Goal: Complete application form: Complete application form

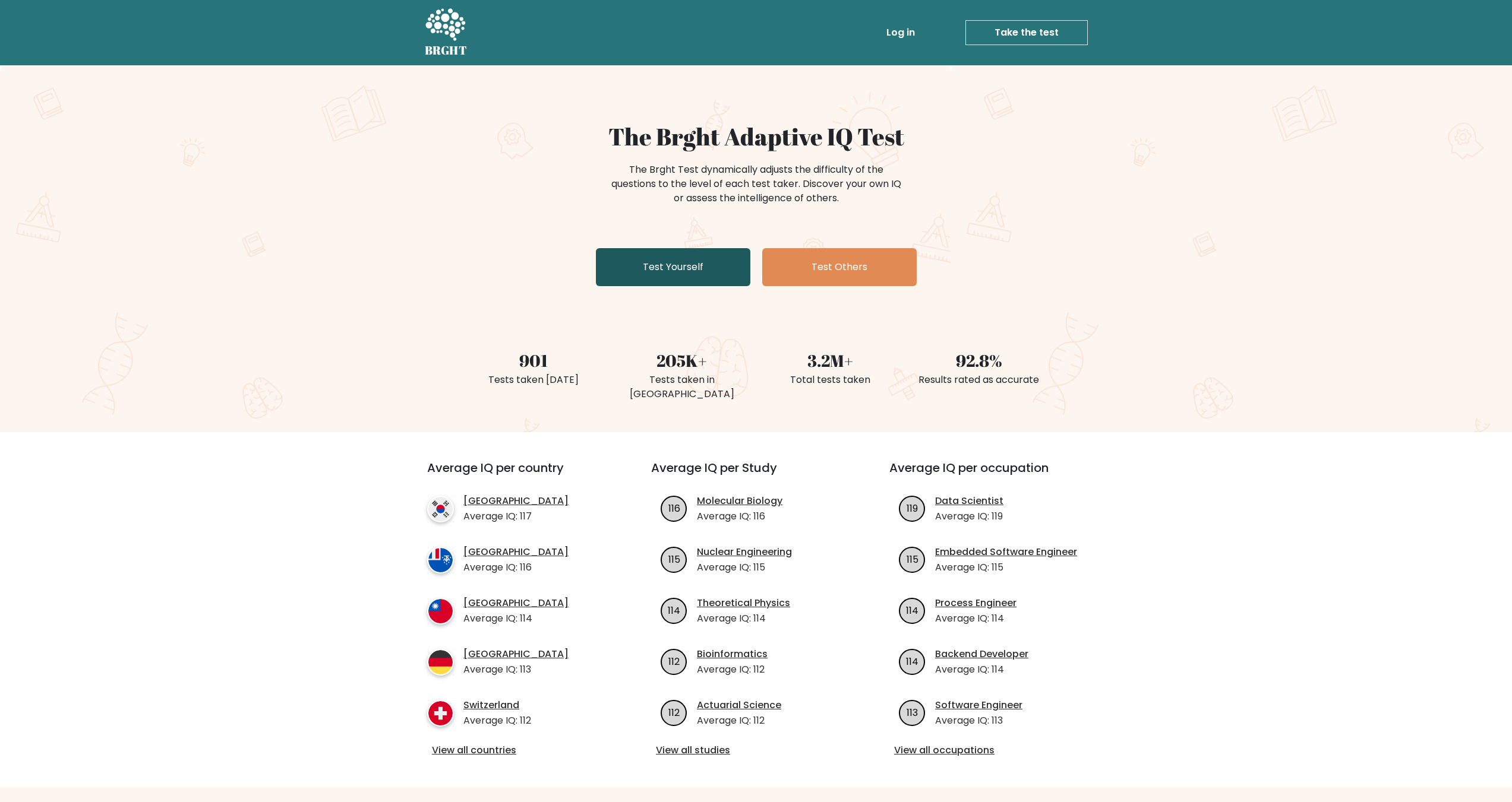
click at [711, 281] on link "Test Yourself" at bounding box center [673, 267] width 155 height 38
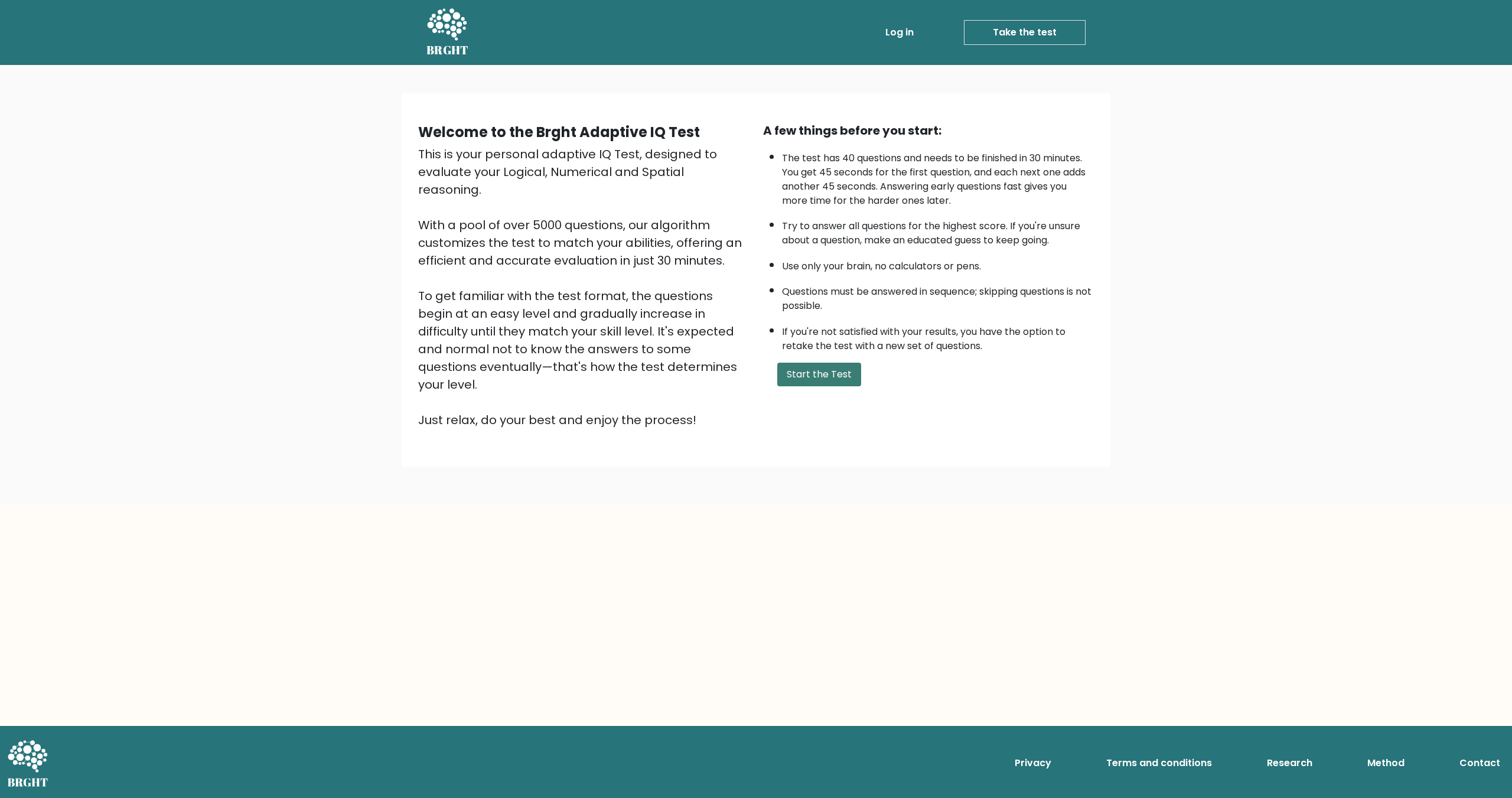
click at [801, 381] on button "Start the Test" at bounding box center [819, 374] width 84 height 24
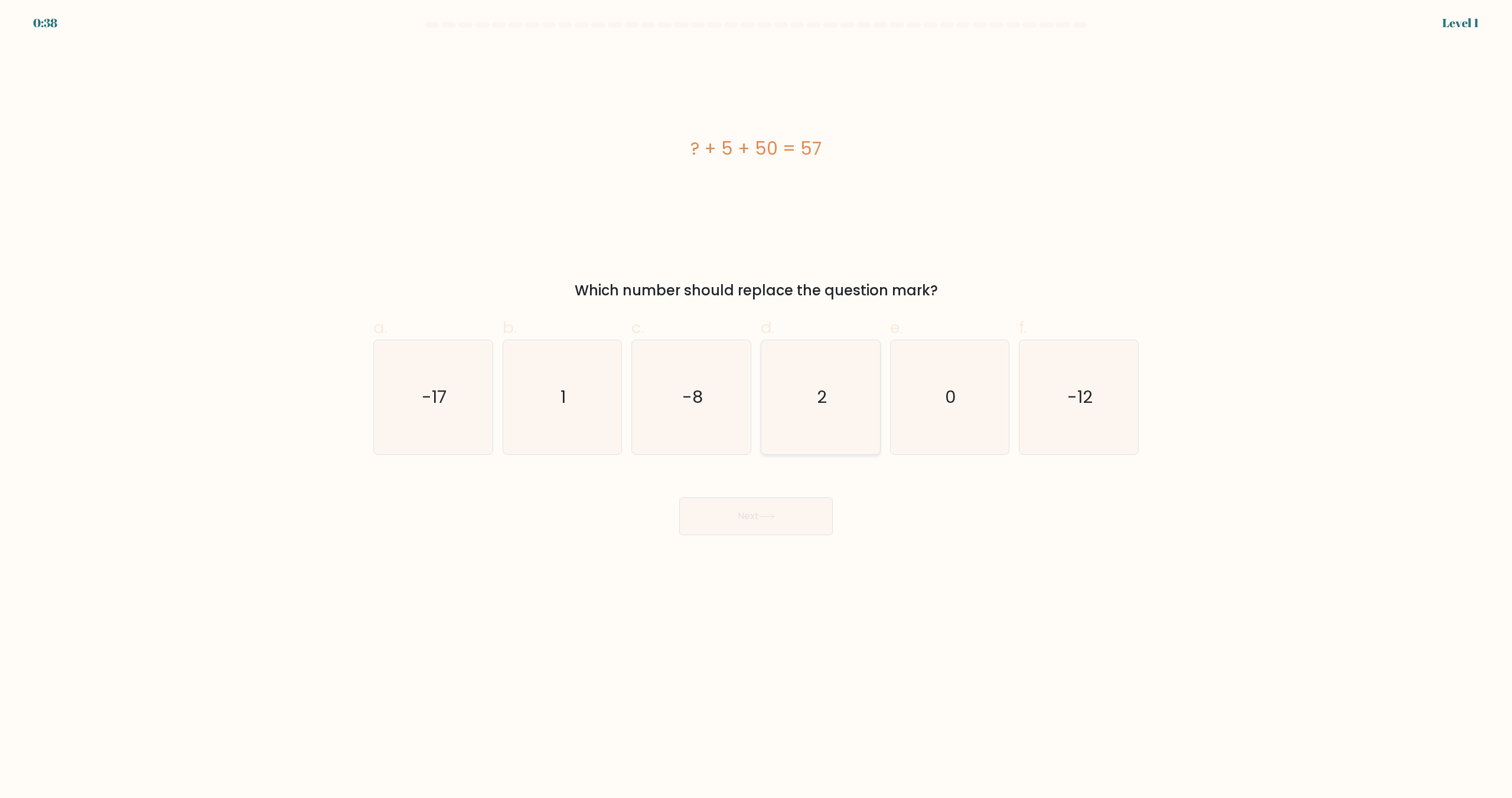
click at [818, 389] on text "2" at bounding box center [822, 397] width 10 height 24
click at [757, 399] on input "d. 2" at bounding box center [756, 403] width 1 height 8
radio input "true"
click at [747, 510] on button "Next" at bounding box center [756, 516] width 154 height 38
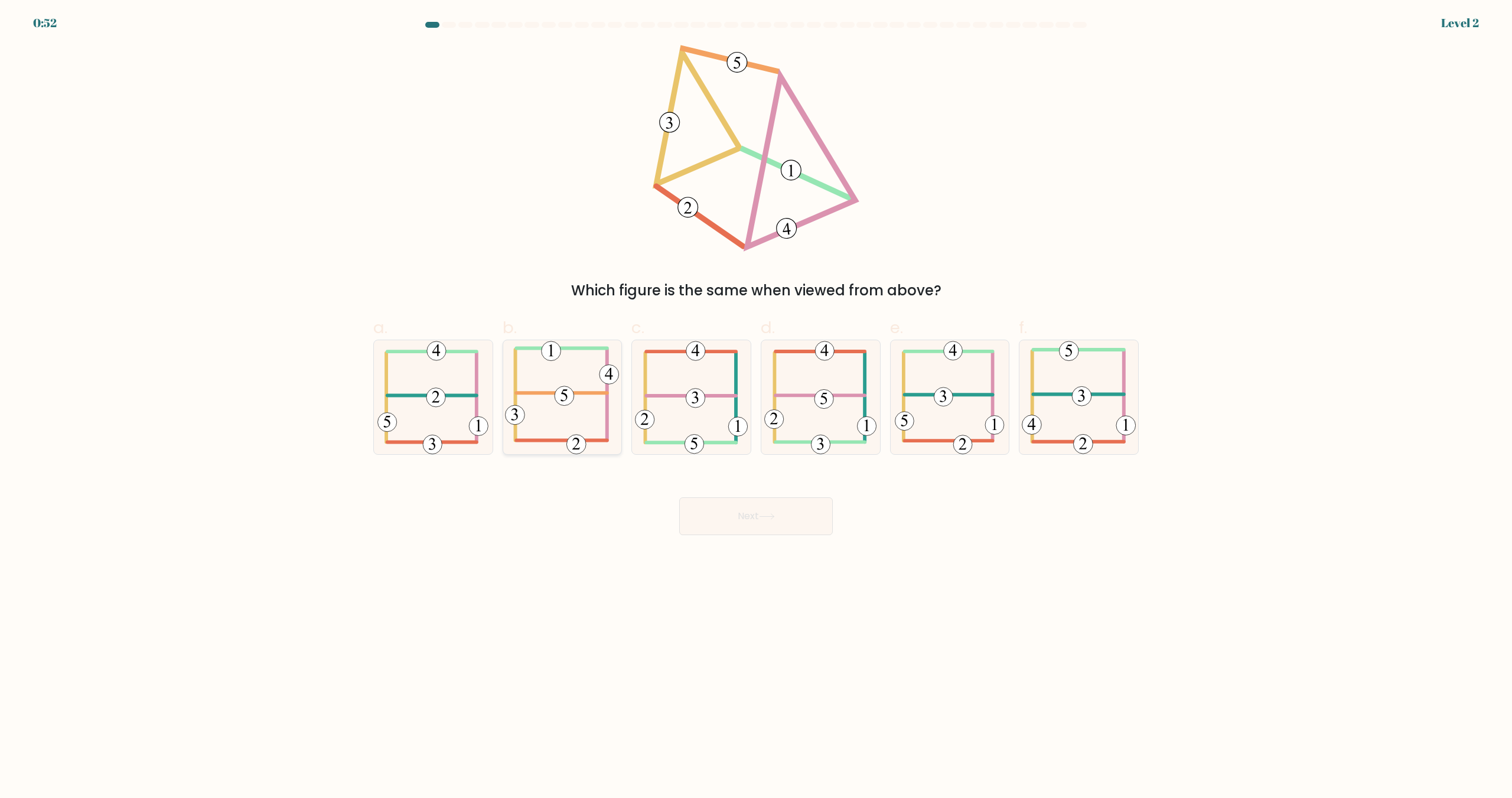
click at [555, 409] on icon at bounding box center [562, 397] width 114 height 114
click at [756, 407] on input "b." at bounding box center [756, 403] width 1 height 8
radio input "true"
click at [769, 540] on body "0:52 Level 2" at bounding box center [756, 399] width 1512 height 798
click at [774, 517] on icon at bounding box center [767, 516] width 16 height 6
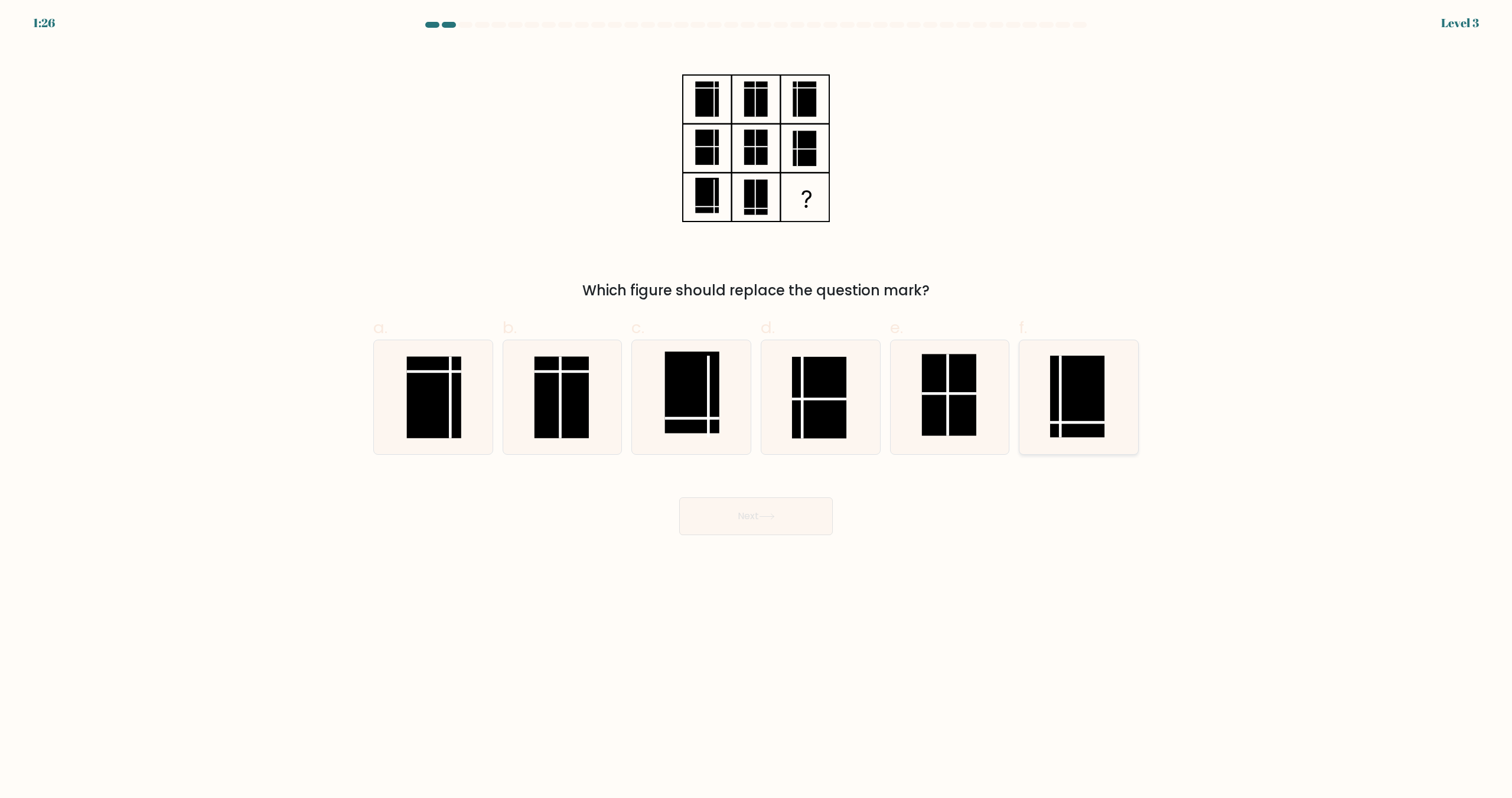
click at [1044, 405] on icon at bounding box center [1078, 397] width 114 height 114
click at [757, 405] on input "f." at bounding box center [756, 403] width 1 height 8
radio input "true"
click at [786, 528] on button "Next" at bounding box center [756, 516] width 154 height 38
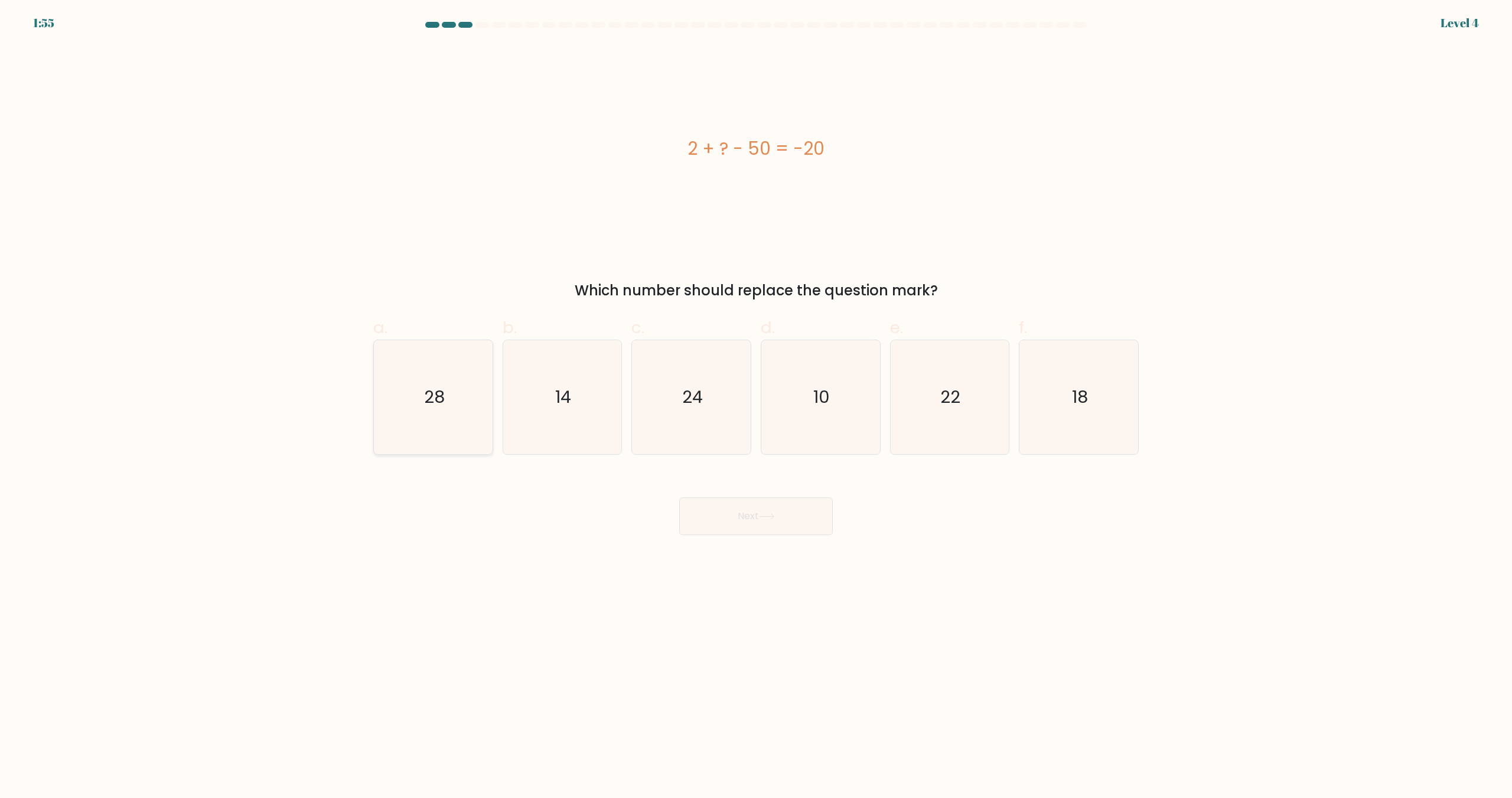
click at [426, 408] on text "28" at bounding box center [434, 397] width 21 height 24
click at [756, 407] on input "a. 28" at bounding box center [756, 403] width 1 height 8
radio input "true"
click at [751, 517] on button "Next" at bounding box center [756, 516] width 154 height 38
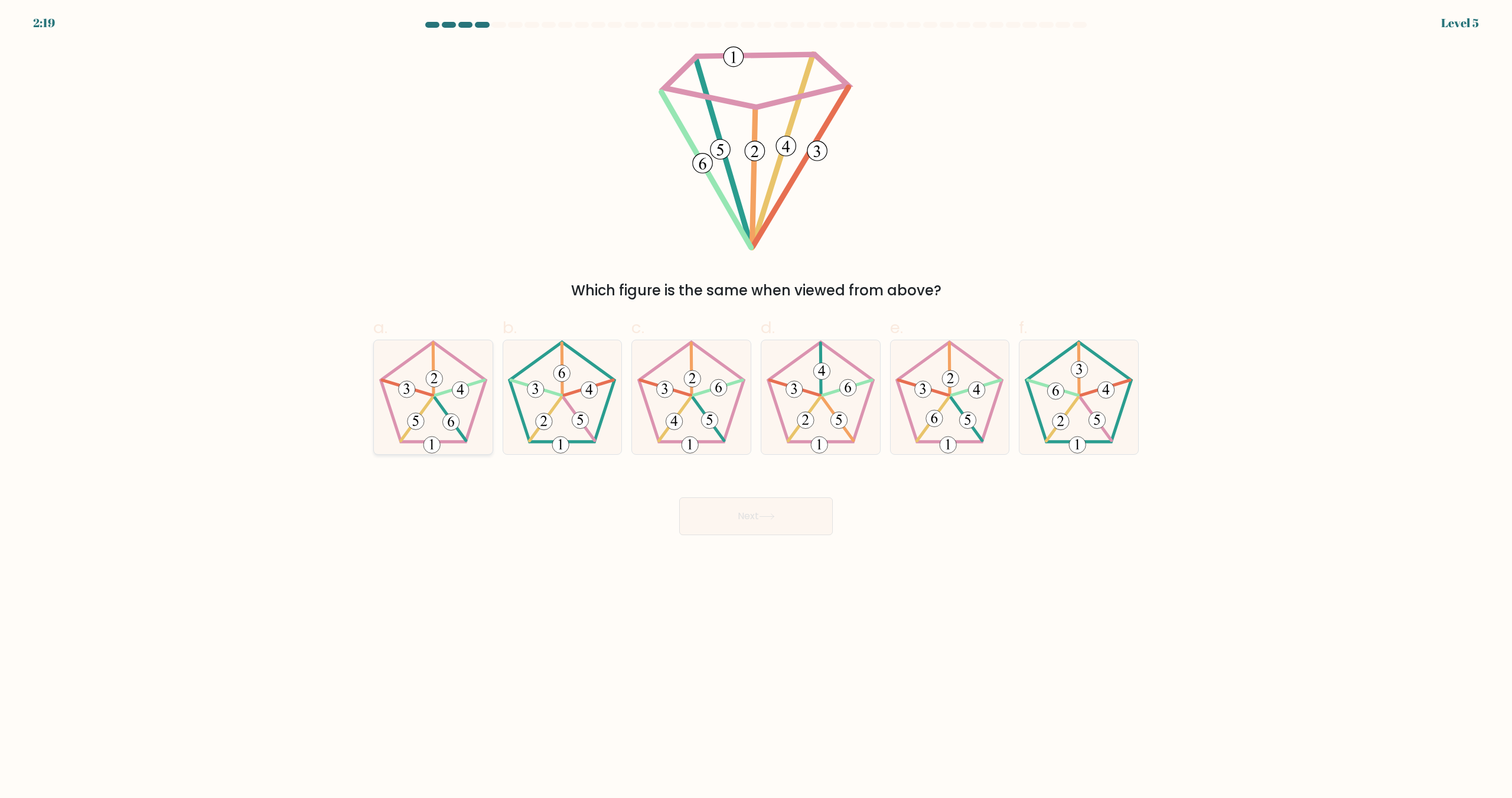
drag, startPoint x: 421, startPoint y: 409, endPoint x: 489, endPoint y: 399, distance: 68.7
click at [421, 408] on icon at bounding box center [433, 397] width 114 height 114
click at [756, 407] on input "a." at bounding box center [756, 403] width 1 height 8
radio input "true"
click at [768, 509] on button "Next" at bounding box center [756, 516] width 154 height 38
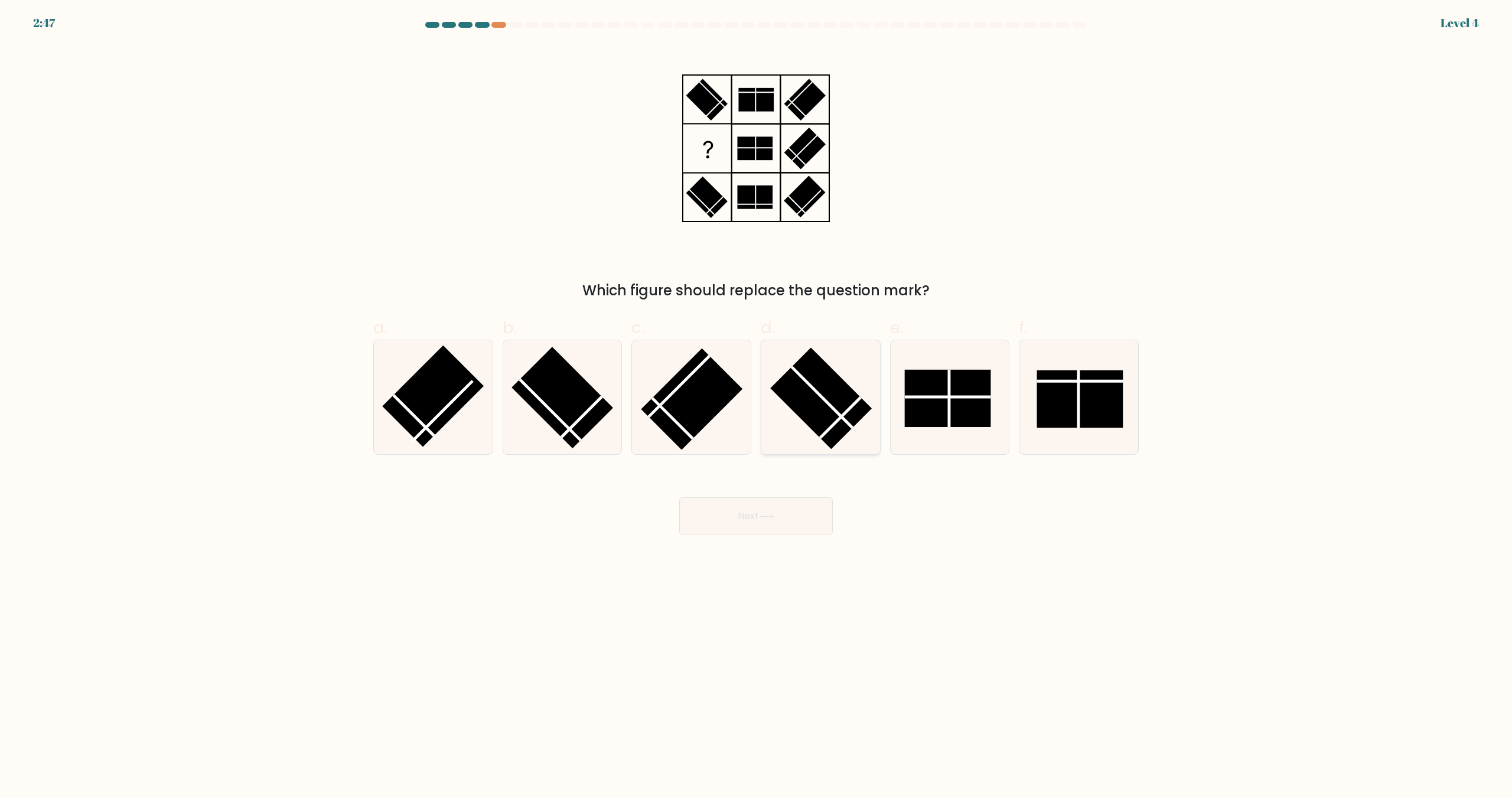
click at [814, 398] on rect at bounding box center [821, 399] width 102 height 102
click at [757, 399] on input "d." at bounding box center [756, 403] width 1 height 8
radio input "true"
click at [738, 527] on button "Next" at bounding box center [756, 516] width 154 height 38
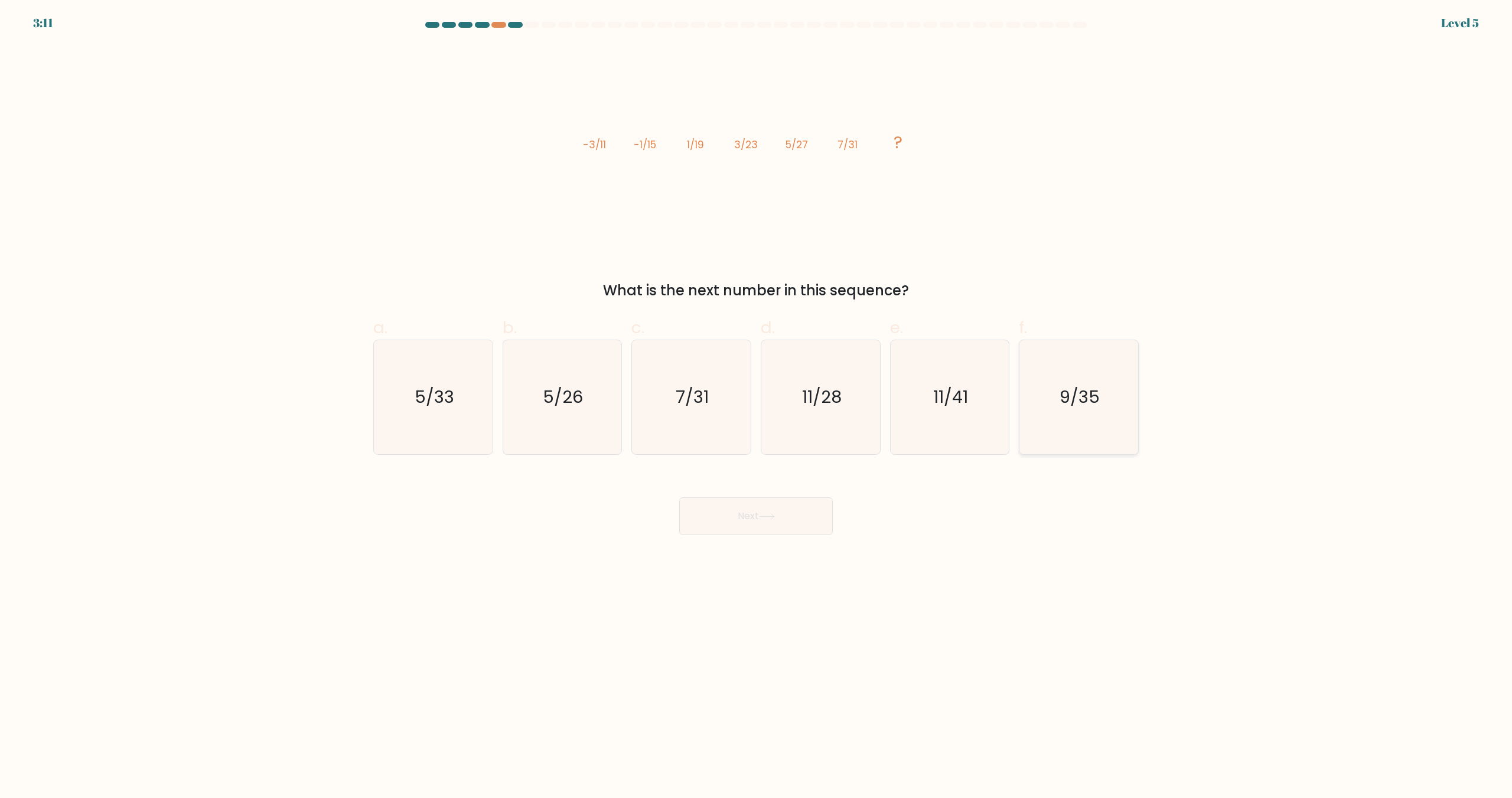
click at [1059, 402] on icon "9/35" at bounding box center [1078, 397] width 114 height 114
click at [757, 402] on input "f. 9/35" at bounding box center [756, 403] width 1 height 8
radio input "true"
click at [731, 523] on button "Next" at bounding box center [756, 516] width 154 height 38
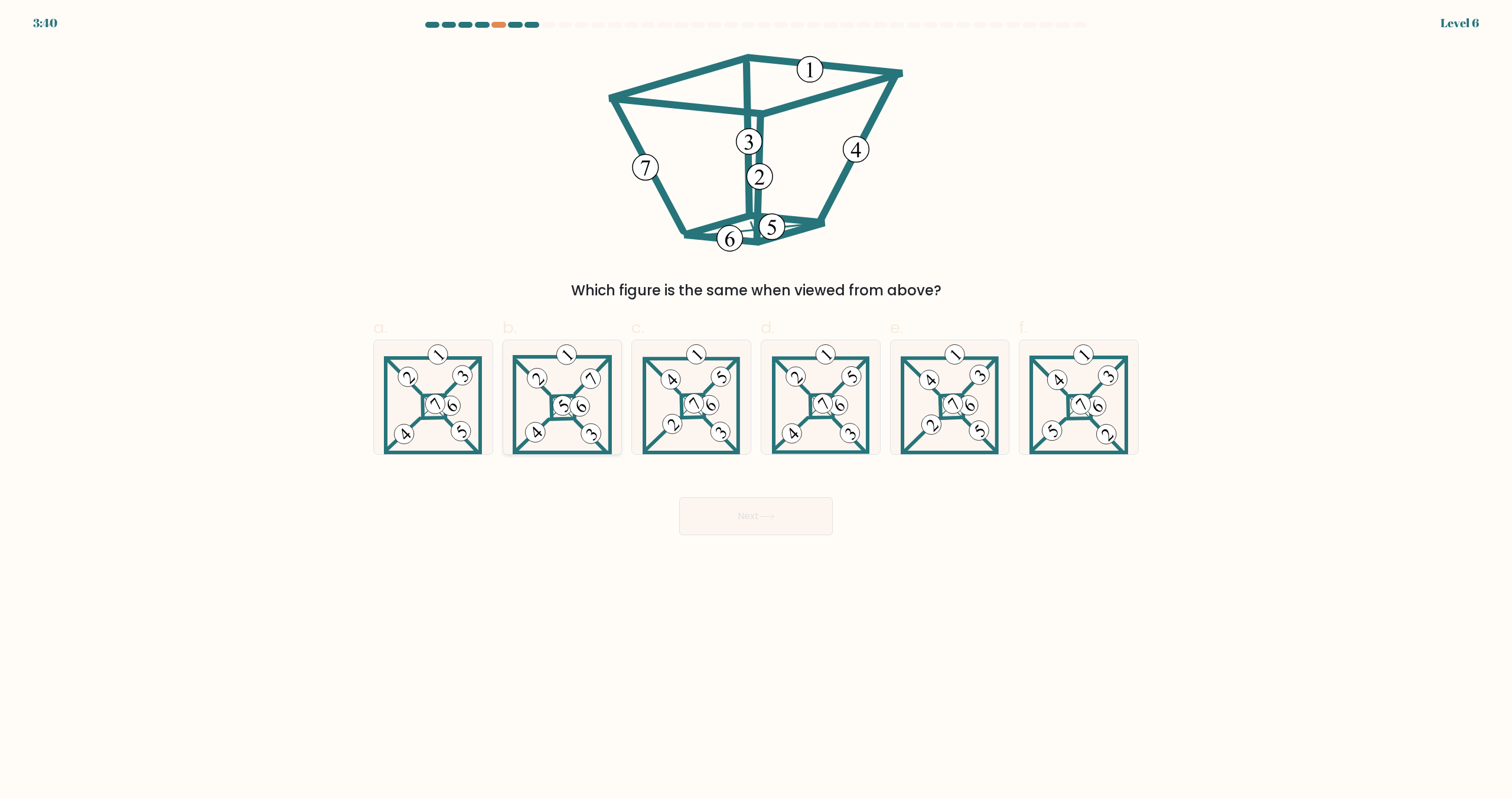
click at [575, 435] on icon at bounding box center [562, 397] width 99 height 114
click at [756, 407] on input "b." at bounding box center [756, 403] width 1 height 8
radio input "true"
click at [761, 521] on button "Next" at bounding box center [756, 516] width 154 height 38
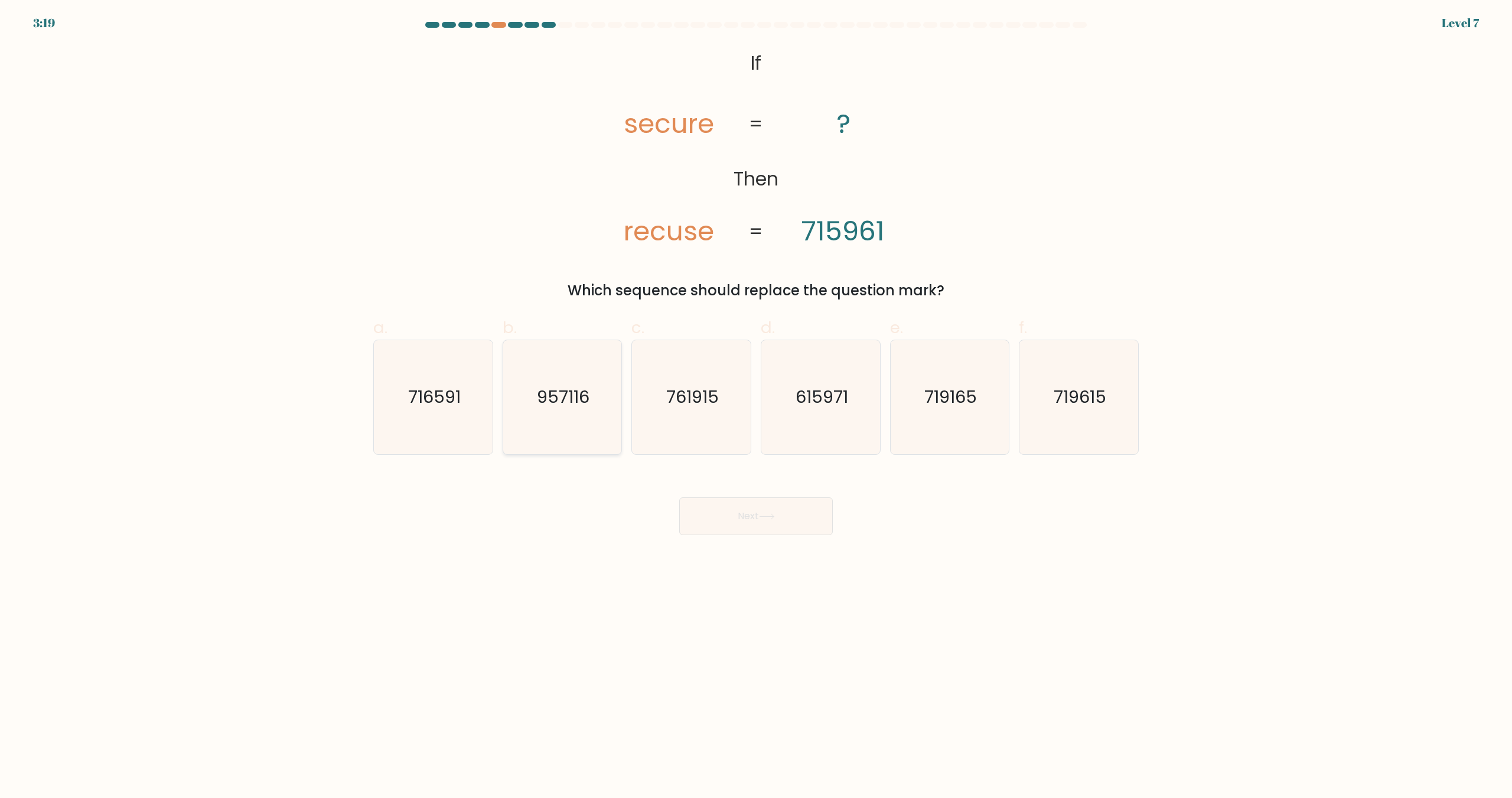
click at [534, 407] on icon "957116" at bounding box center [562, 397] width 114 height 114
click at [756, 407] on input "b. 957116" at bounding box center [756, 403] width 1 height 8
radio input "true"
click at [748, 502] on button "Next" at bounding box center [756, 516] width 154 height 38
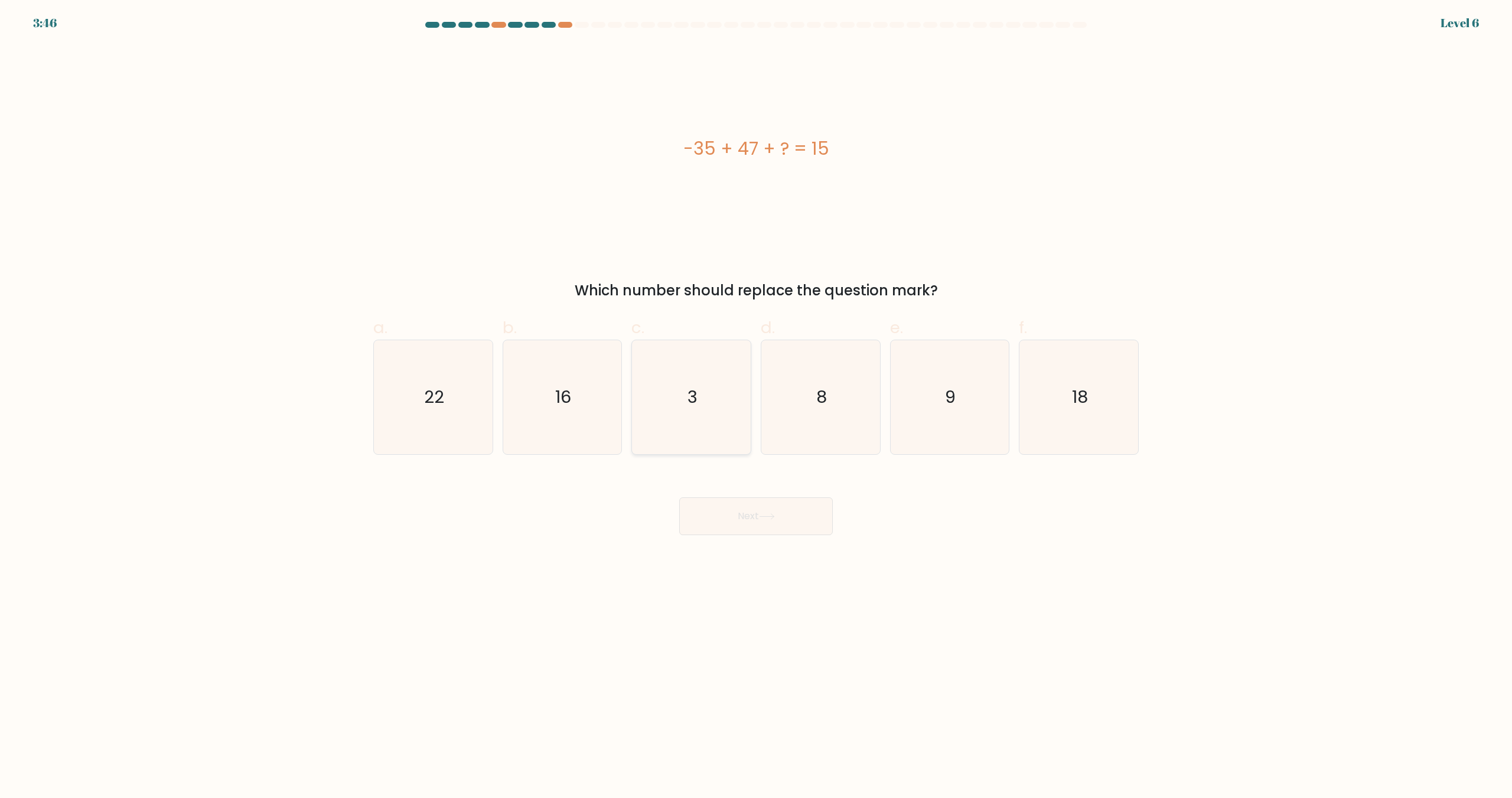
click at [669, 432] on icon "3" at bounding box center [691, 397] width 114 height 114
click at [756, 407] on input "c. 3" at bounding box center [756, 403] width 1 height 8
radio input "true"
click at [806, 530] on button "Next" at bounding box center [756, 516] width 154 height 38
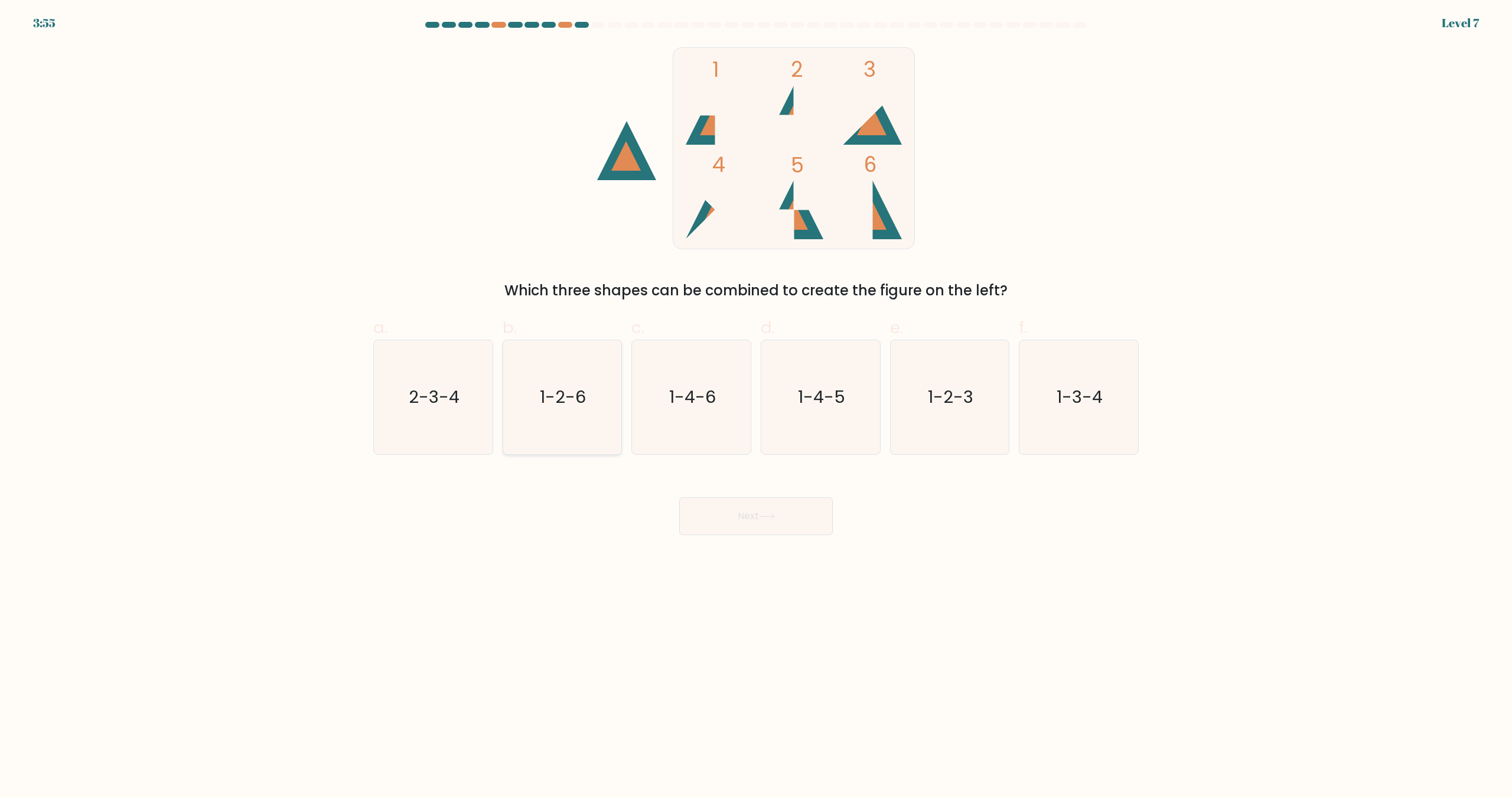
click at [560, 431] on icon "1-2-6" at bounding box center [562, 397] width 114 height 114
click at [756, 407] on input "b. 1-2-6" at bounding box center [756, 403] width 1 height 8
radio input "true"
click at [718, 517] on button "Next" at bounding box center [756, 516] width 154 height 38
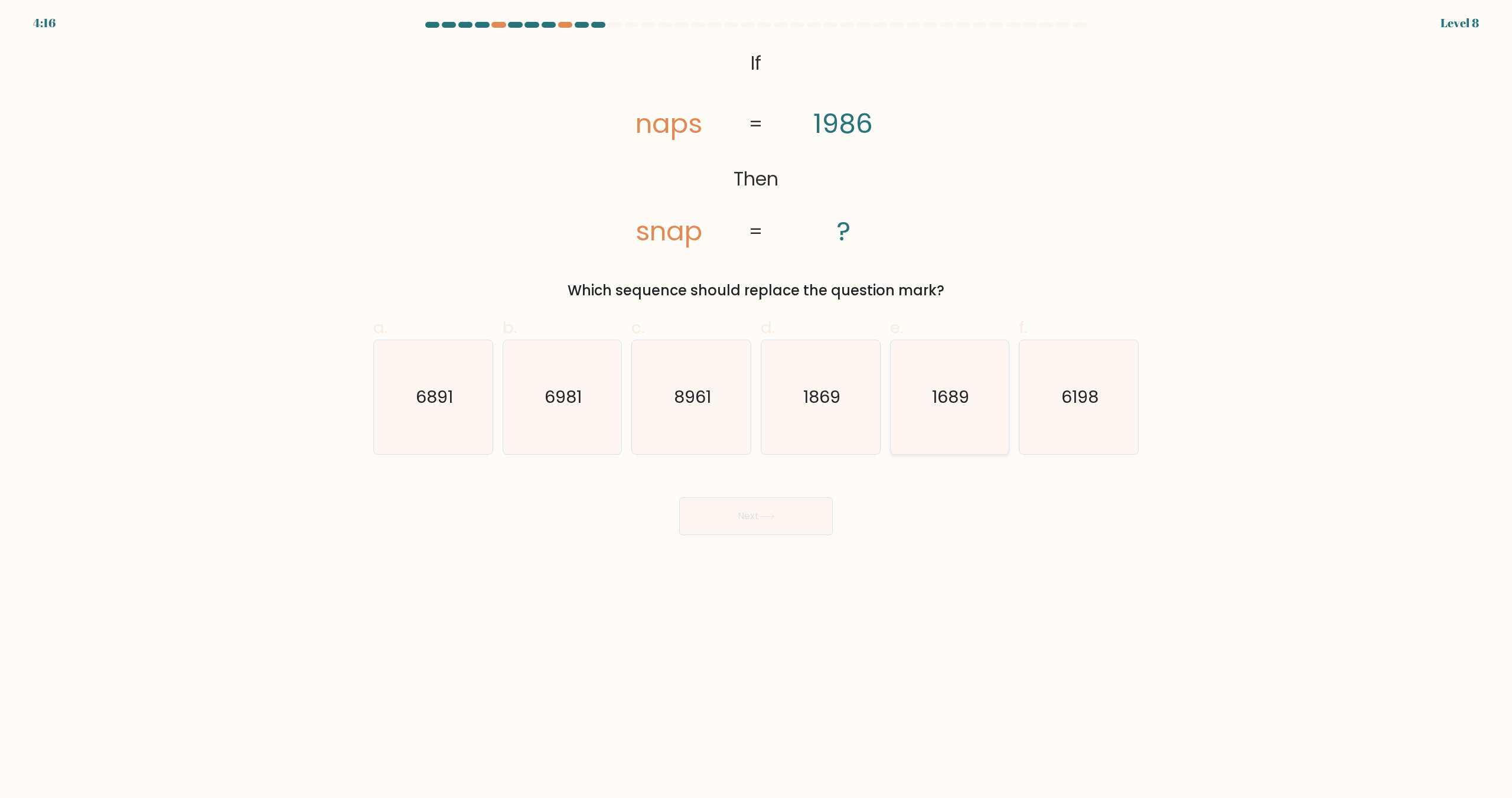
click at [947, 405] on text "1689" at bounding box center [951, 397] width 37 height 24
click at [757, 405] on input "e. 1689" at bounding box center [756, 403] width 1 height 8
radio input "true"
click at [714, 523] on button "Next" at bounding box center [756, 516] width 154 height 38
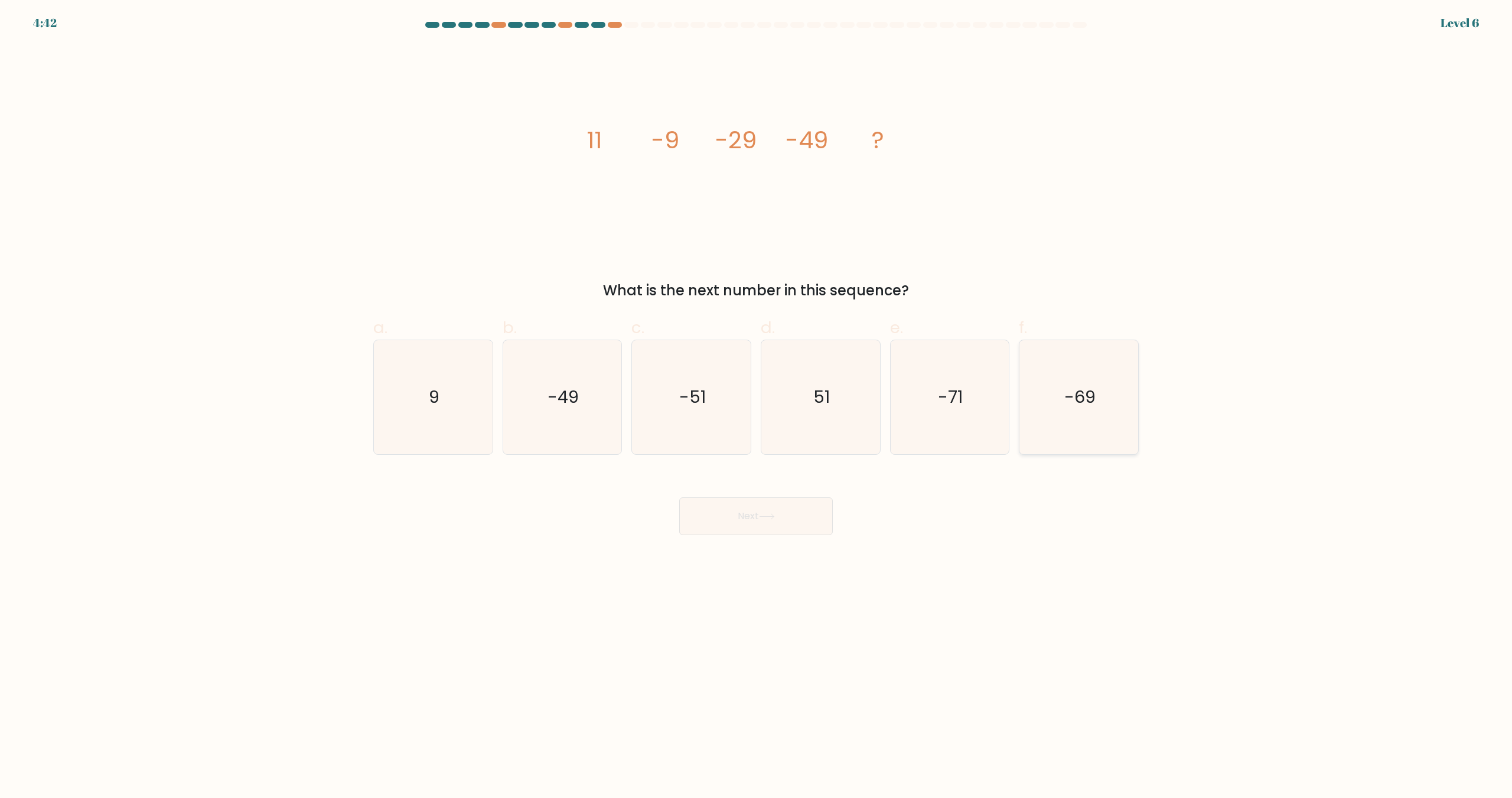
drag, startPoint x: 1065, startPoint y: 393, endPoint x: 1045, endPoint y: 401, distance: 21.5
click at [1066, 392] on icon "-69" at bounding box center [1078, 397] width 114 height 114
click at [757, 399] on input "f. -69" at bounding box center [756, 403] width 1 height 8
radio input "true"
click at [798, 527] on button "Next" at bounding box center [756, 516] width 154 height 38
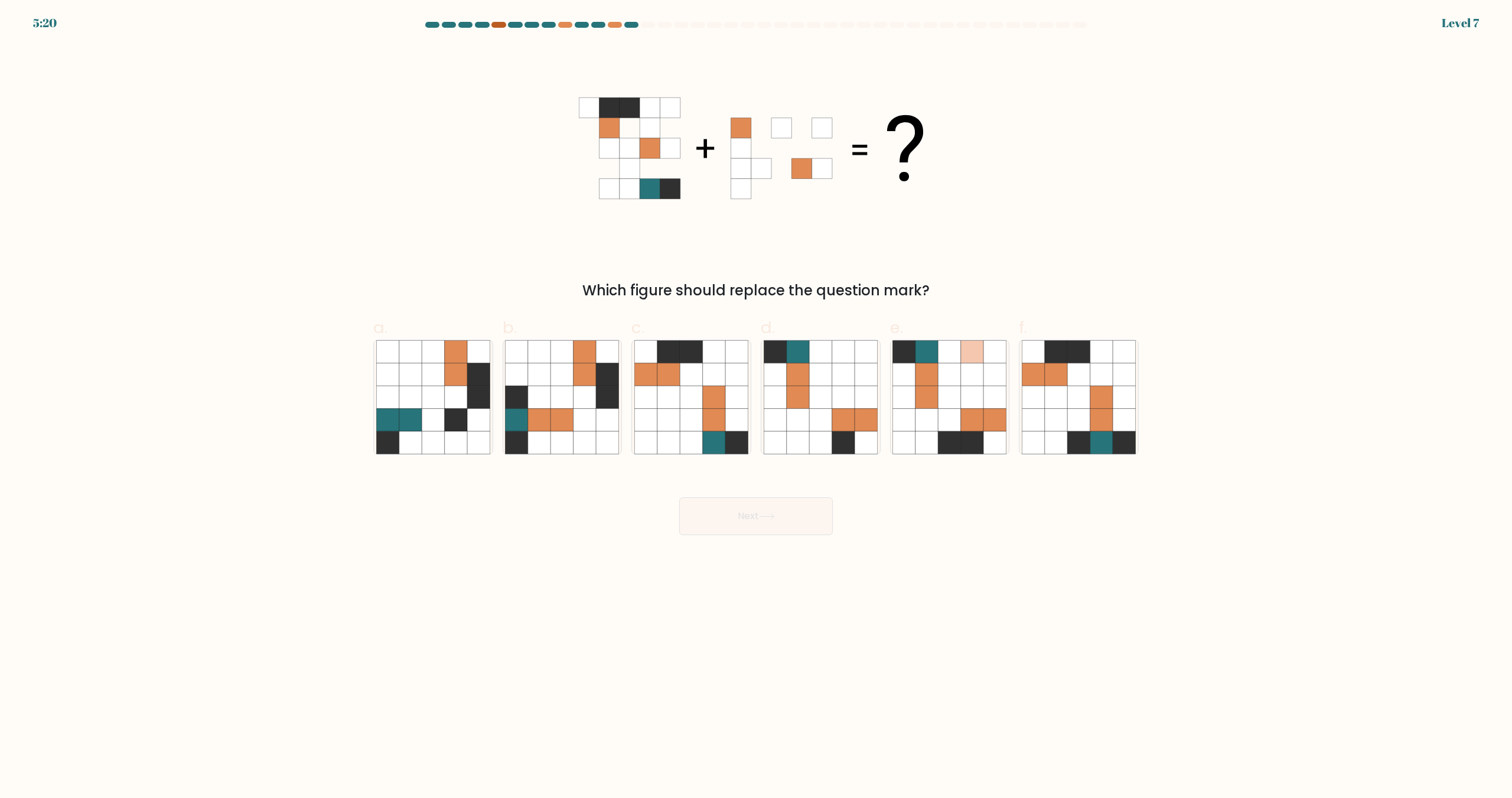
click at [499, 25] on div at bounding box center [499, 25] width 14 height 6
click at [570, 29] on div at bounding box center [756, 27] width 780 height 11
click at [610, 23] on div at bounding box center [615, 25] width 14 height 6
click at [705, 419] on icon at bounding box center [713, 419] width 22 height 22
click at [756, 407] on input "c." at bounding box center [756, 403] width 1 height 8
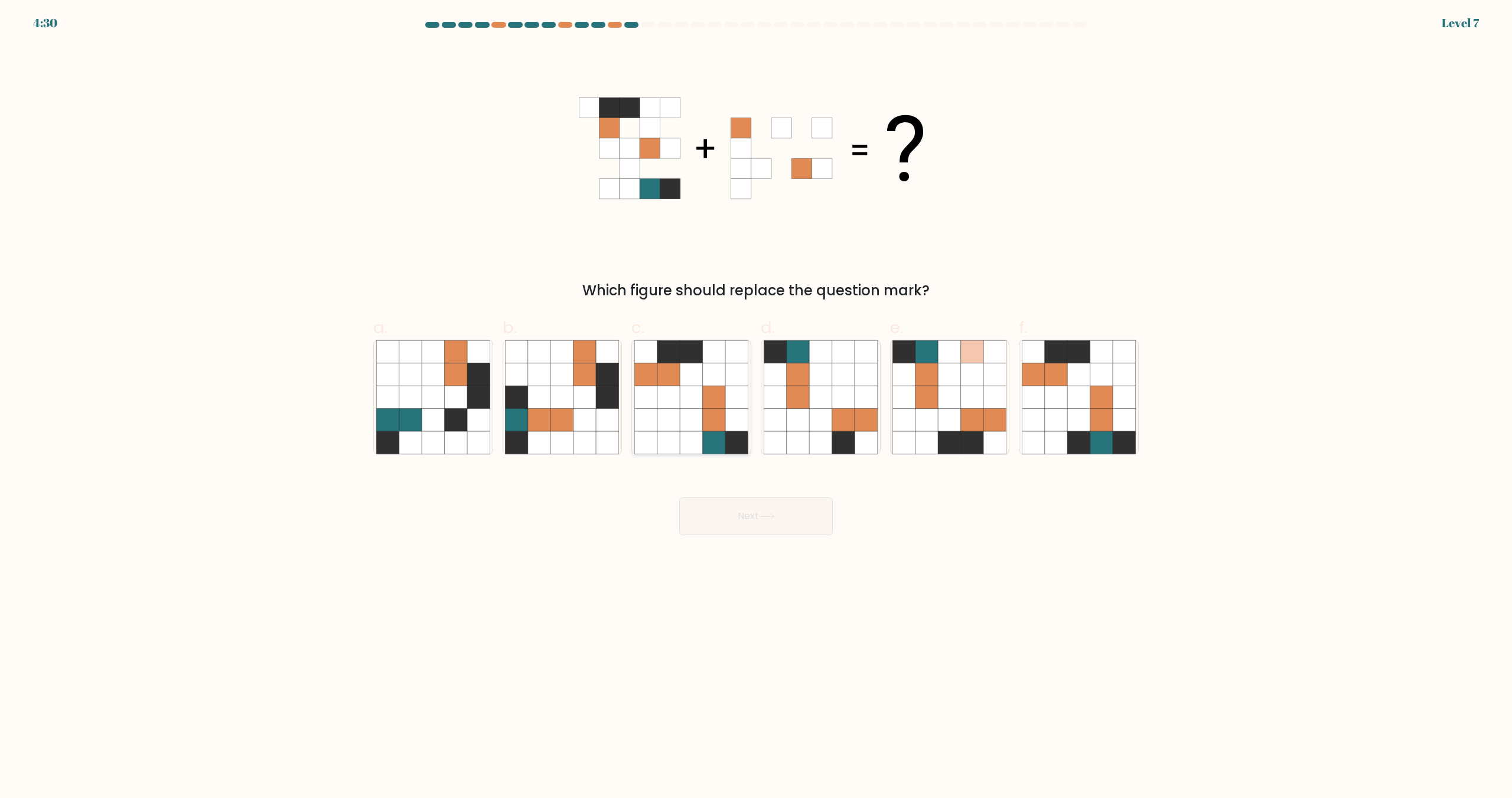
radio input "true"
click at [758, 517] on button "Next" at bounding box center [756, 516] width 154 height 38
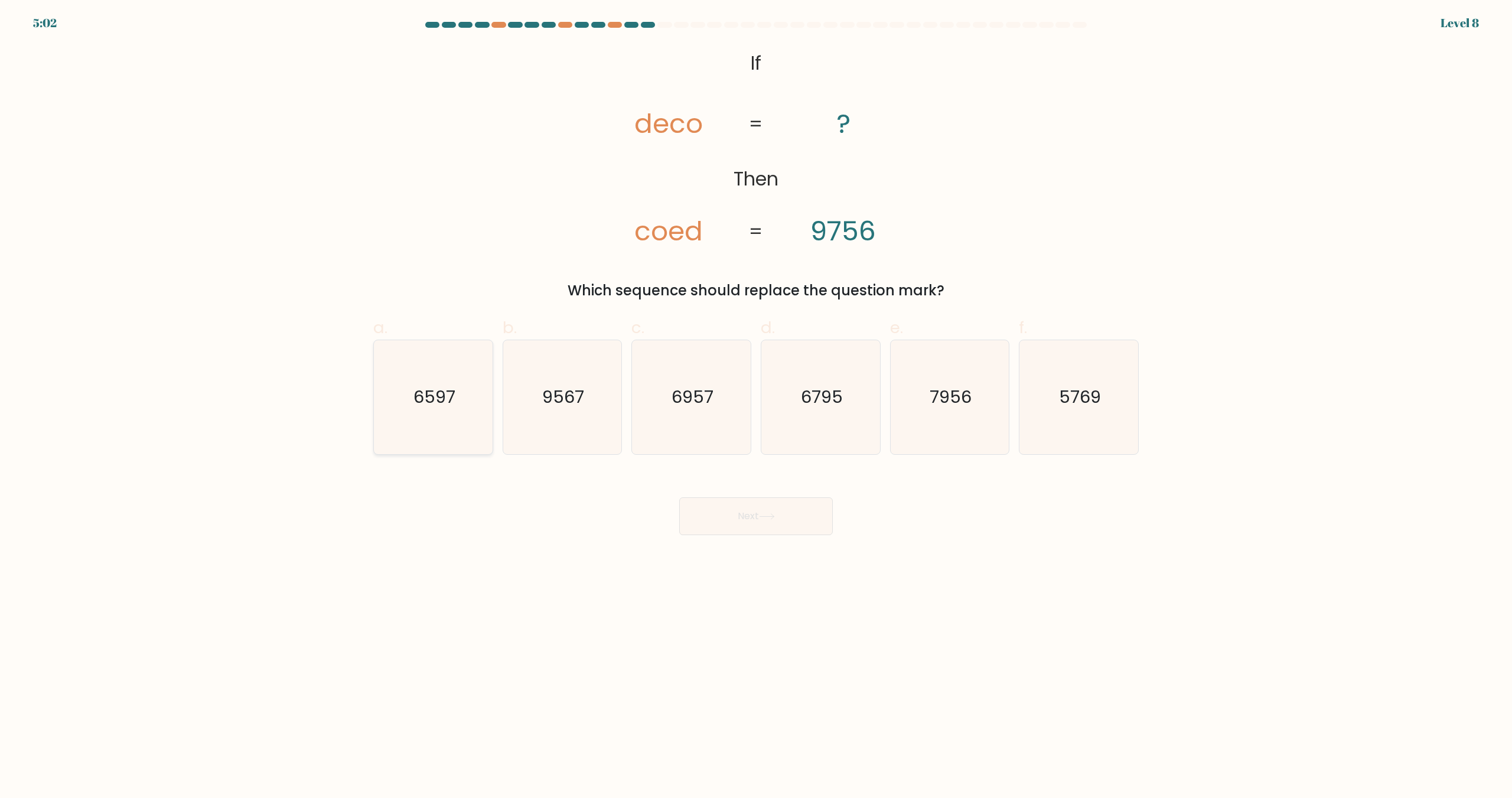
click at [451, 422] on icon "6597" at bounding box center [433, 397] width 114 height 114
click at [756, 407] on input "a. 6597" at bounding box center [756, 403] width 1 height 8
radio input "true"
click at [467, 407] on icon "6597" at bounding box center [434, 397] width 113 height 113
click at [756, 407] on input "a. 6597" at bounding box center [756, 403] width 1 height 8
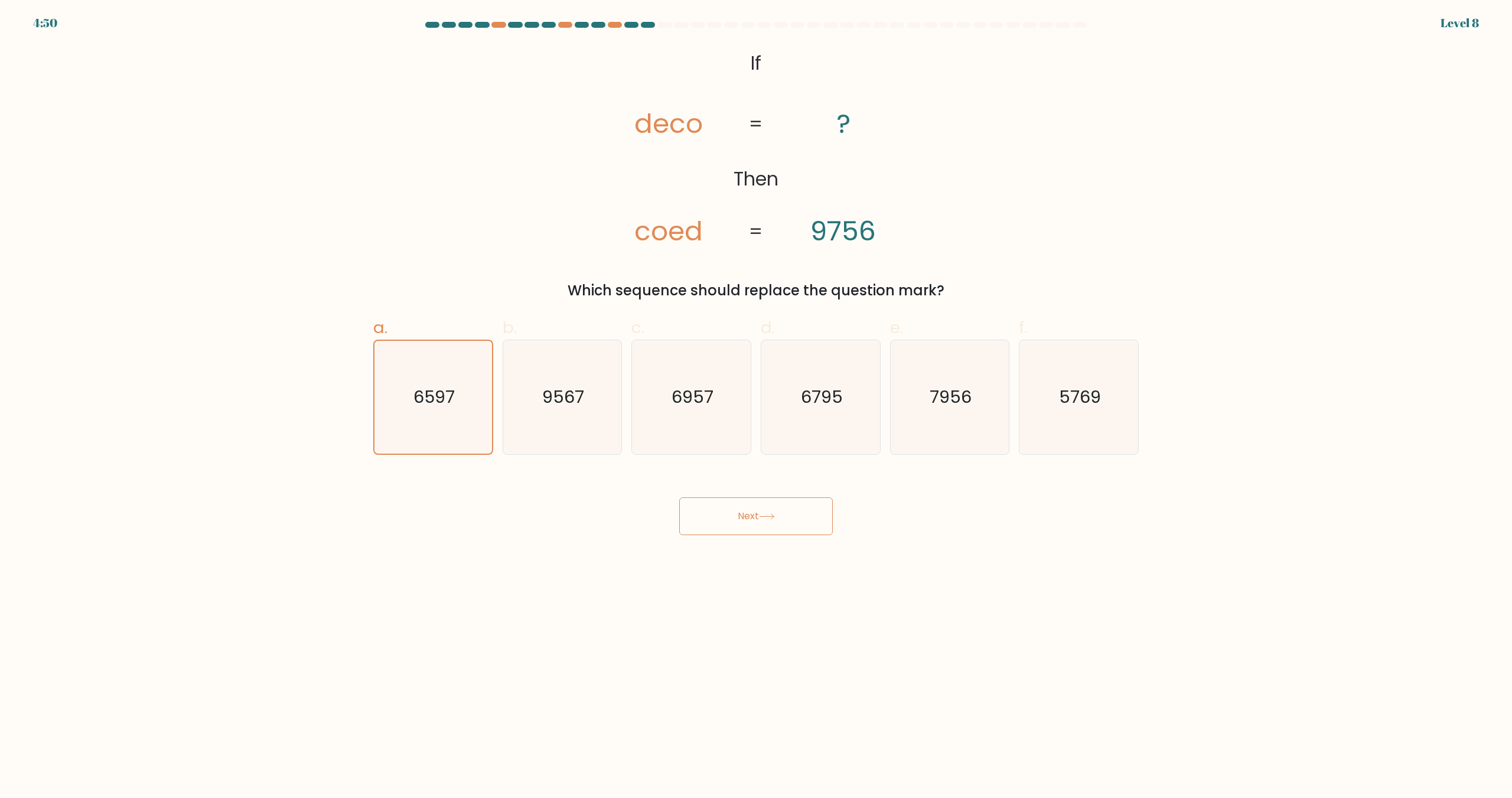
click at [726, 490] on div "Next" at bounding box center [756, 502] width 780 height 66
click at [730, 520] on button "Next" at bounding box center [756, 516] width 154 height 38
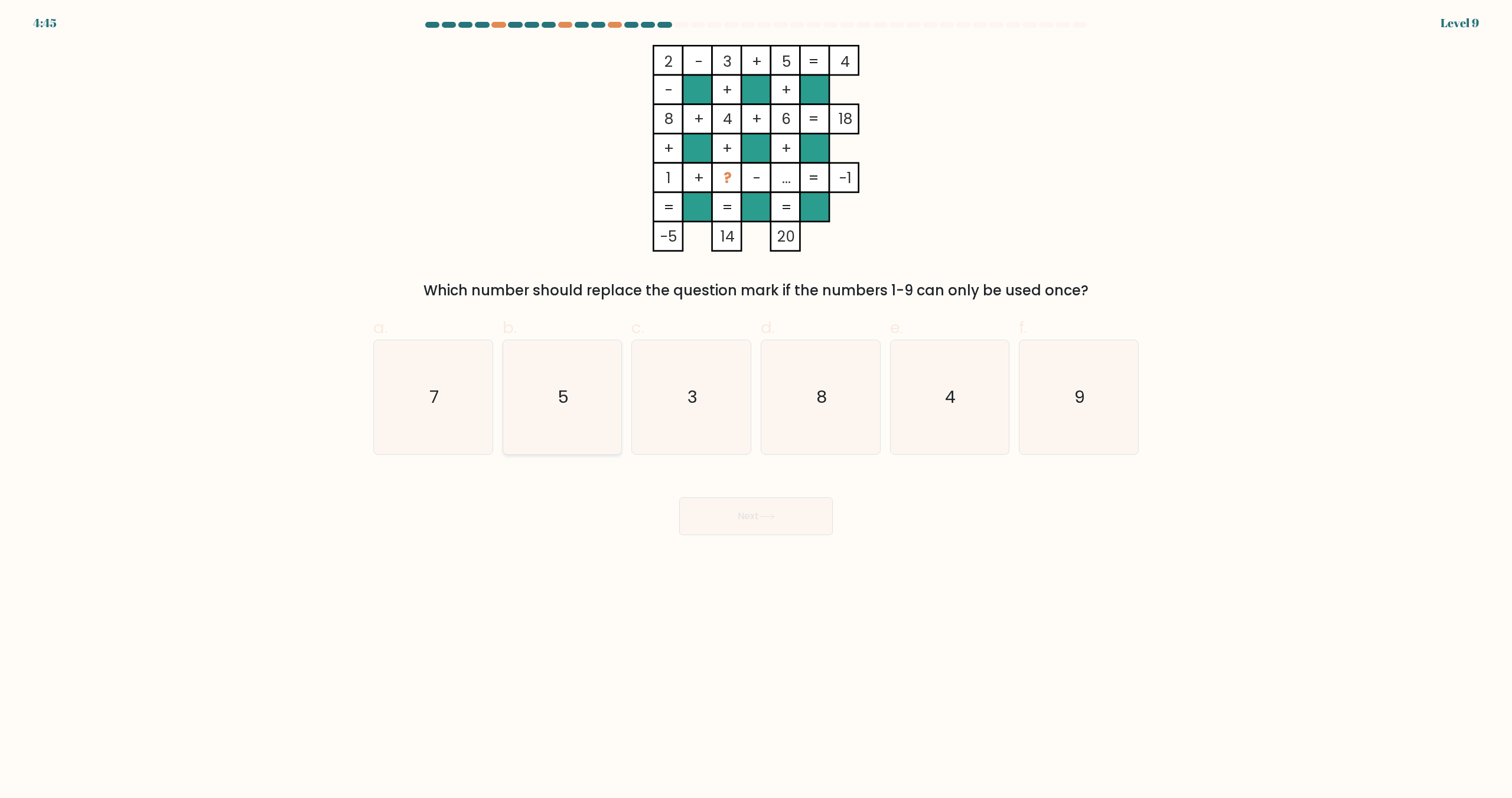
click at [575, 387] on icon "5" at bounding box center [562, 397] width 114 height 114
click at [756, 399] on input "b. 5" at bounding box center [756, 403] width 1 height 8
radio input "true"
click at [665, 407] on icon "3" at bounding box center [691, 397] width 114 height 114
click at [756, 407] on input "c. 3" at bounding box center [756, 403] width 1 height 8
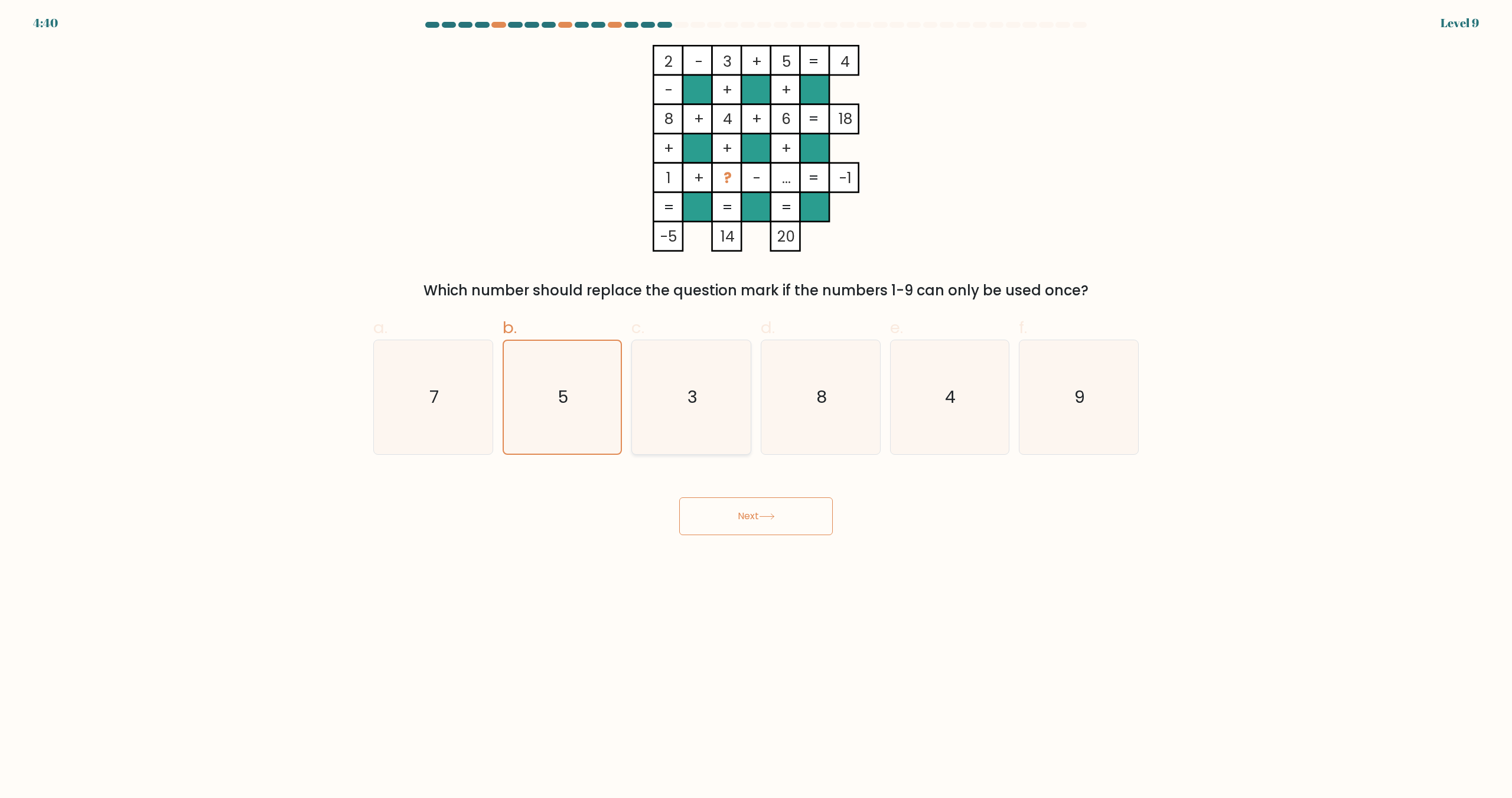
radio input "true"
click at [761, 520] on button "Next" at bounding box center [756, 516] width 154 height 38
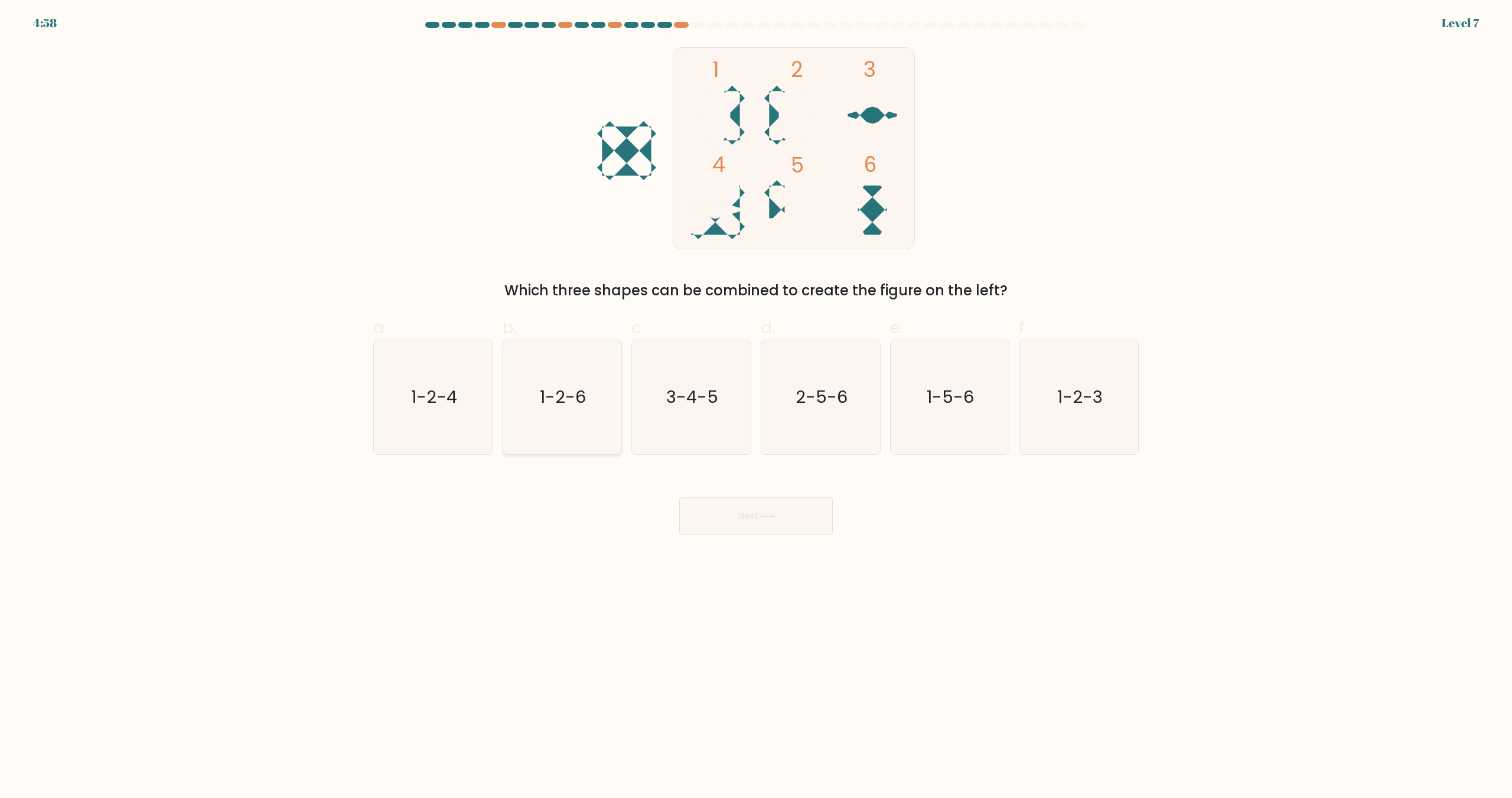
click at [601, 424] on icon "1-2-6" at bounding box center [562, 397] width 114 height 114
click at [756, 407] on input "b. 1-2-6" at bounding box center [756, 403] width 1 height 8
radio input "true"
click at [730, 517] on button "Next" at bounding box center [756, 516] width 154 height 38
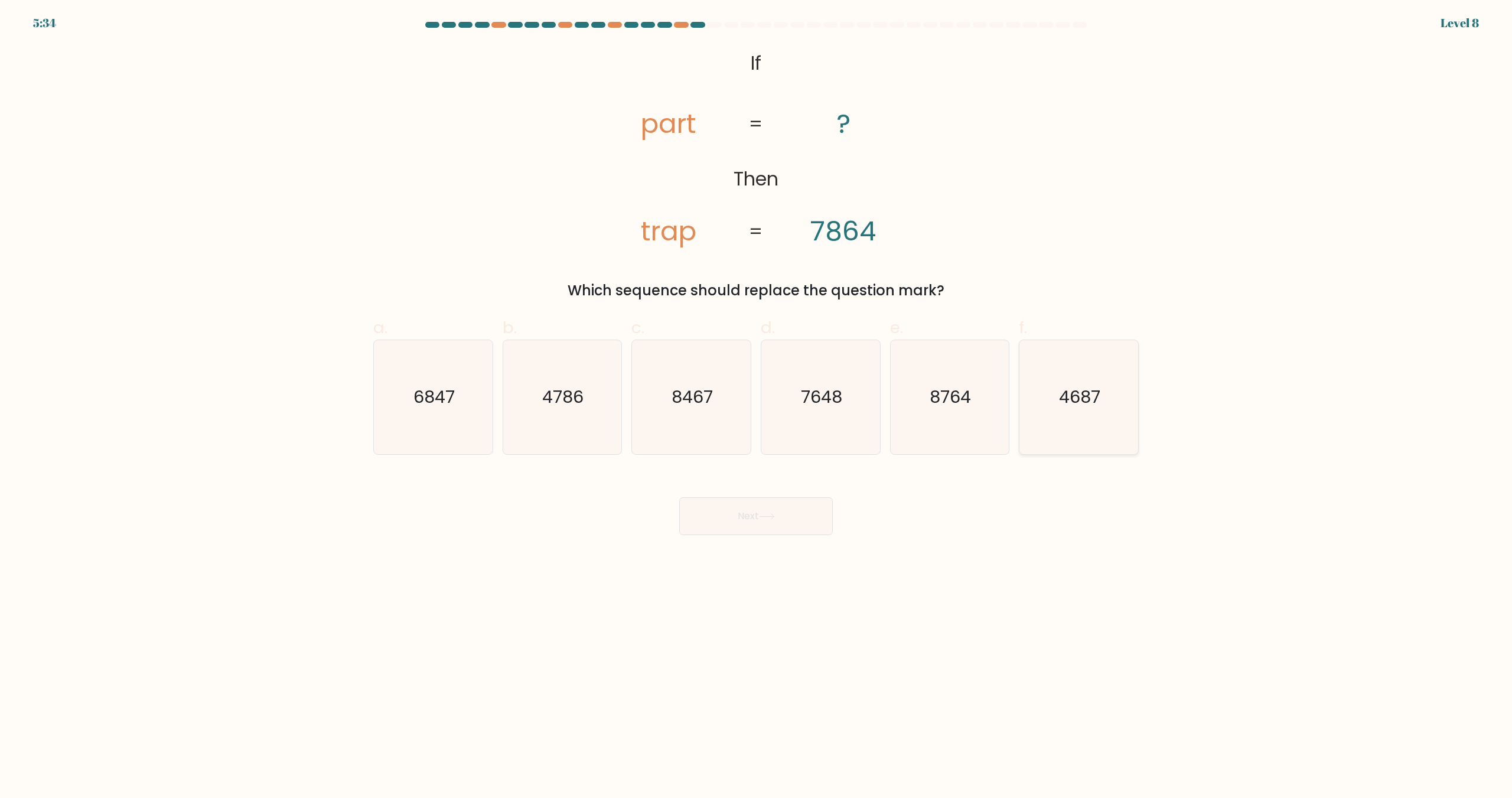
drag, startPoint x: 1084, startPoint y: 412, endPoint x: 1025, endPoint y: 418, distance: 59.3
click at [1085, 412] on icon "4687" at bounding box center [1078, 397] width 114 height 114
click at [757, 407] on input "f. 4687" at bounding box center [756, 403] width 1 height 8
radio input "true"
click at [720, 512] on button "Next" at bounding box center [756, 516] width 154 height 38
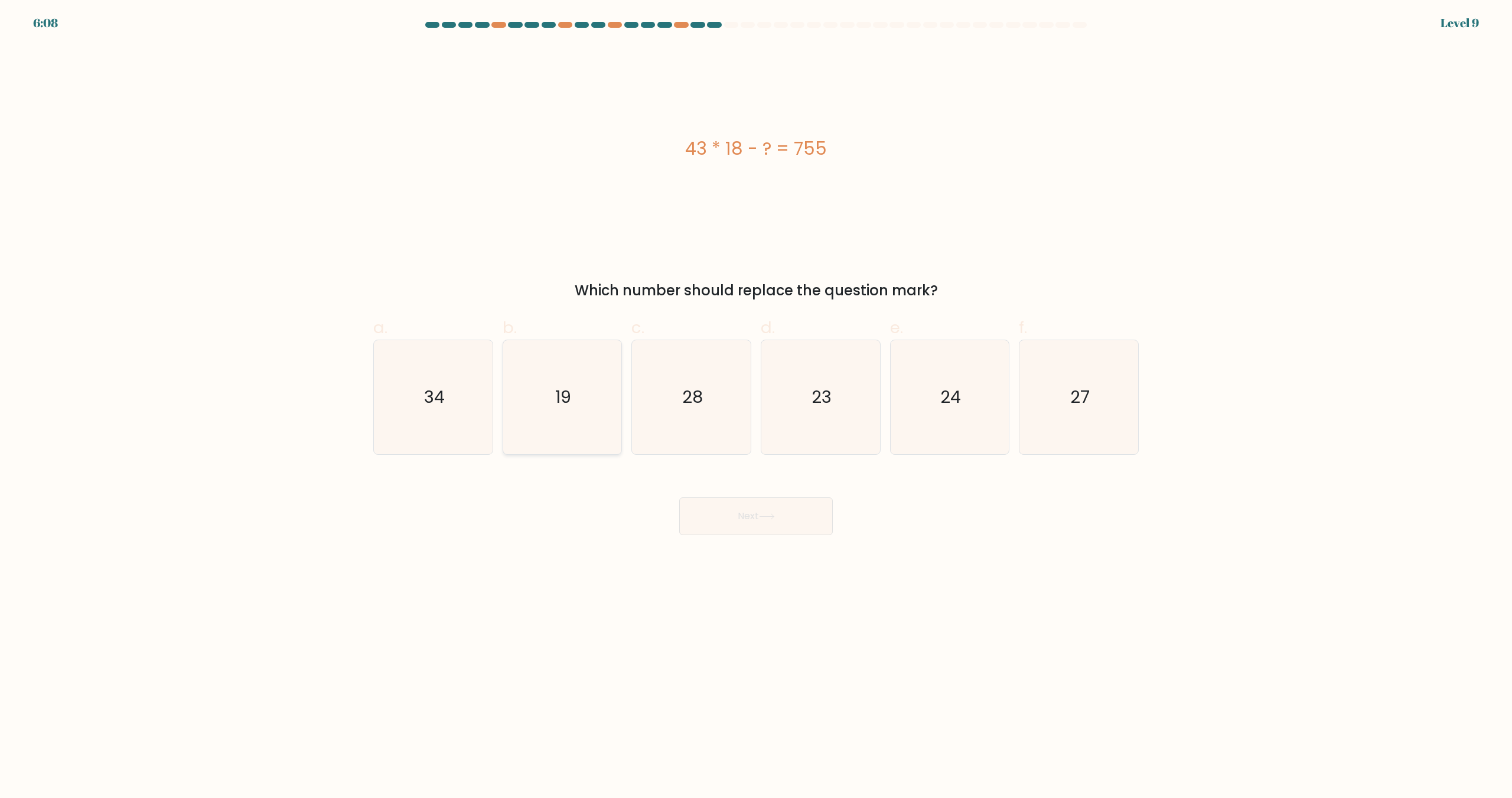
click at [530, 449] on icon "19" at bounding box center [562, 397] width 114 height 114
click at [756, 407] on input "b. 19" at bounding box center [756, 403] width 1 height 8
radio input "true"
click at [798, 515] on button "Next" at bounding box center [756, 516] width 154 height 38
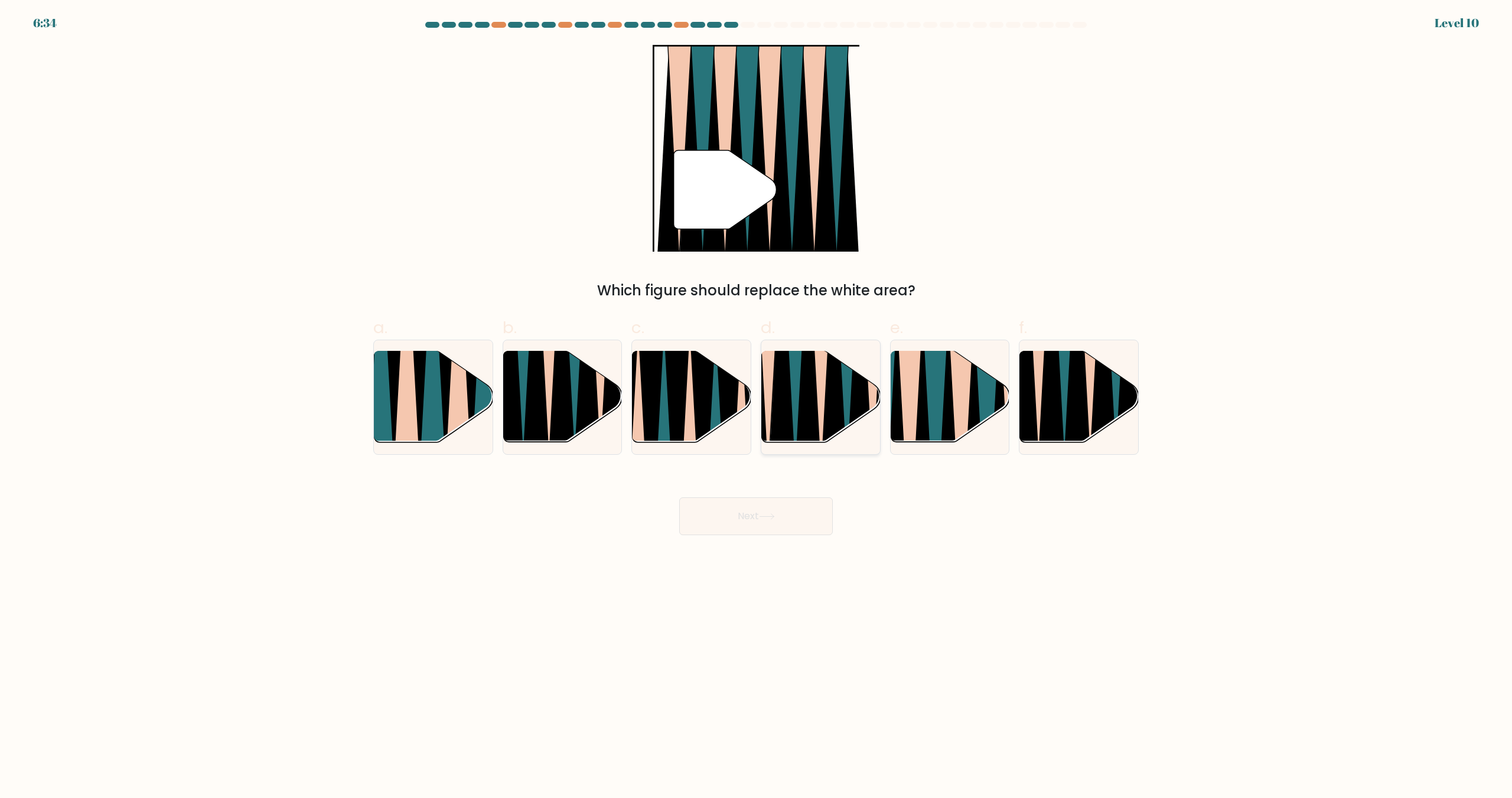
click at [808, 402] on icon at bounding box center [808, 350] width 26 height 237
click at [757, 402] on input "d." at bounding box center [756, 403] width 1 height 8
radio input "true"
click at [761, 503] on button "Next" at bounding box center [756, 516] width 154 height 38
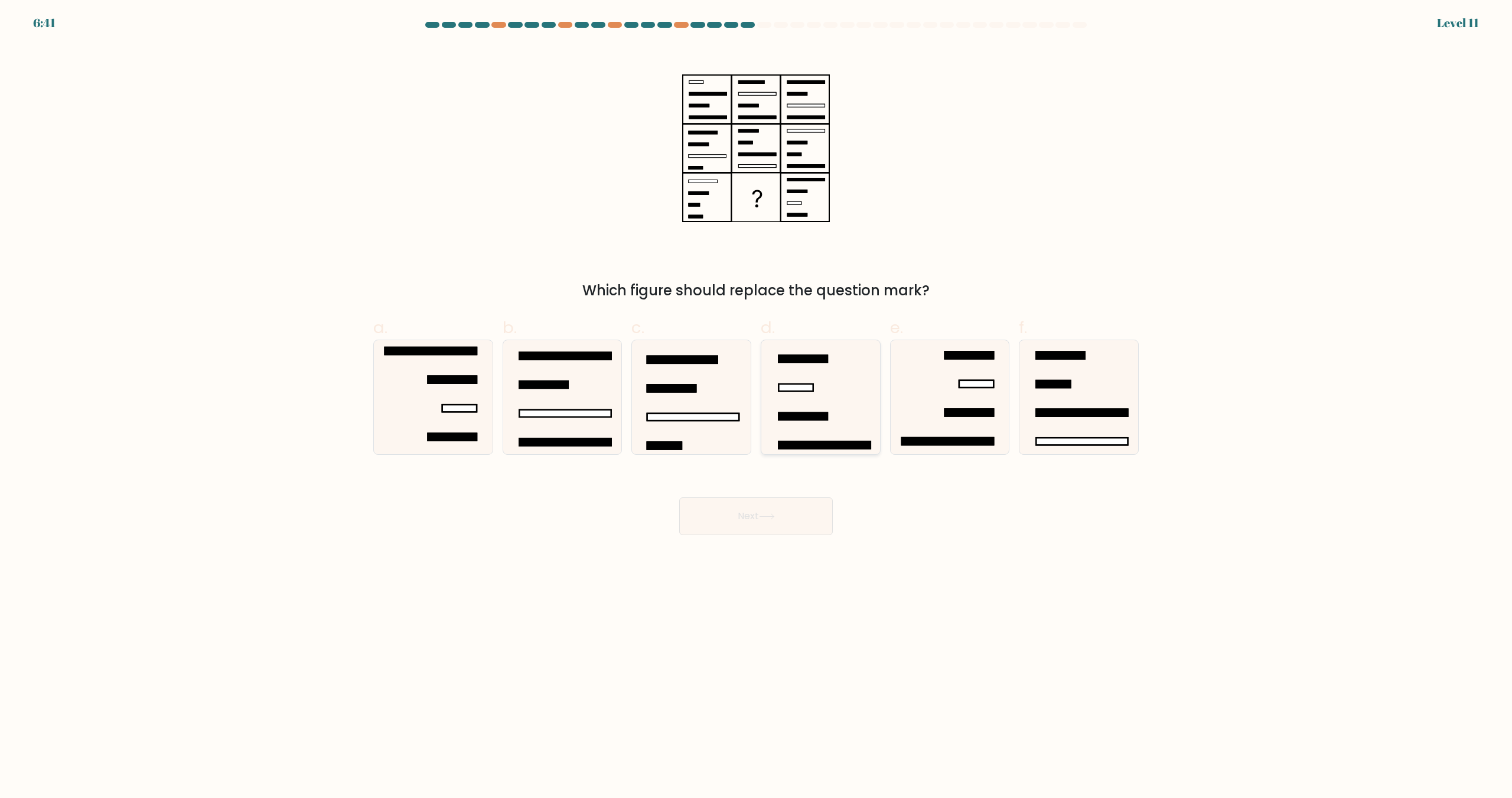
click at [828, 404] on icon at bounding box center [820, 397] width 114 height 114
click at [757, 404] on input "d." at bounding box center [756, 403] width 1 height 8
radio input "true"
click at [767, 512] on button "Next" at bounding box center [756, 516] width 154 height 38
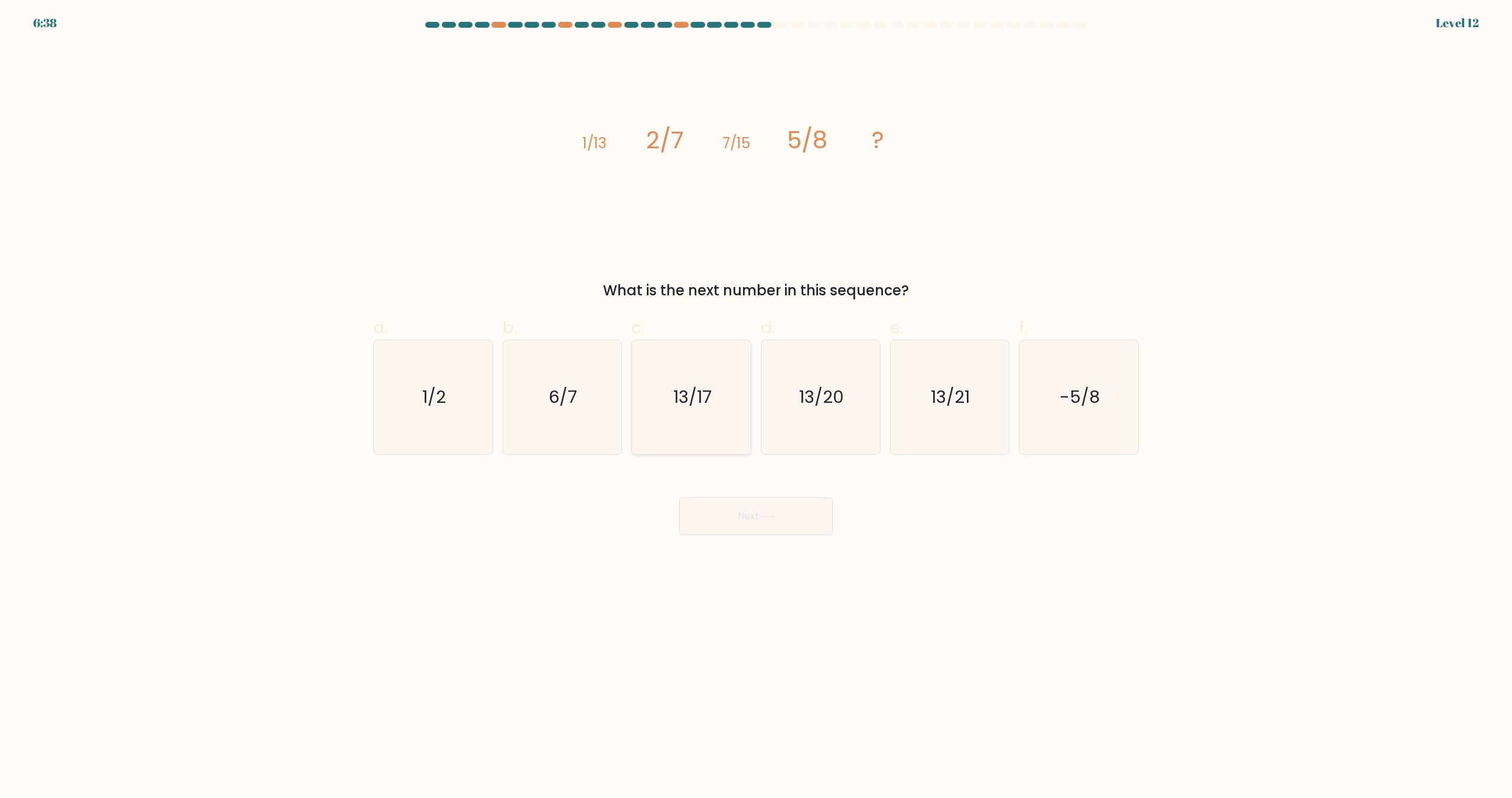
click at [695, 404] on text "13/17" at bounding box center [693, 397] width 39 height 24
click at [756, 404] on input "c. 13/17" at bounding box center [756, 403] width 1 height 8
radio input "true"
click at [736, 516] on button "Next" at bounding box center [756, 516] width 154 height 38
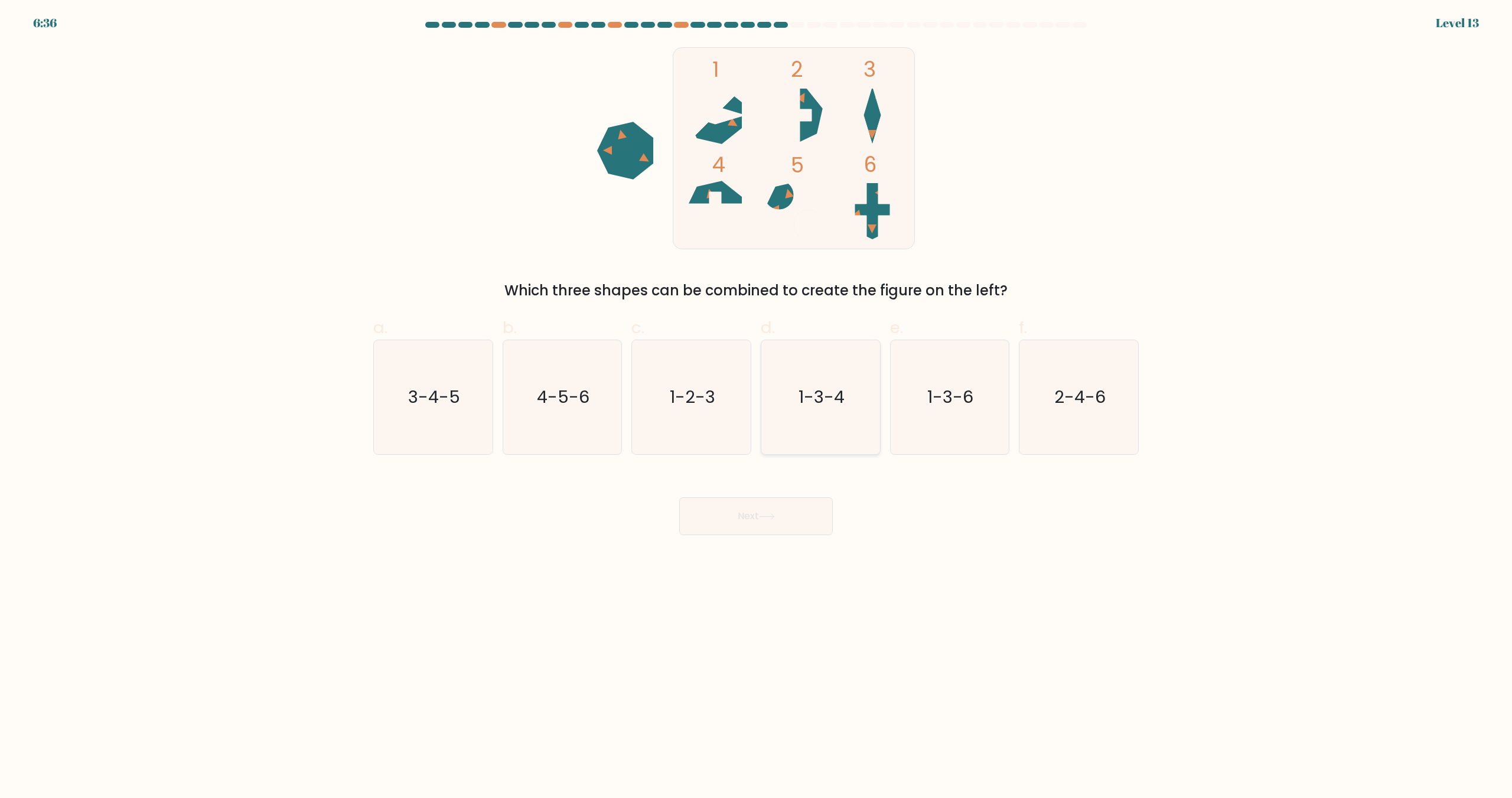
click at [811, 413] on icon "1-3-4" at bounding box center [820, 397] width 114 height 114
click at [757, 407] on input "d. 1-3-4" at bounding box center [756, 403] width 1 height 8
radio input "true"
click at [741, 520] on button "Next" at bounding box center [756, 516] width 154 height 38
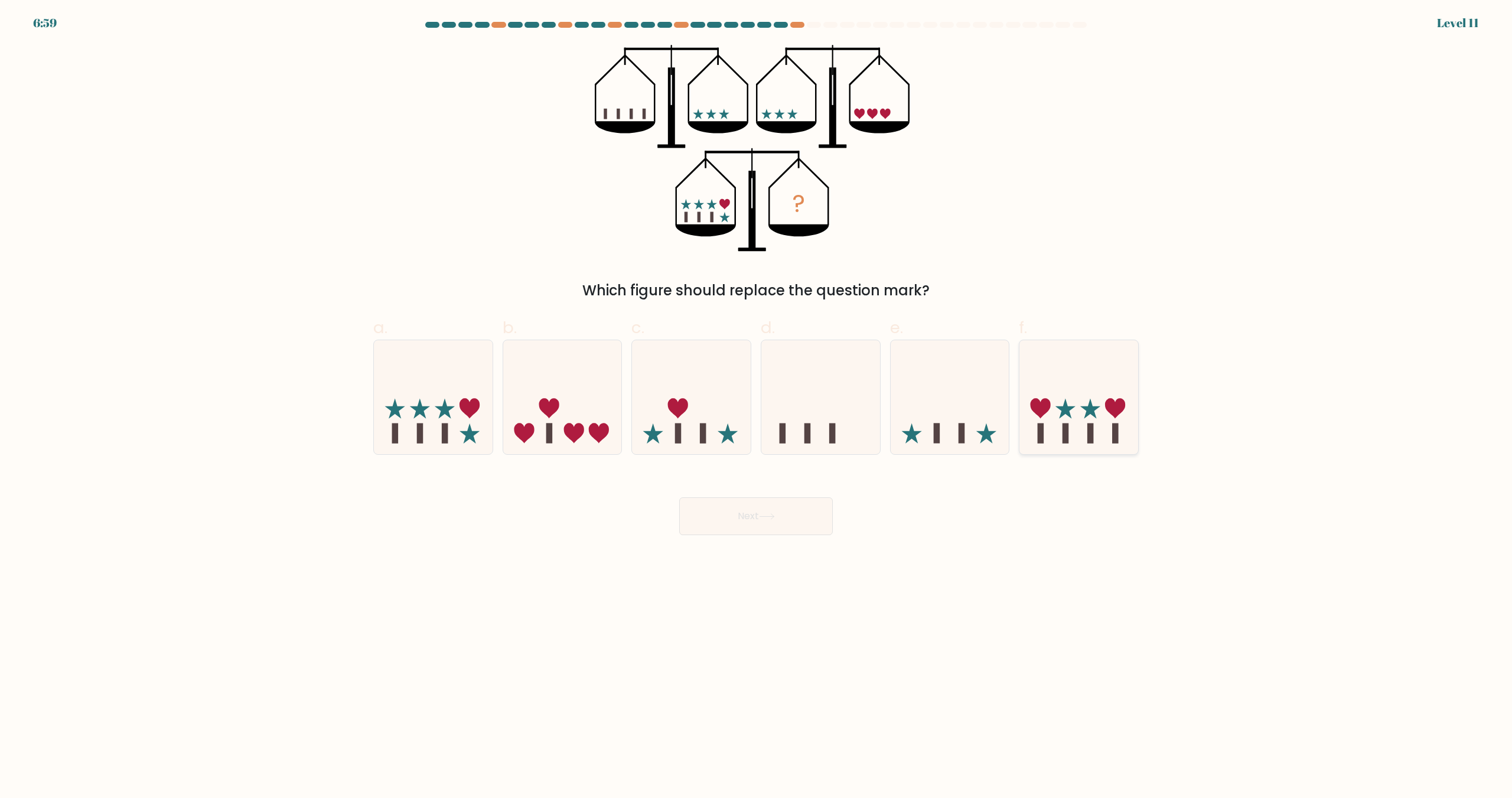
click at [1055, 417] on icon at bounding box center [1079, 397] width 119 height 98
click at [757, 407] on input "f." at bounding box center [756, 403] width 1 height 8
radio input "true"
click at [736, 517] on button "Next" at bounding box center [756, 516] width 154 height 38
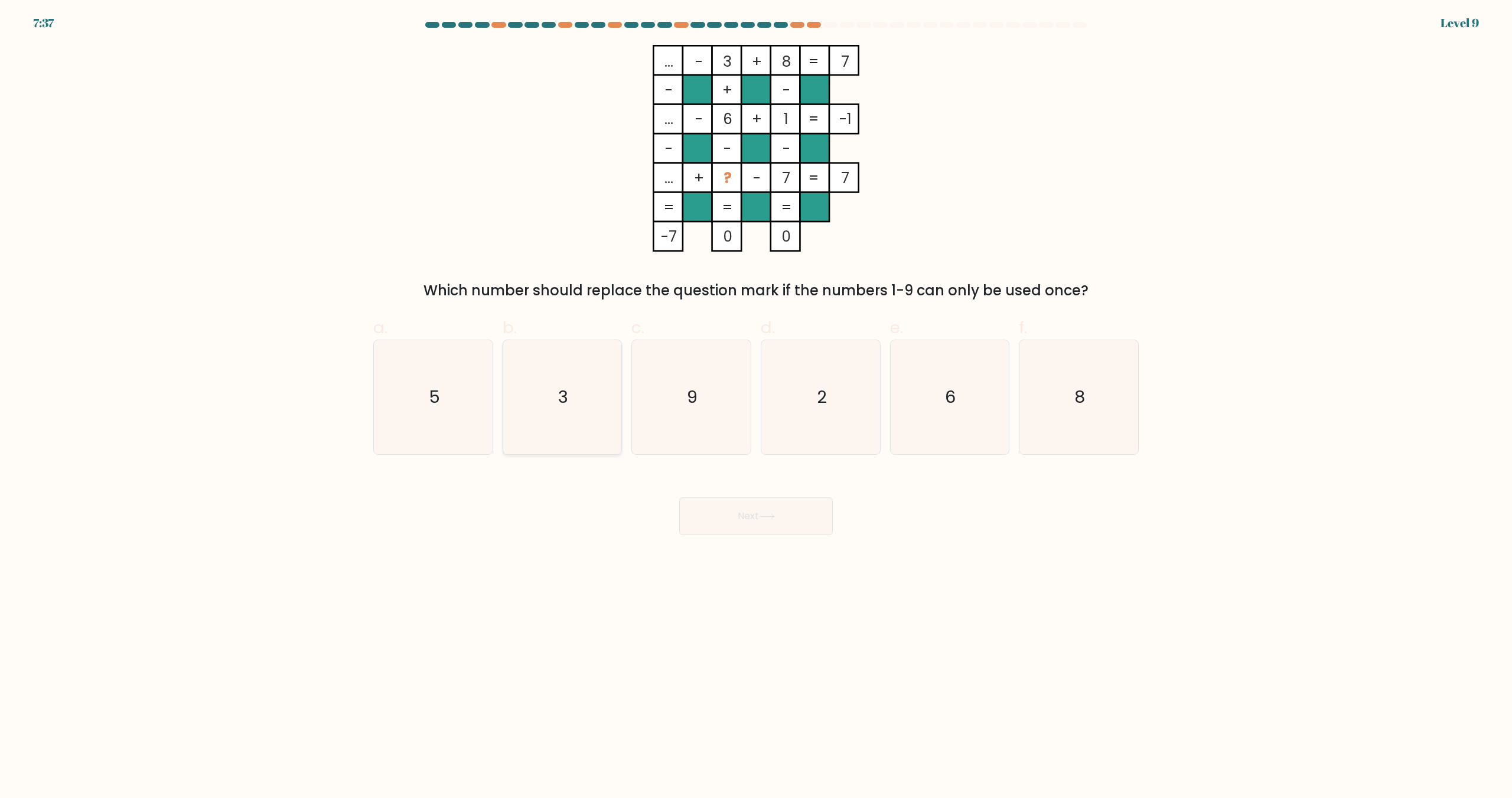
click at [561, 400] on text "3" at bounding box center [563, 397] width 10 height 24
click at [756, 400] on input "b. 3" at bounding box center [756, 403] width 1 height 8
radio input "true"
click at [716, 497] on button "Next" at bounding box center [756, 516] width 154 height 38
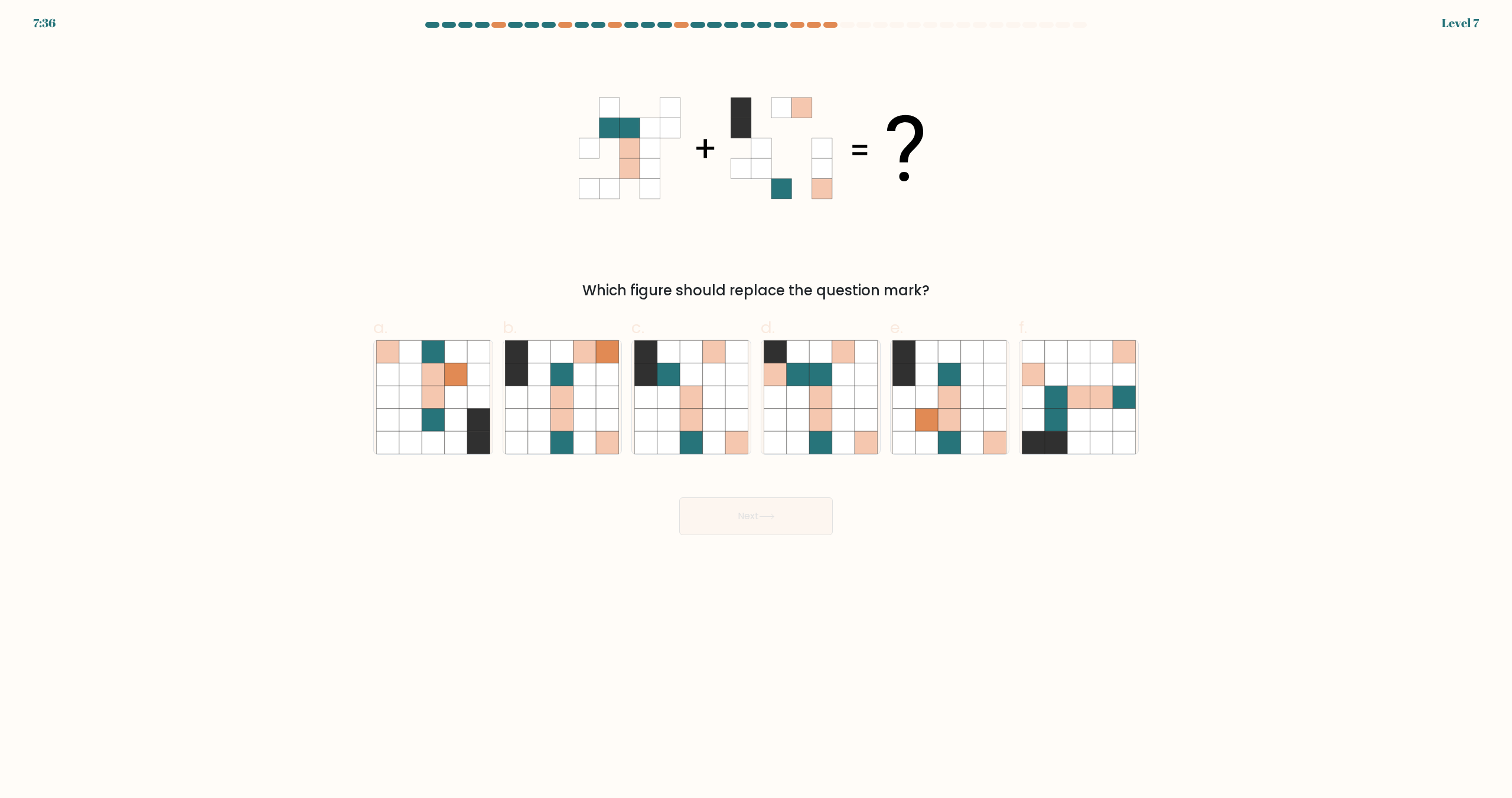
click at [721, 512] on button "Next" at bounding box center [756, 516] width 154 height 38
click at [1053, 418] on icon at bounding box center [1055, 419] width 22 height 22
click at [757, 407] on input "f." at bounding box center [756, 403] width 1 height 8
radio input "true"
click at [713, 513] on button "Next" at bounding box center [756, 516] width 154 height 38
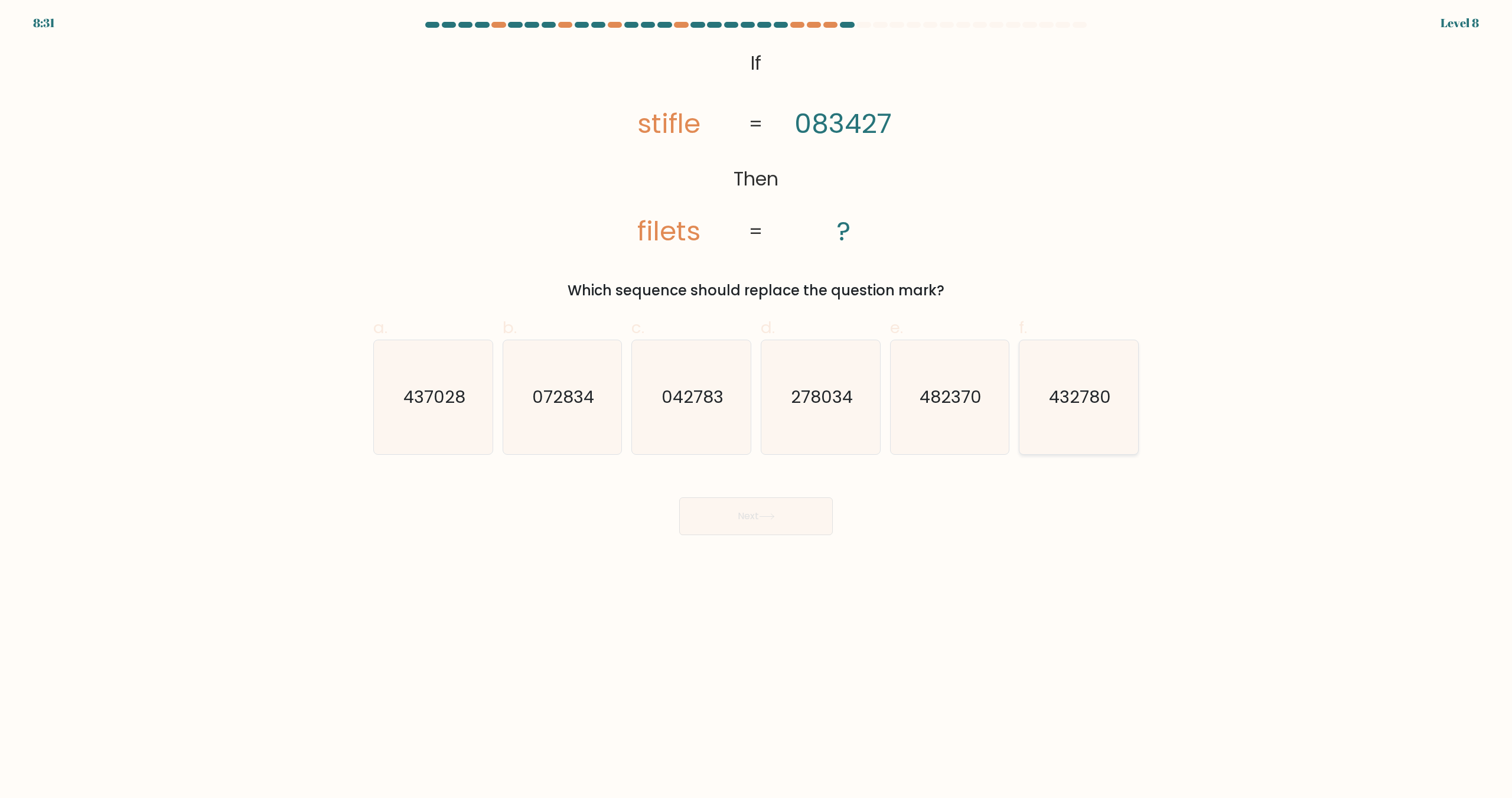
click at [1045, 426] on icon "432780" at bounding box center [1078, 397] width 114 height 114
click at [757, 407] on input "f. 432780" at bounding box center [756, 403] width 1 height 8
radio input "true"
click at [769, 503] on button "Next" at bounding box center [756, 516] width 154 height 38
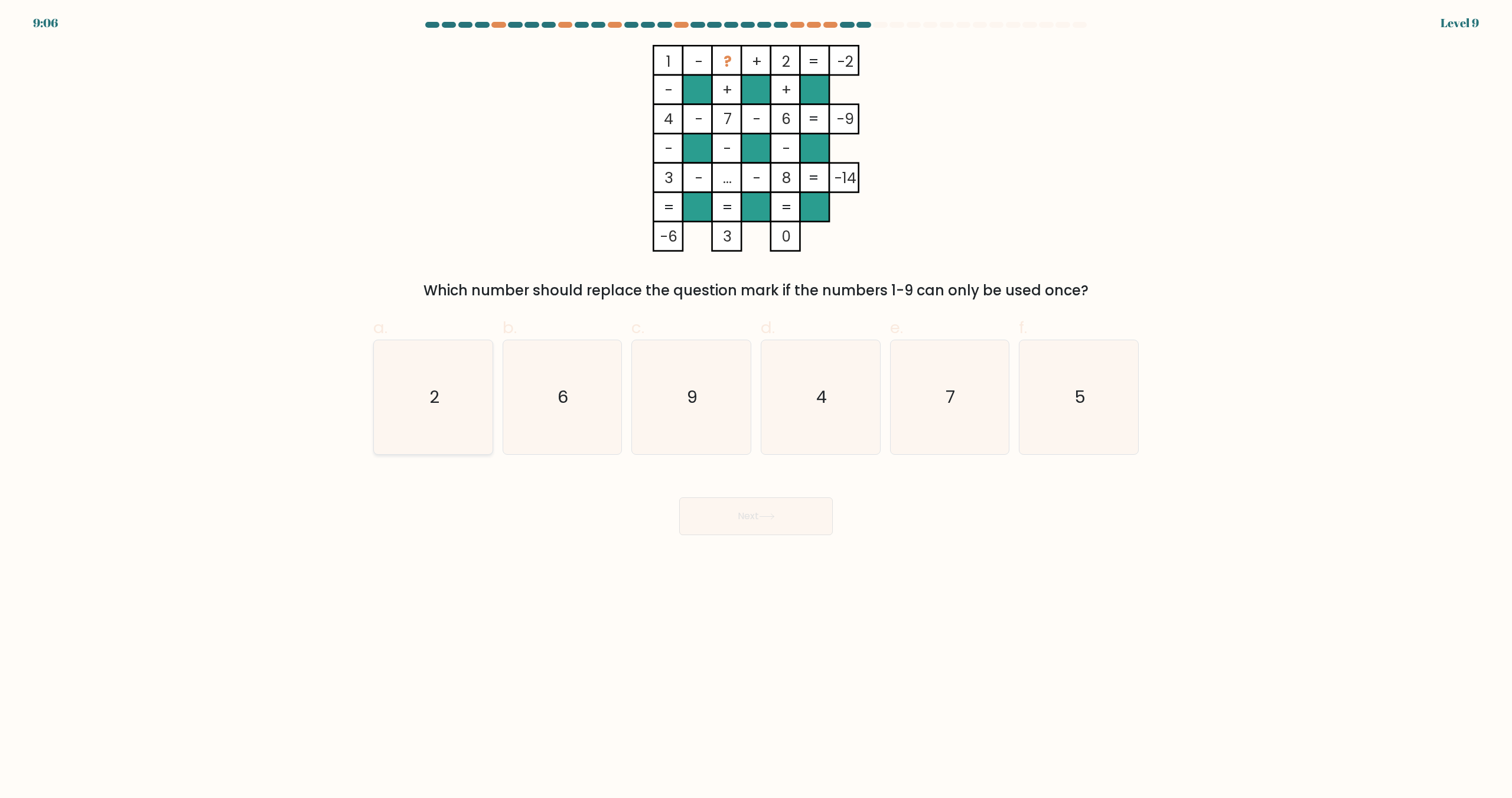
click at [486, 399] on icon "2" at bounding box center [433, 397] width 114 height 114
click at [756, 399] on input "a. 2" at bounding box center [756, 403] width 1 height 8
radio input "true"
click at [784, 530] on button "Next" at bounding box center [756, 516] width 154 height 38
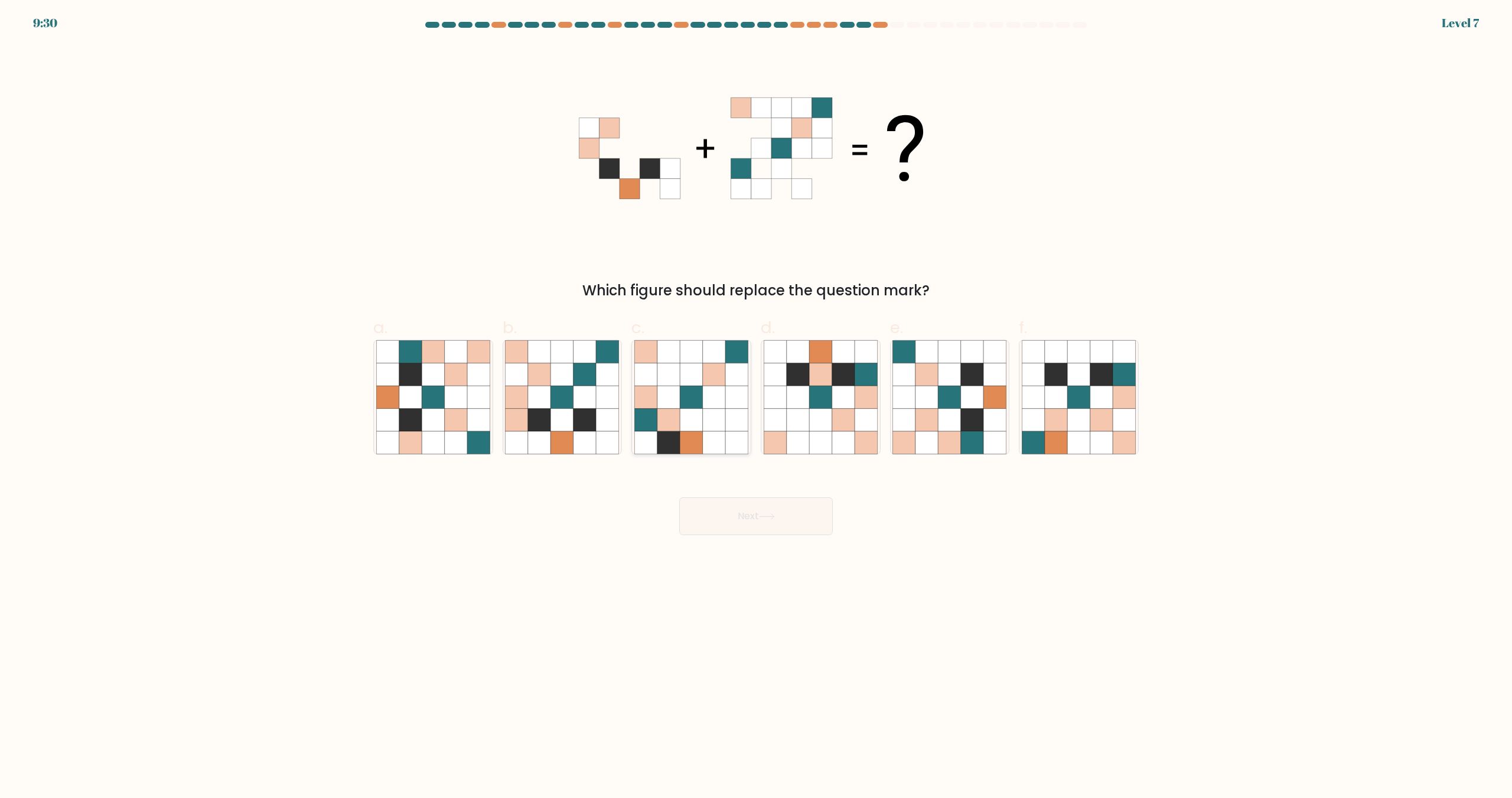
click at [706, 405] on icon at bounding box center [713, 397] width 22 height 22
click at [756, 405] on input "c." at bounding box center [756, 403] width 1 height 8
radio input "true"
click at [759, 529] on button "Next" at bounding box center [756, 516] width 154 height 38
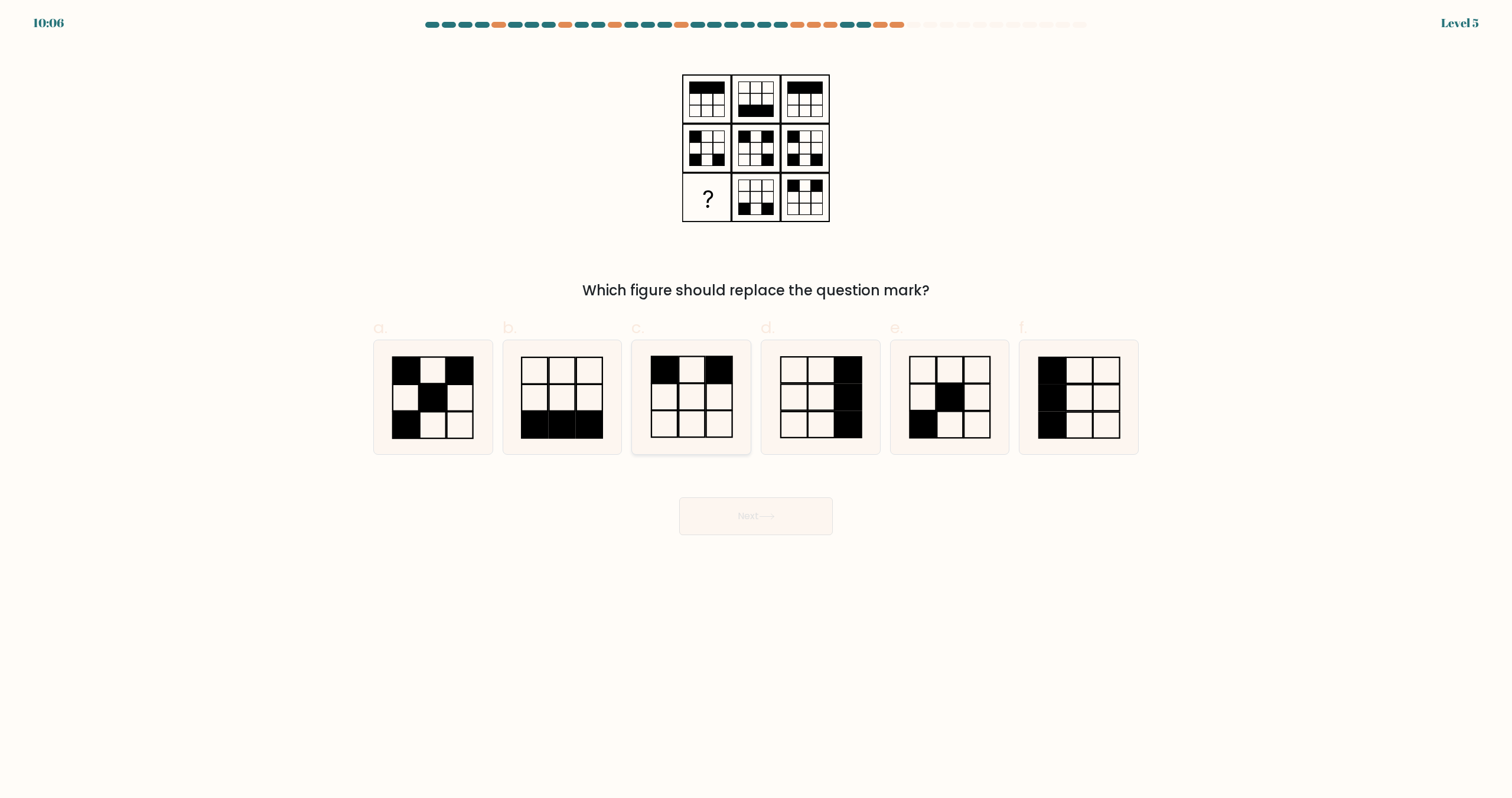
click at [686, 371] on icon at bounding box center [691, 397] width 114 height 114
click at [756, 399] on input "c." at bounding box center [756, 403] width 1 height 8
radio input "true"
click at [753, 530] on button "Next" at bounding box center [756, 516] width 154 height 38
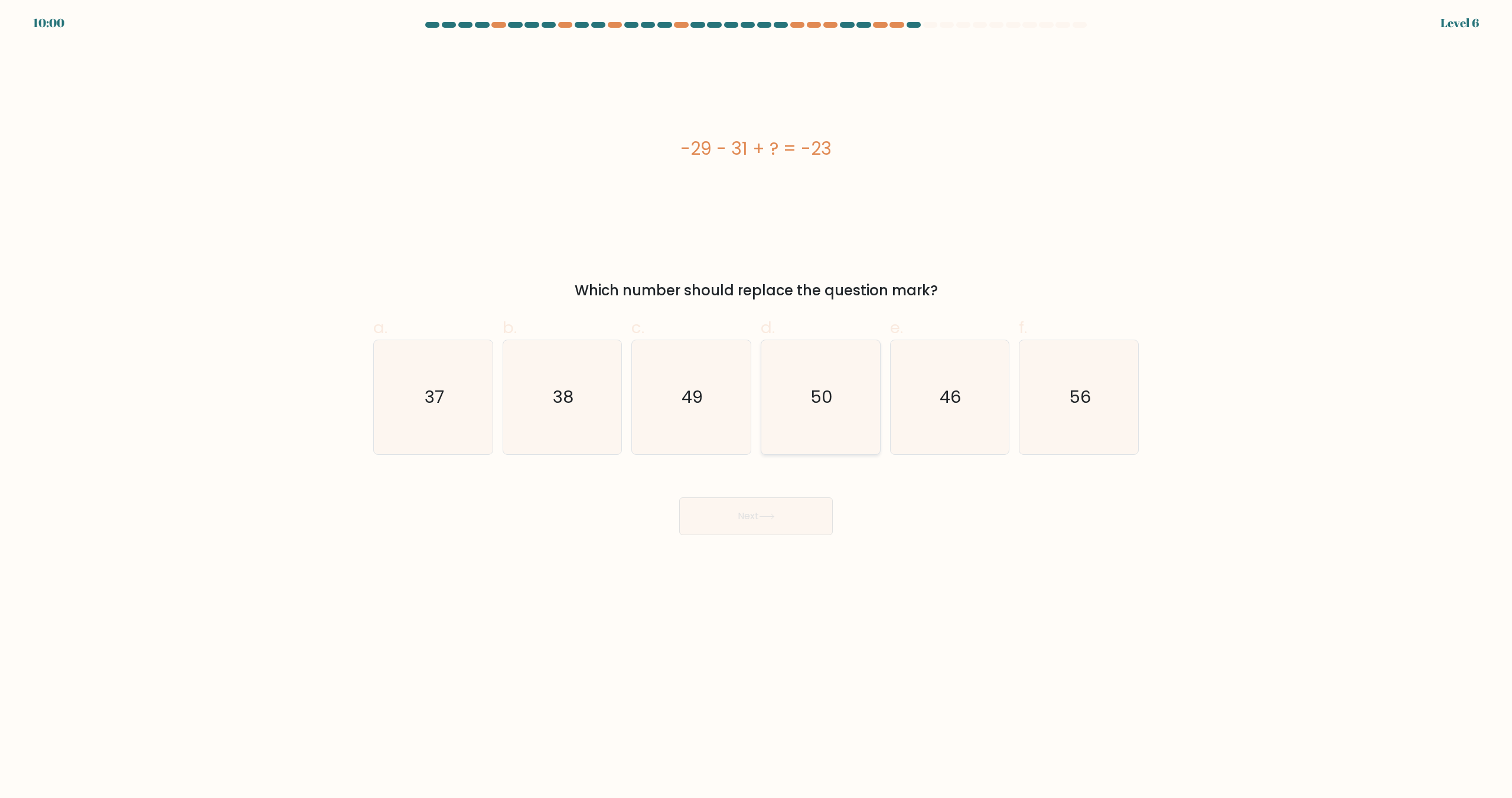
click at [819, 419] on icon "50" at bounding box center [820, 397] width 114 height 114
click at [757, 407] on input "d. 50" at bounding box center [756, 403] width 1 height 8
radio input "true"
click at [767, 523] on button "Next" at bounding box center [756, 516] width 154 height 38
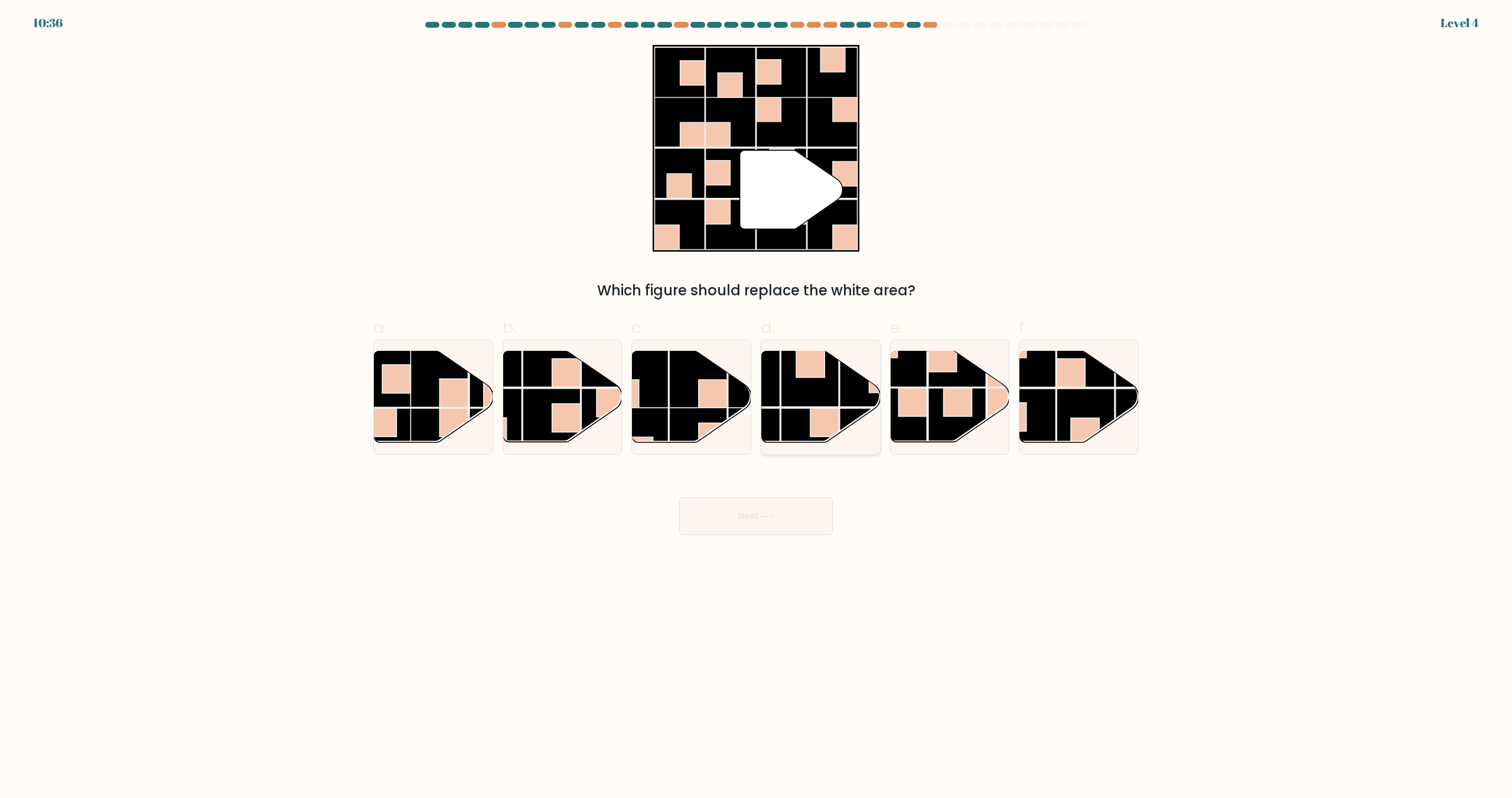
click at [852, 401] on rect at bounding box center [869, 378] width 58 height 58
click at [757, 401] on input "d." at bounding box center [756, 403] width 1 height 8
radio input "true"
click at [771, 517] on icon at bounding box center [767, 516] width 16 height 6
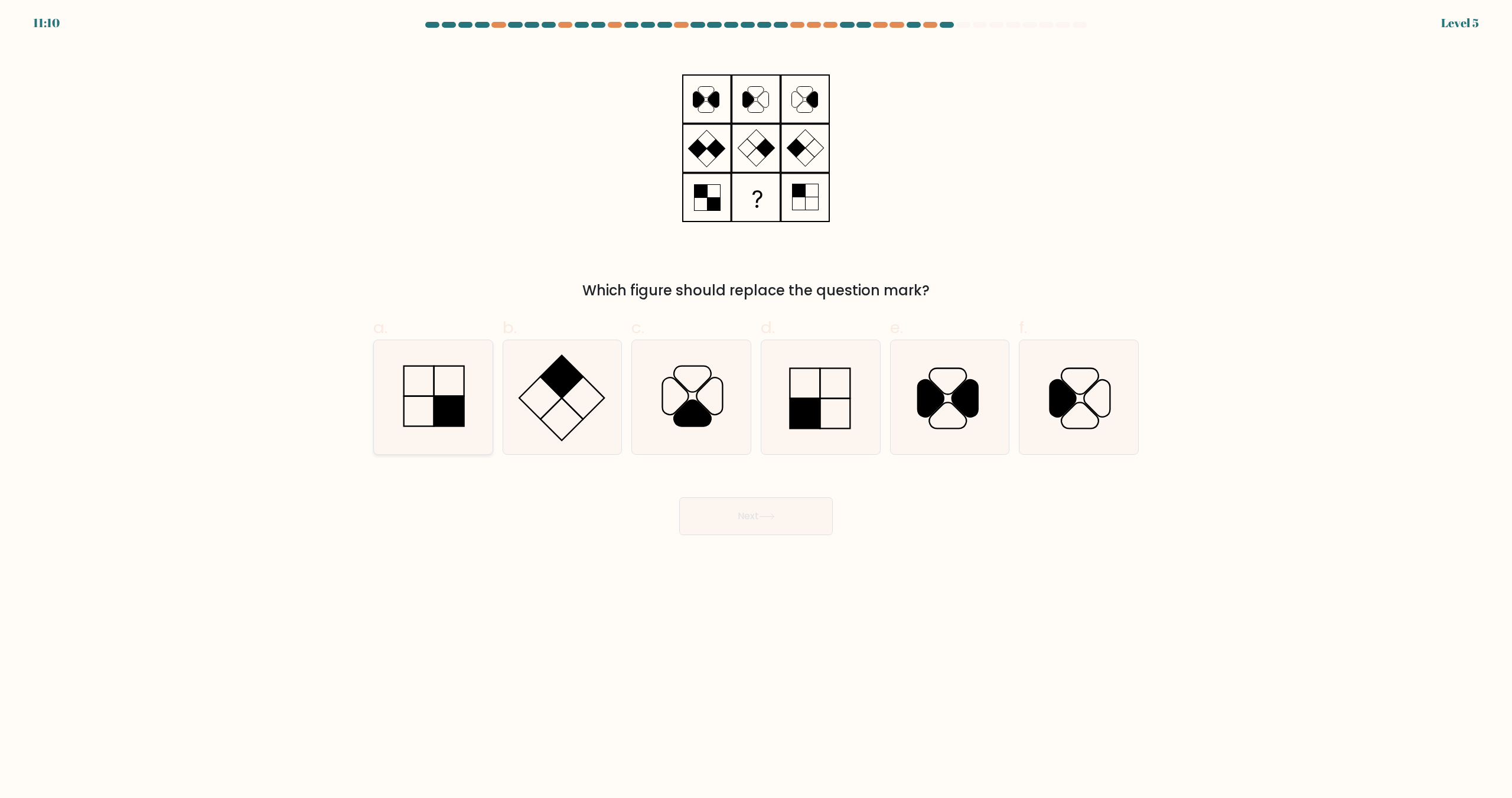
click at [462, 390] on icon at bounding box center [433, 397] width 114 height 114
click at [756, 399] on input "a." at bounding box center [756, 403] width 1 height 8
radio input "true"
click at [716, 528] on button "Next" at bounding box center [756, 516] width 154 height 38
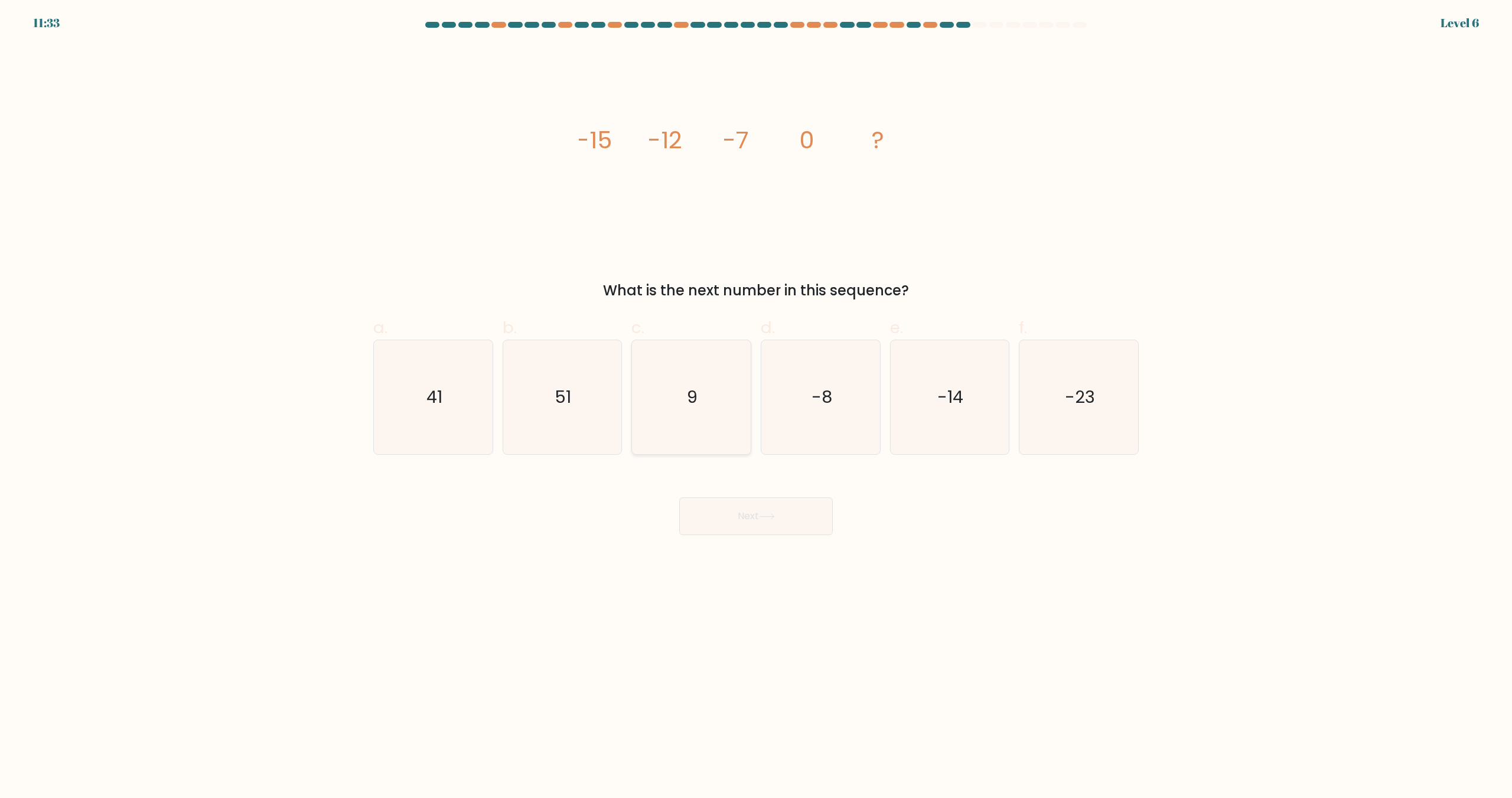
click at [713, 442] on icon "9" at bounding box center [691, 397] width 114 height 114
click at [756, 407] on input "c. 9" at bounding box center [756, 403] width 1 height 8
radio input "true"
click at [734, 506] on button "Next" at bounding box center [756, 516] width 154 height 38
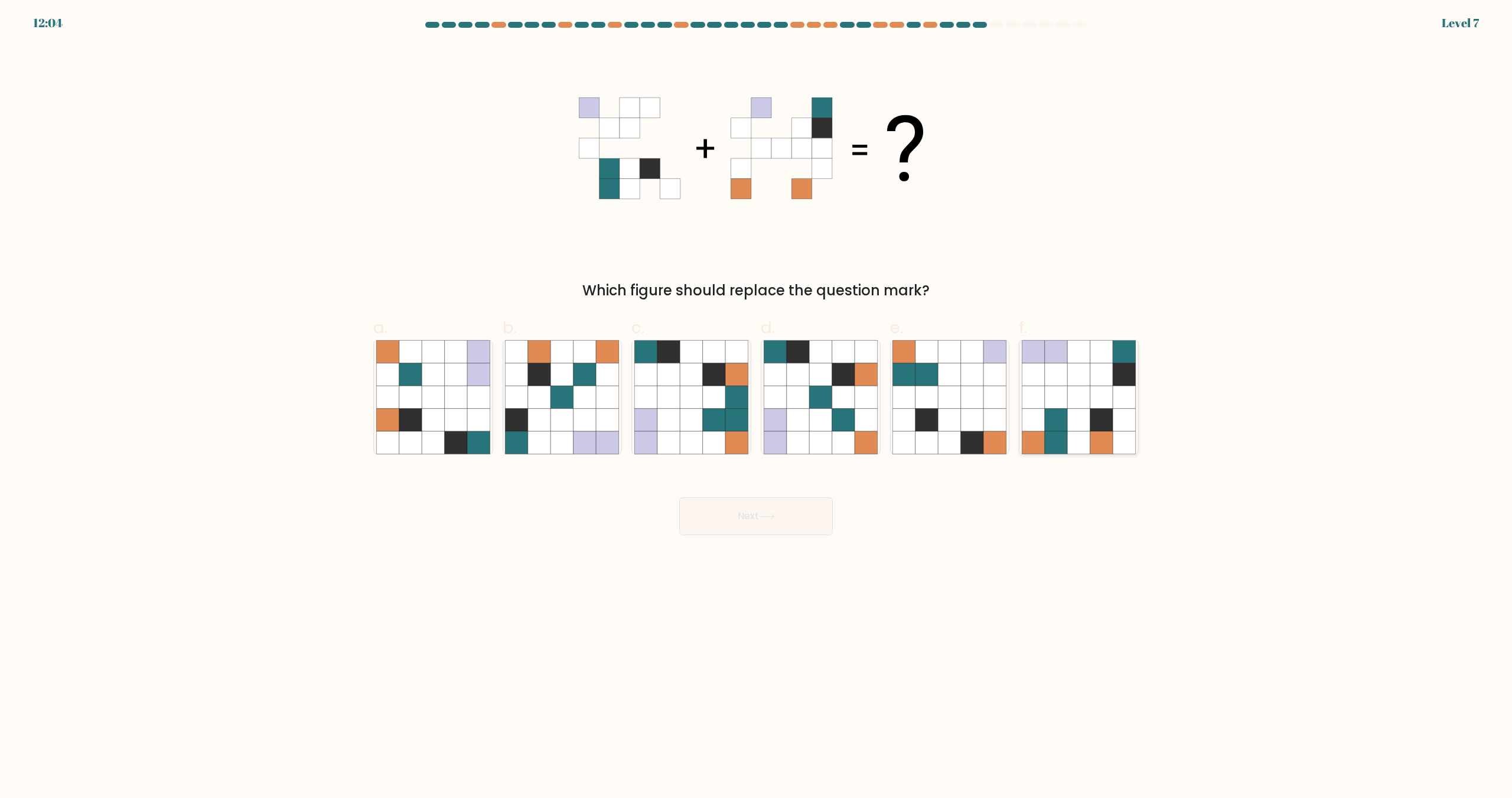
drag, startPoint x: 1101, startPoint y: 365, endPoint x: 1091, endPoint y: 371, distance: 11.7
click at [1100, 366] on icon at bounding box center [1101, 374] width 22 height 22
click at [757, 399] on input "f." at bounding box center [756, 403] width 1 height 8
radio input "true"
click at [784, 527] on button "Next" at bounding box center [756, 516] width 154 height 38
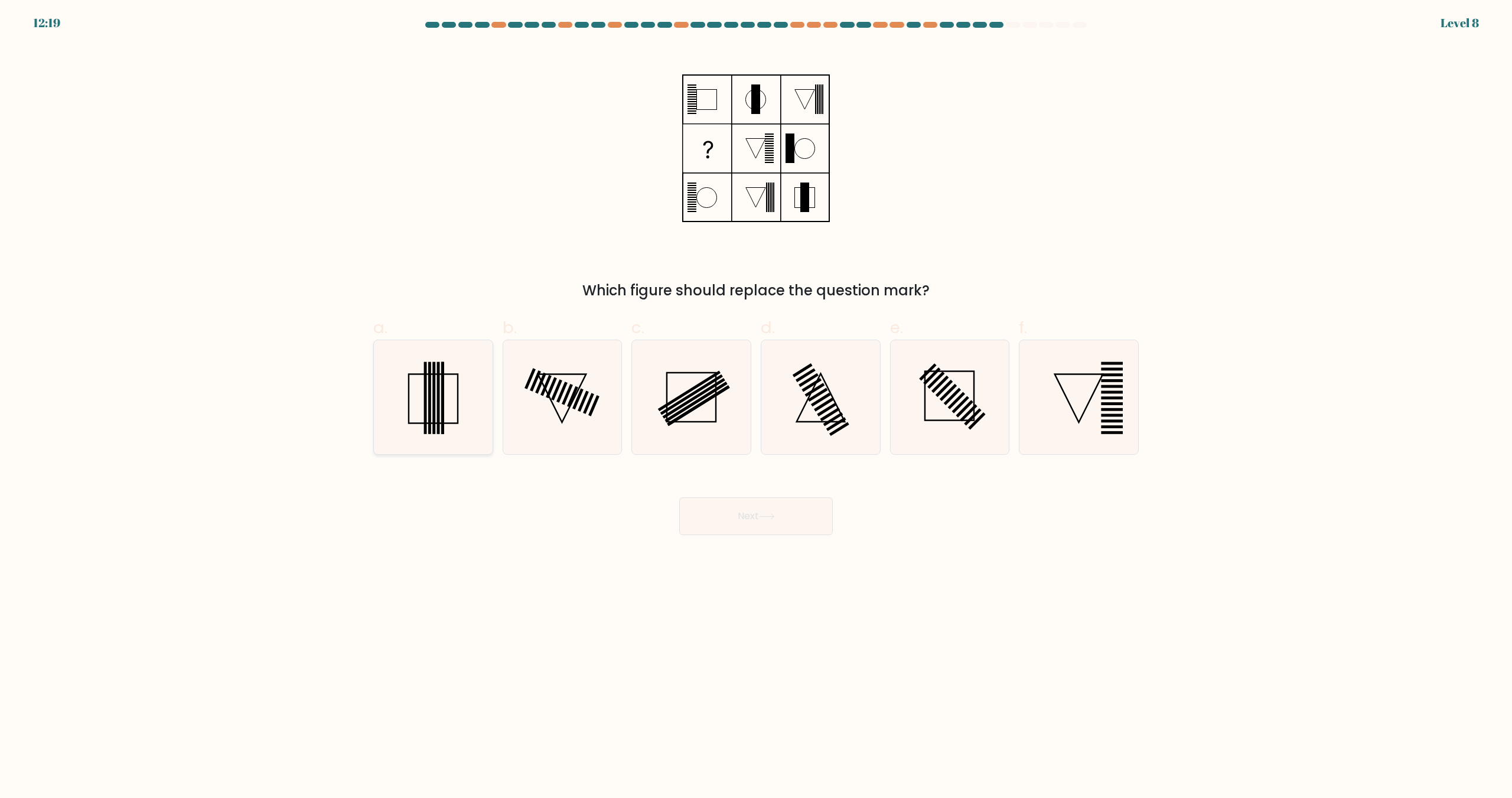
click at [430, 402] on rect at bounding box center [430, 398] width 3 height 72
click at [756, 402] on input "a." at bounding box center [756, 403] width 1 height 8
radio input "true"
click at [736, 544] on body "12:19 Level 8" at bounding box center [756, 399] width 1512 height 798
click at [741, 523] on button "Next" at bounding box center [756, 516] width 154 height 38
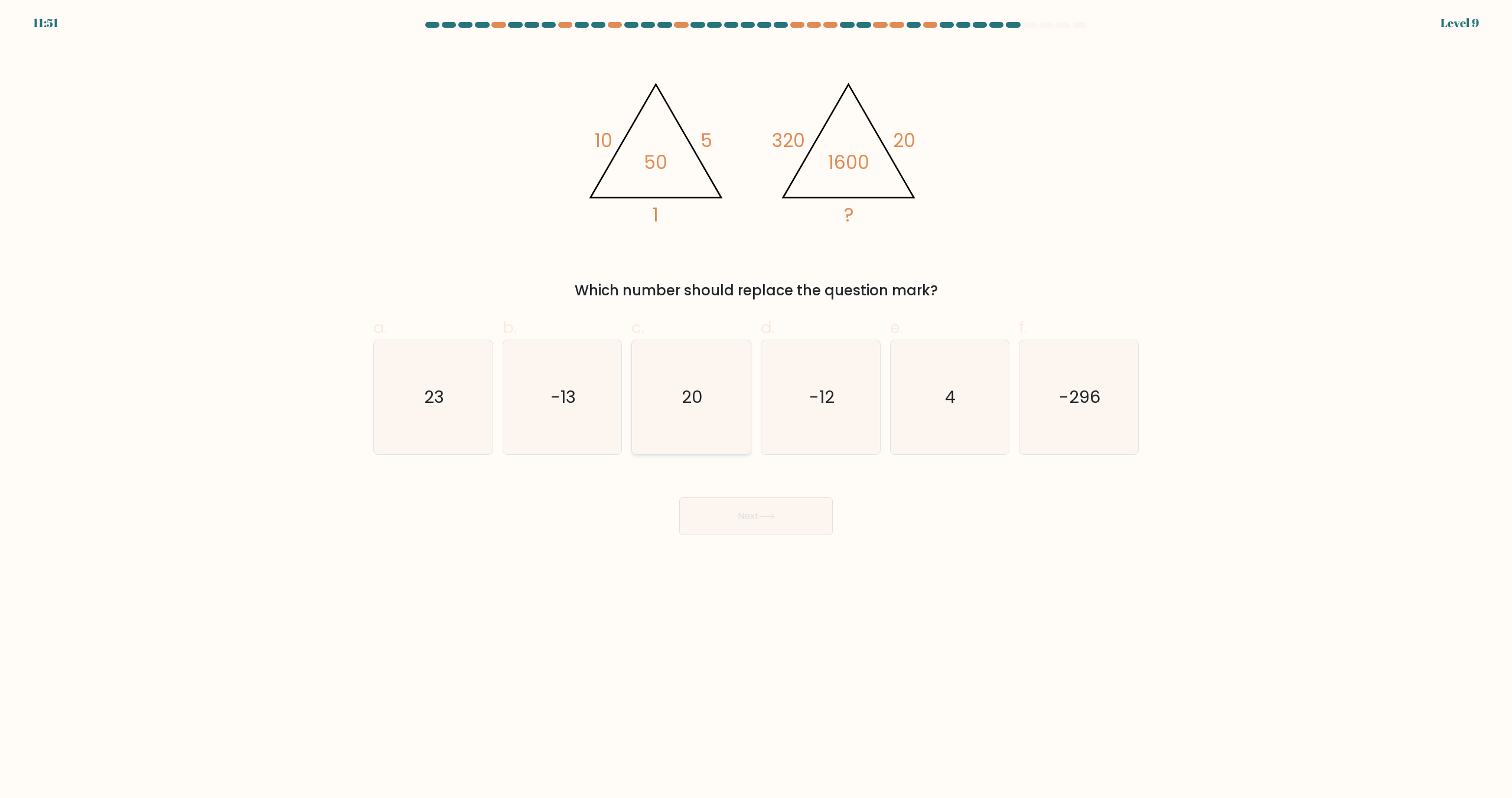
click at [721, 432] on icon "20" at bounding box center [691, 397] width 114 height 114
click at [756, 407] on input "c. 20" at bounding box center [756, 403] width 1 height 8
radio input "true"
click at [740, 504] on button "Next" at bounding box center [756, 516] width 154 height 38
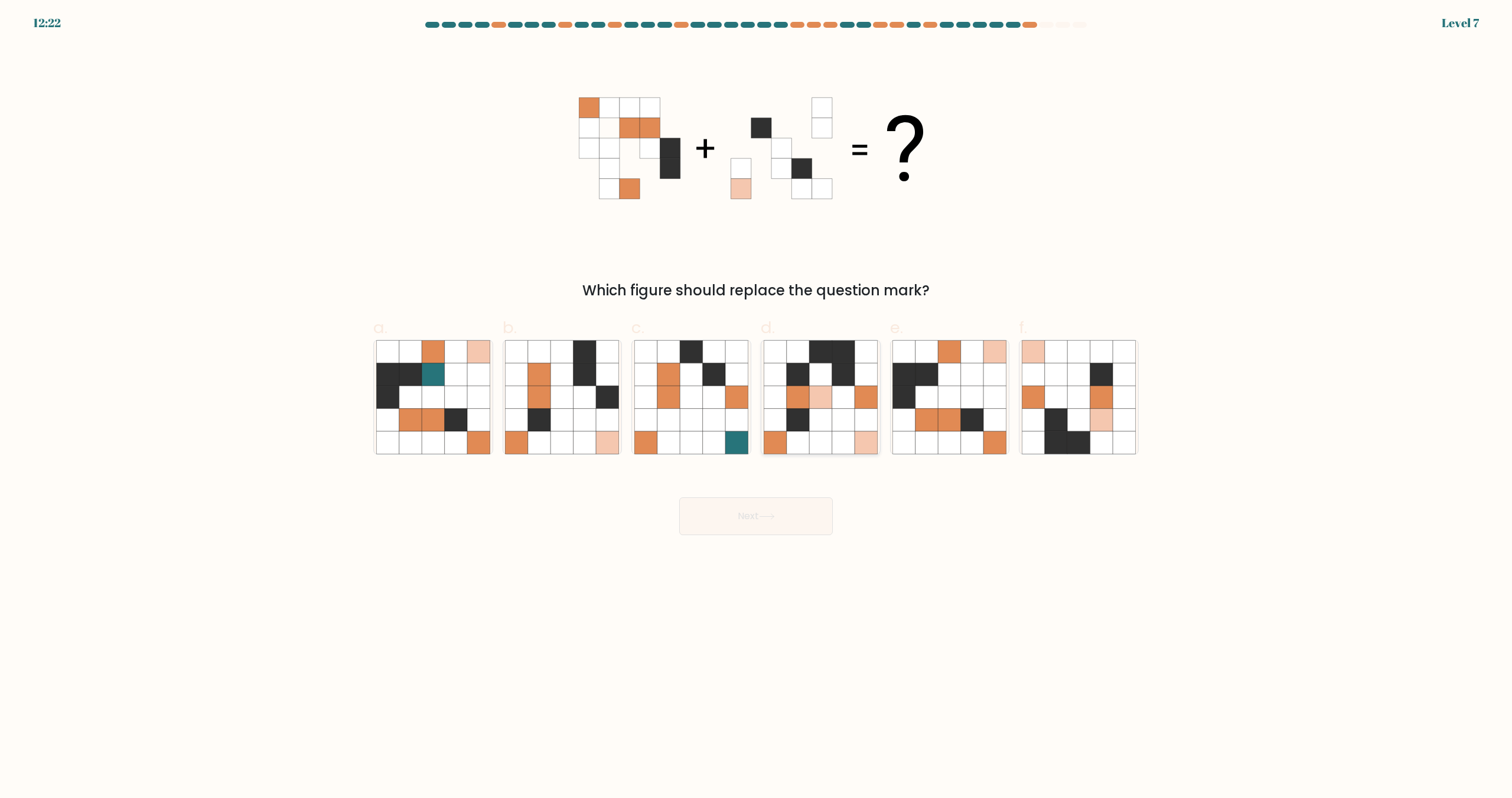
click at [843, 444] on icon at bounding box center [843, 442] width 22 height 22
click at [757, 407] on input "d." at bounding box center [756, 403] width 1 height 8
radio input "true"
click at [769, 512] on button "Next" at bounding box center [756, 516] width 154 height 38
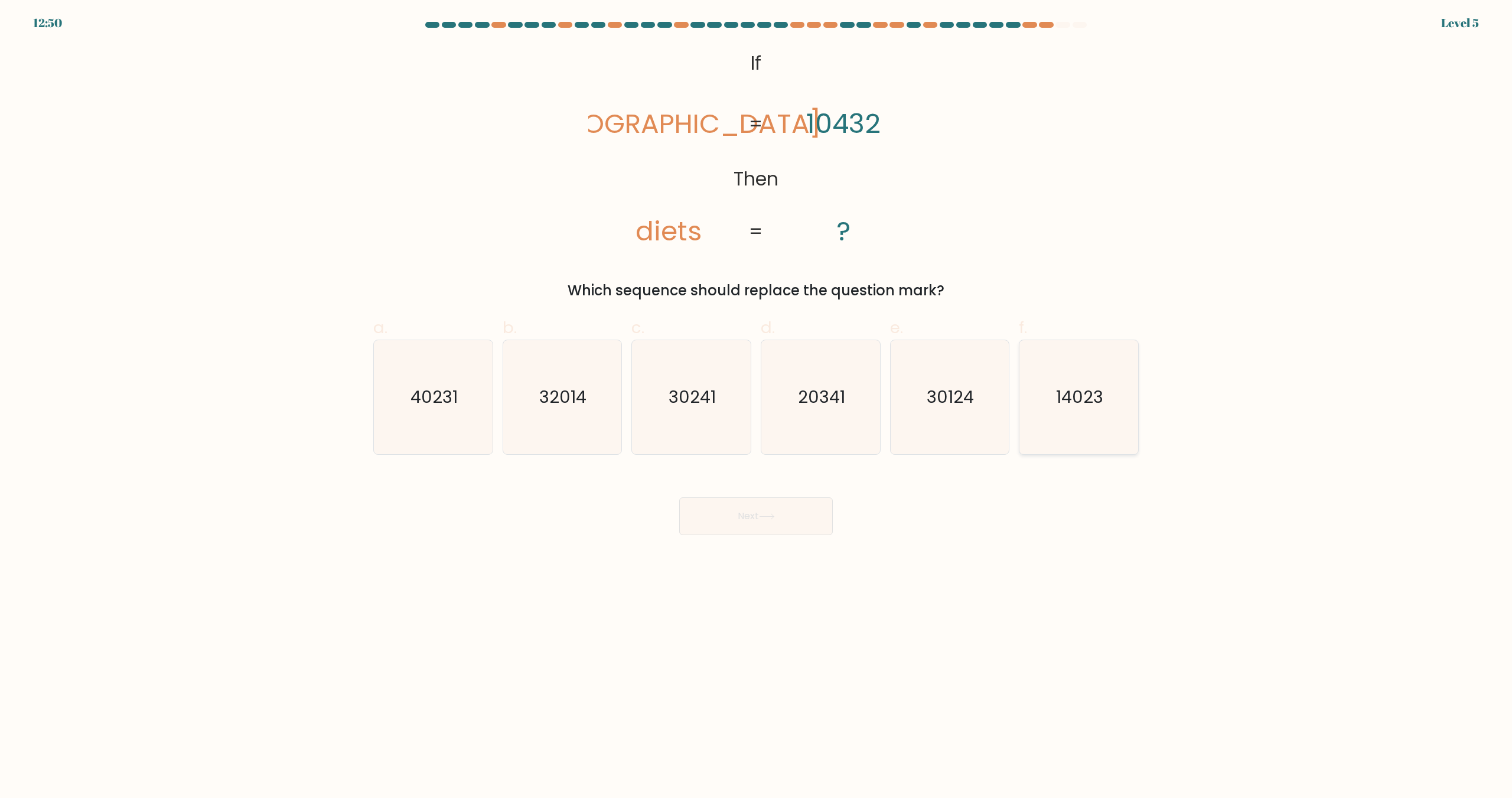
drag, startPoint x: 1070, startPoint y: 418, endPoint x: 1058, endPoint y: 426, distance: 14.4
click at [1071, 417] on icon "14023" at bounding box center [1078, 397] width 114 height 114
click at [757, 407] on input "f. 14023" at bounding box center [756, 403] width 1 height 8
radio input "true"
click at [753, 527] on button "Next" at bounding box center [756, 516] width 154 height 38
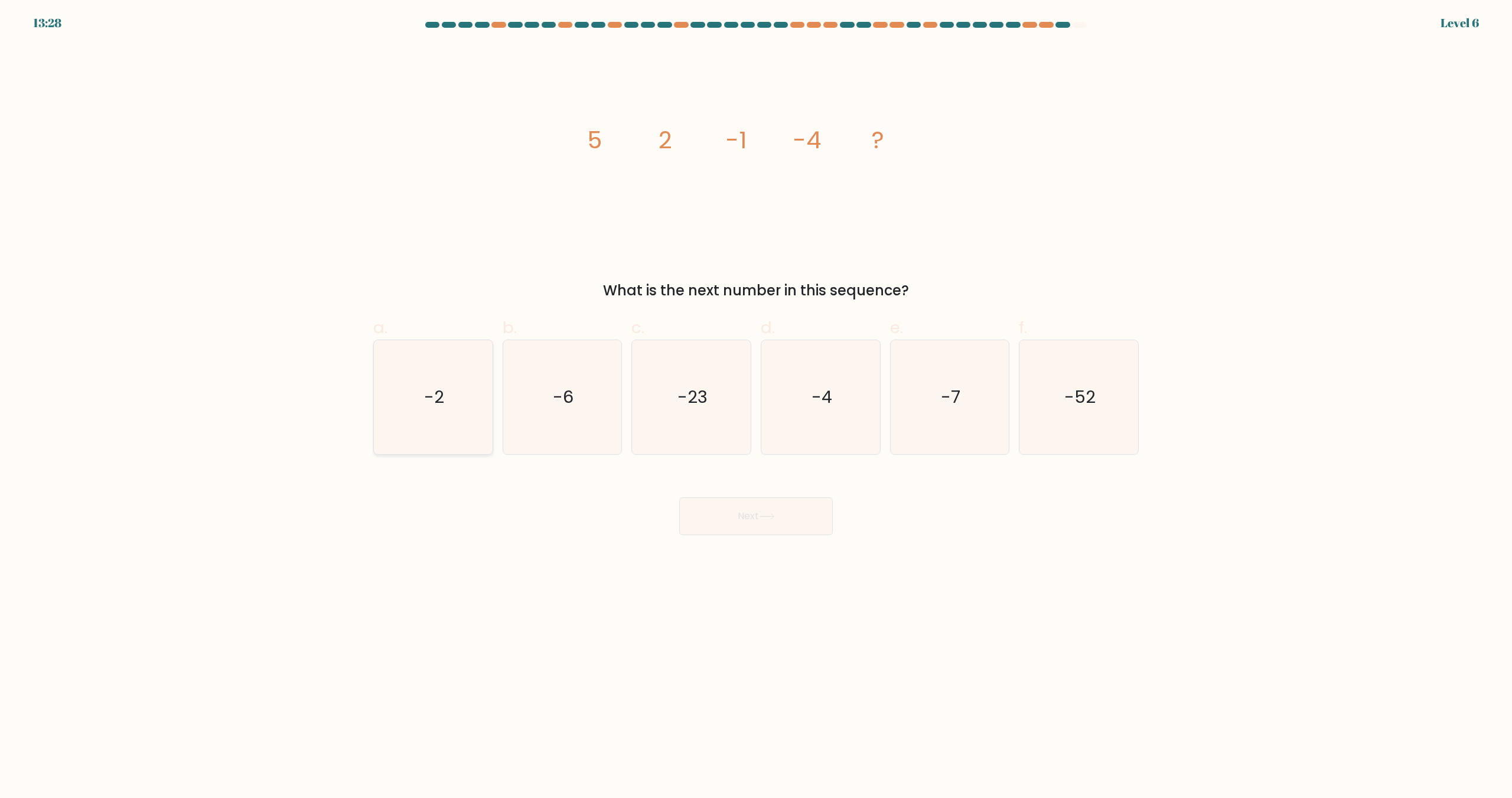
click at [412, 414] on icon "-2" at bounding box center [433, 397] width 114 height 114
click at [756, 407] on input "a. -2" at bounding box center [756, 403] width 1 height 8
radio input "true"
click at [722, 511] on button "Next" at bounding box center [756, 516] width 154 height 38
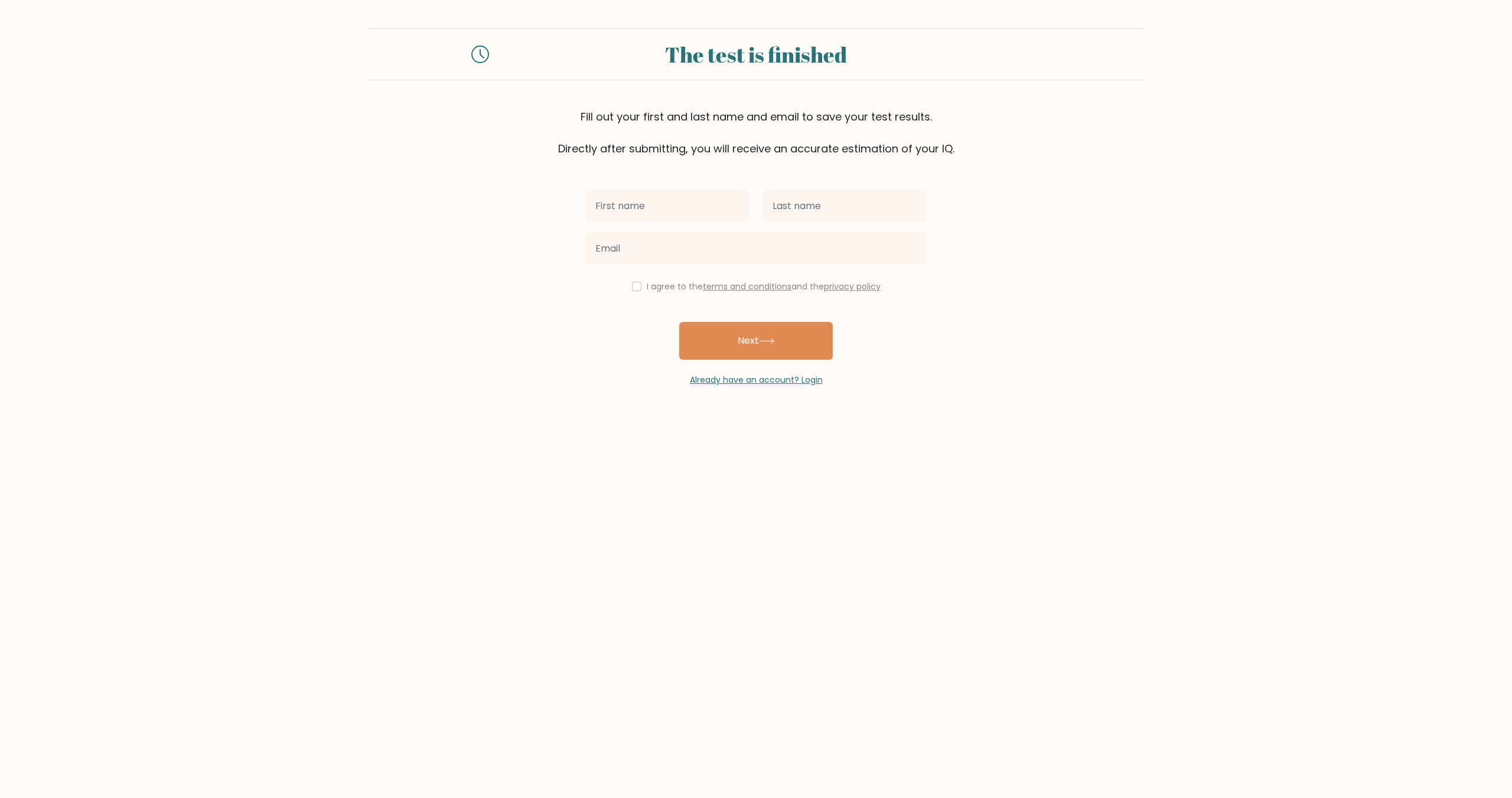
click at [637, 210] on input "text" at bounding box center [668, 206] width 163 height 33
type input "Rochelle"
type input "Enriquez"
type input "o"
type input "rochelledelafuente25@gmail.com"
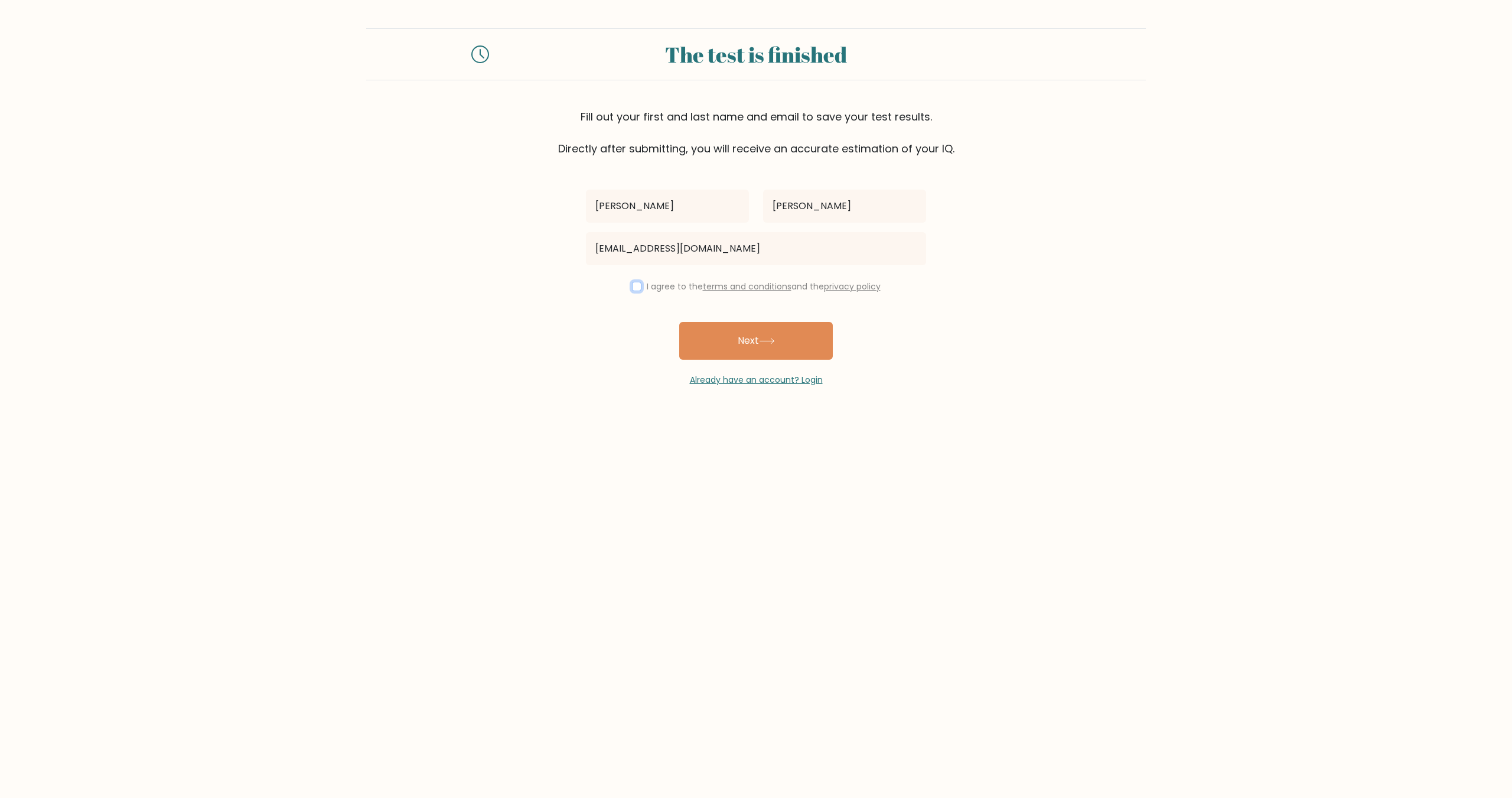
click at [632, 286] on input "checkbox" at bounding box center [636, 286] width 9 height 9
checkbox input "true"
click at [749, 354] on button "Next" at bounding box center [756, 341] width 154 height 38
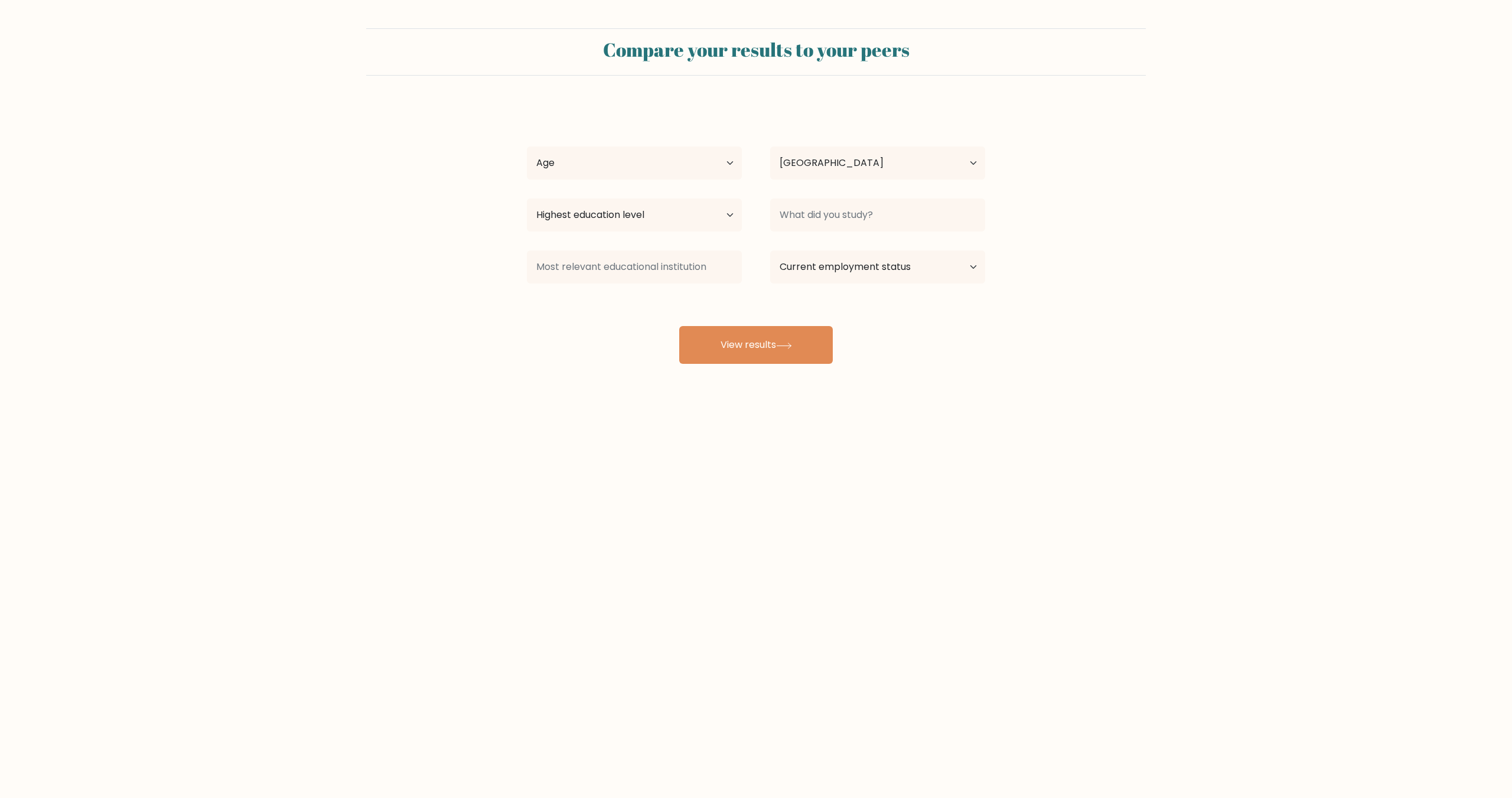
select select "PH"
click at [632, 151] on select "Age Under 18 years old 18-24 years old 25-34 years old 35-44 years old 45-54 ye…" at bounding box center [634, 163] width 215 height 33
select select "25_34"
click at [527, 147] on select "Age Under 18 years old 18-24 years old 25-34 years old 35-44 years old 45-54 ye…" at bounding box center [634, 163] width 215 height 33
click at [848, 159] on select "Country Afghanistan Albania Algeria American Samoa Andorra Angola Anguilla Anta…" at bounding box center [878, 163] width 215 height 33
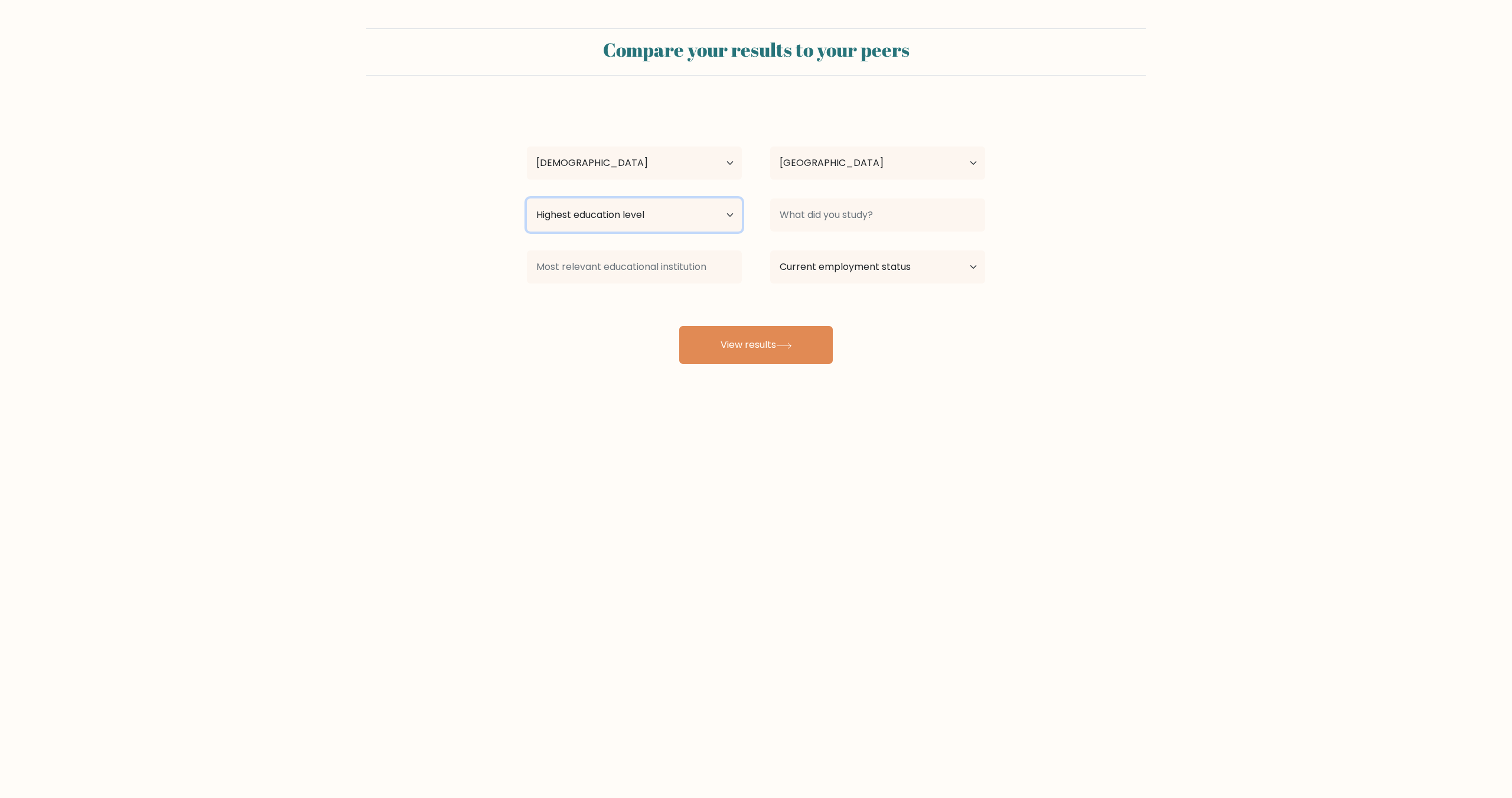
click at [575, 220] on select "Highest education level No schooling Primary Lower Secondary Upper Secondary Oc…" at bounding box center [634, 215] width 215 height 33
select select "upper_secondary"
click at [527, 198] on select "Highest education level No schooling Primary Lower Secondary Upper Secondary Oc…" at bounding box center [634, 215] width 215 height 33
click at [831, 218] on input at bounding box center [878, 215] width 215 height 33
click at [880, 272] on select "Current employment status Employed Student Retired Other / prefer not to answer" at bounding box center [878, 267] width 215 height 33
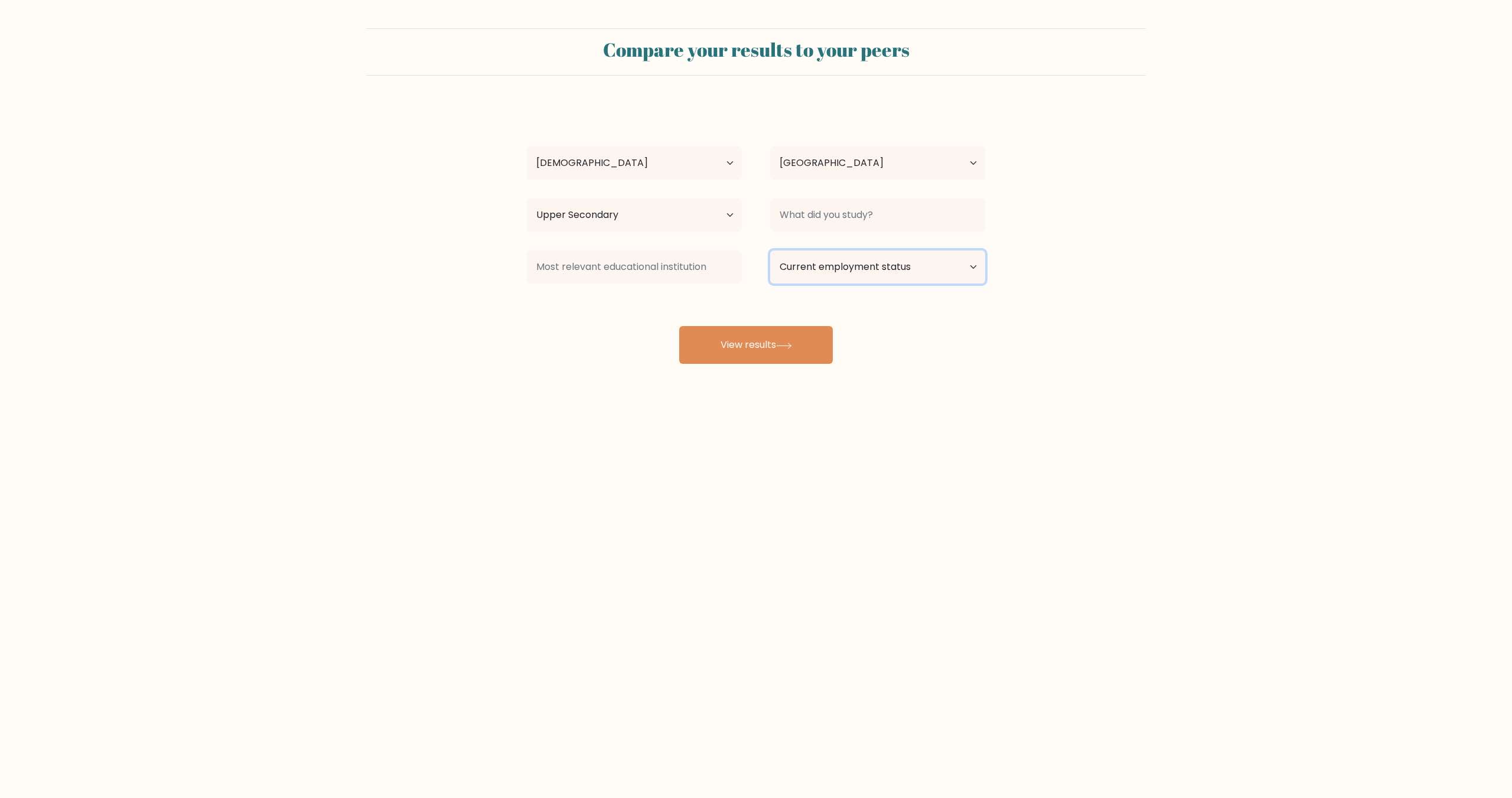
select select "other"
click at [771, 250] on select "Current employment status Employed Student Retired Other / prefer not to answer" at bounding box center [878, 267] width 215 height 33
click at [771, 354] on button "View results" at bounding box center [756, 345] width 154 height 38
click at [894, 225] on input at bounding box center [878, 215] width 215 height 33
click at [820, 213] on input at bounding box center [878, 215] width 215 height 33
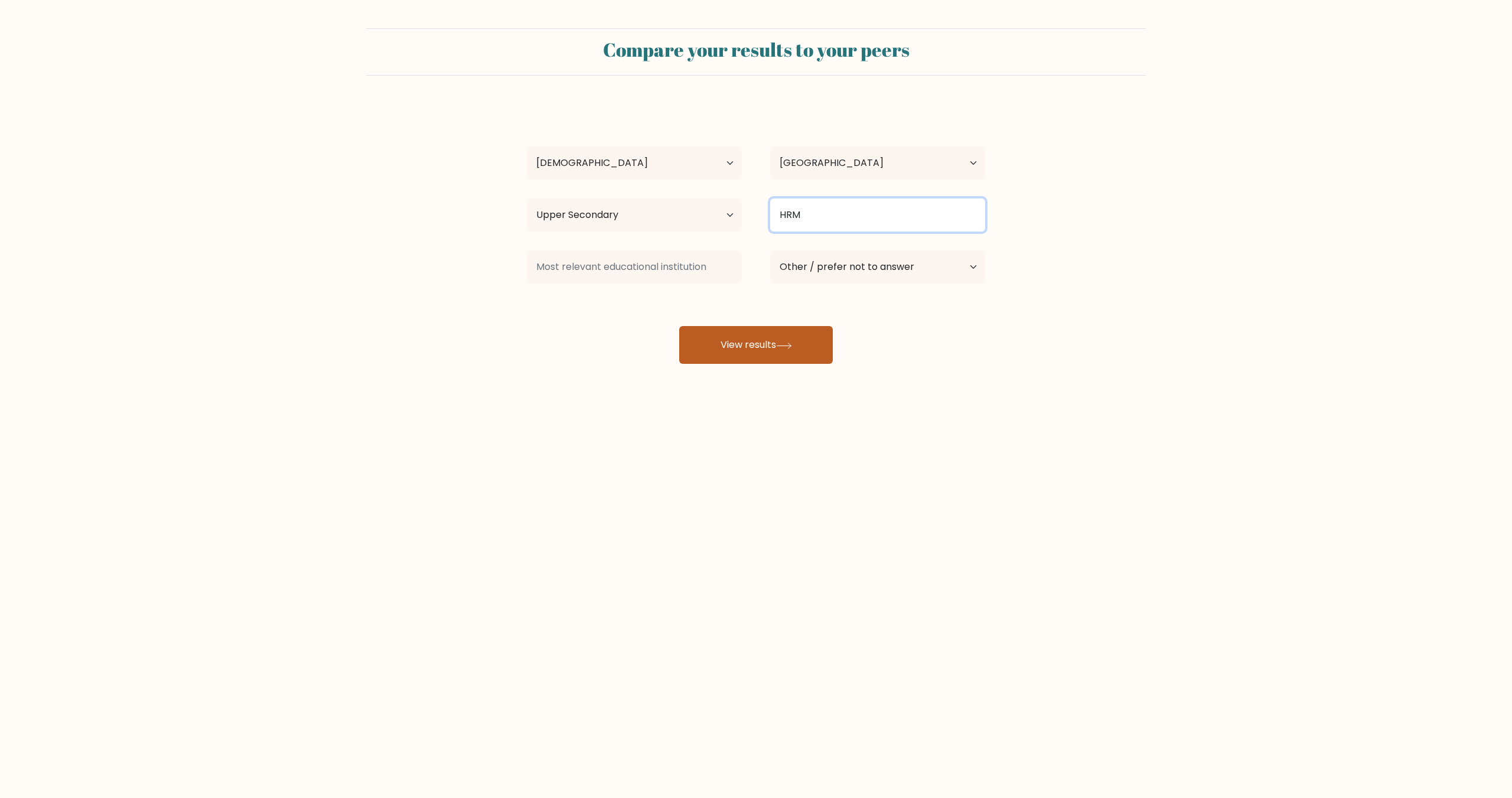
type input "HRM"
click at [734, 350] on button "View results" at bounding box center [756, 345] width 154 height 38
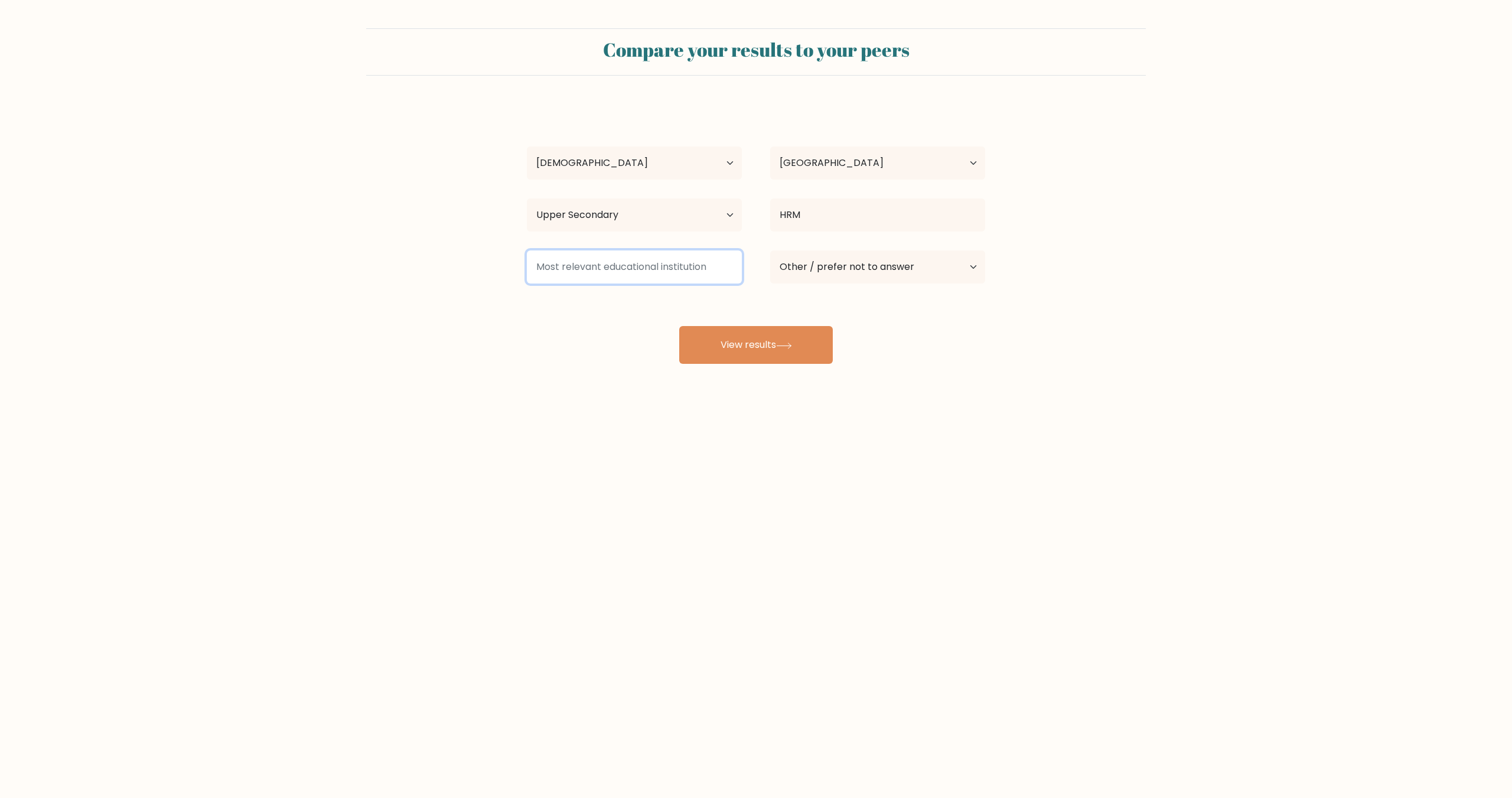
click at [601, 264] on input at bounding box center [634, 267] width 215 height 33
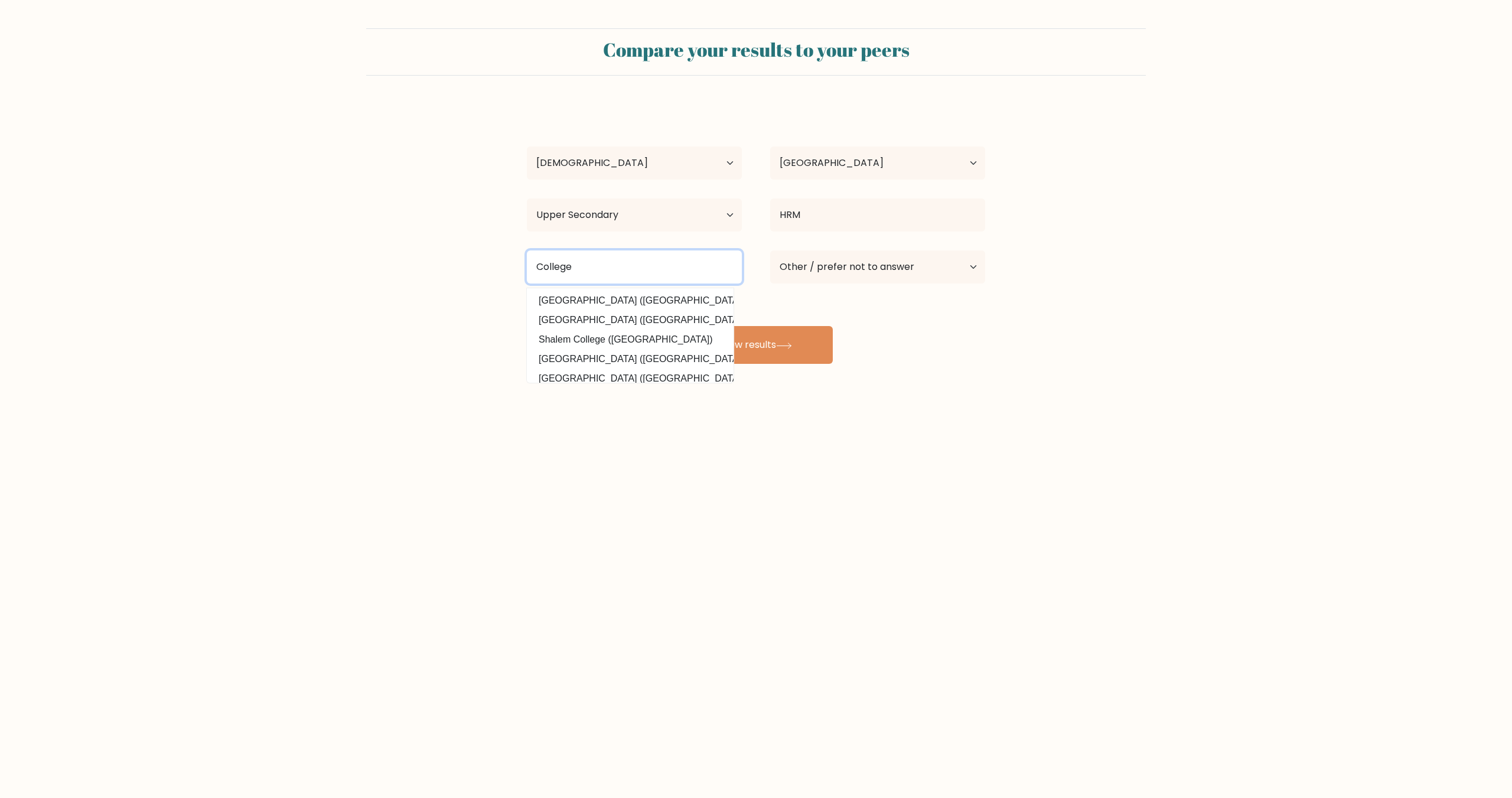
type input "College"
click at [782, 323] on div "Rochelle Enriquez Age Under 18 years old 18-24 years old 25-34 years old 35-44 …" at bounding box center [756, 233] width 472 height 260
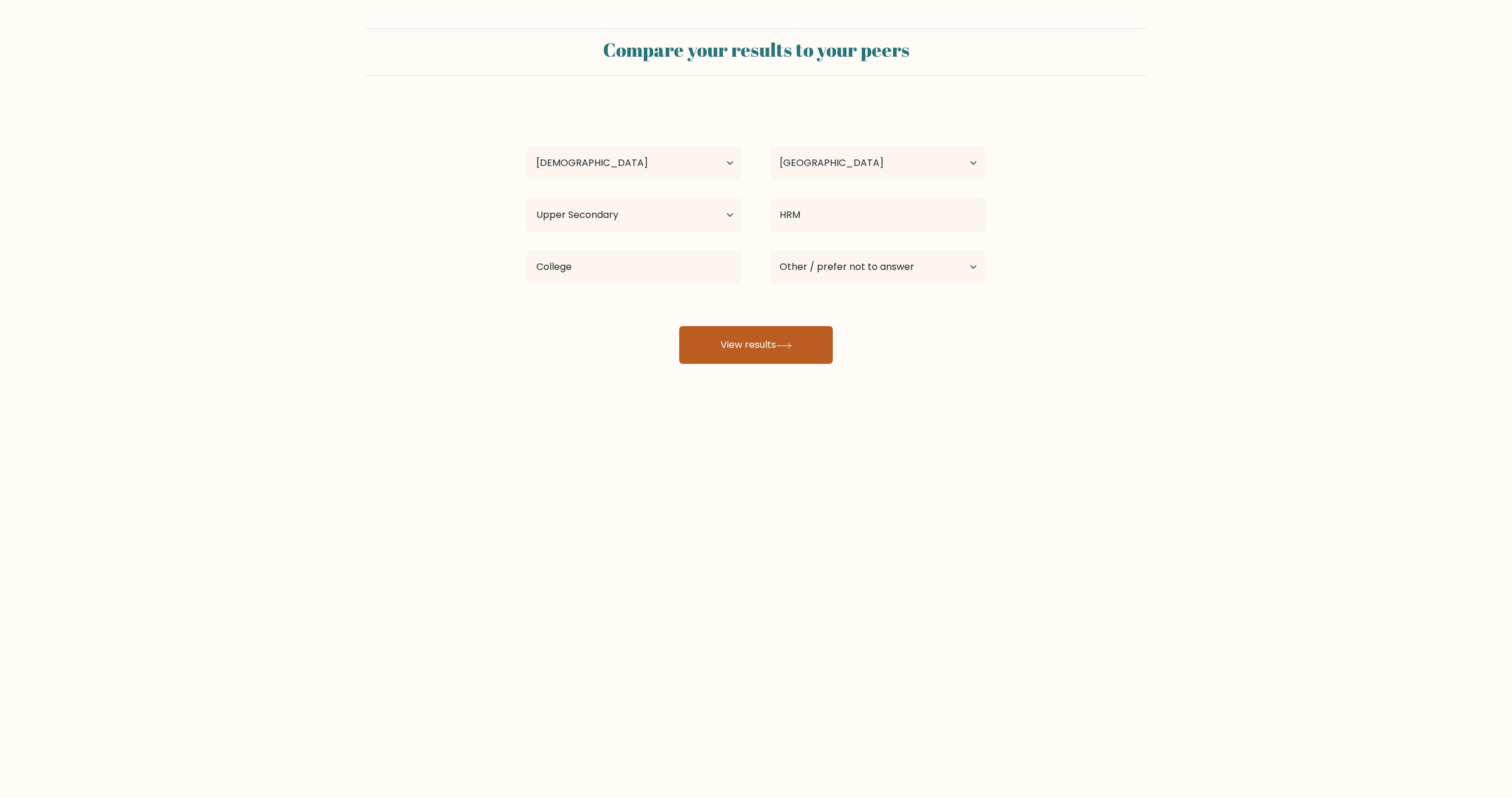
click at [782, 337] on button "View results" at bounding box center [756, 345] width 154 height 38
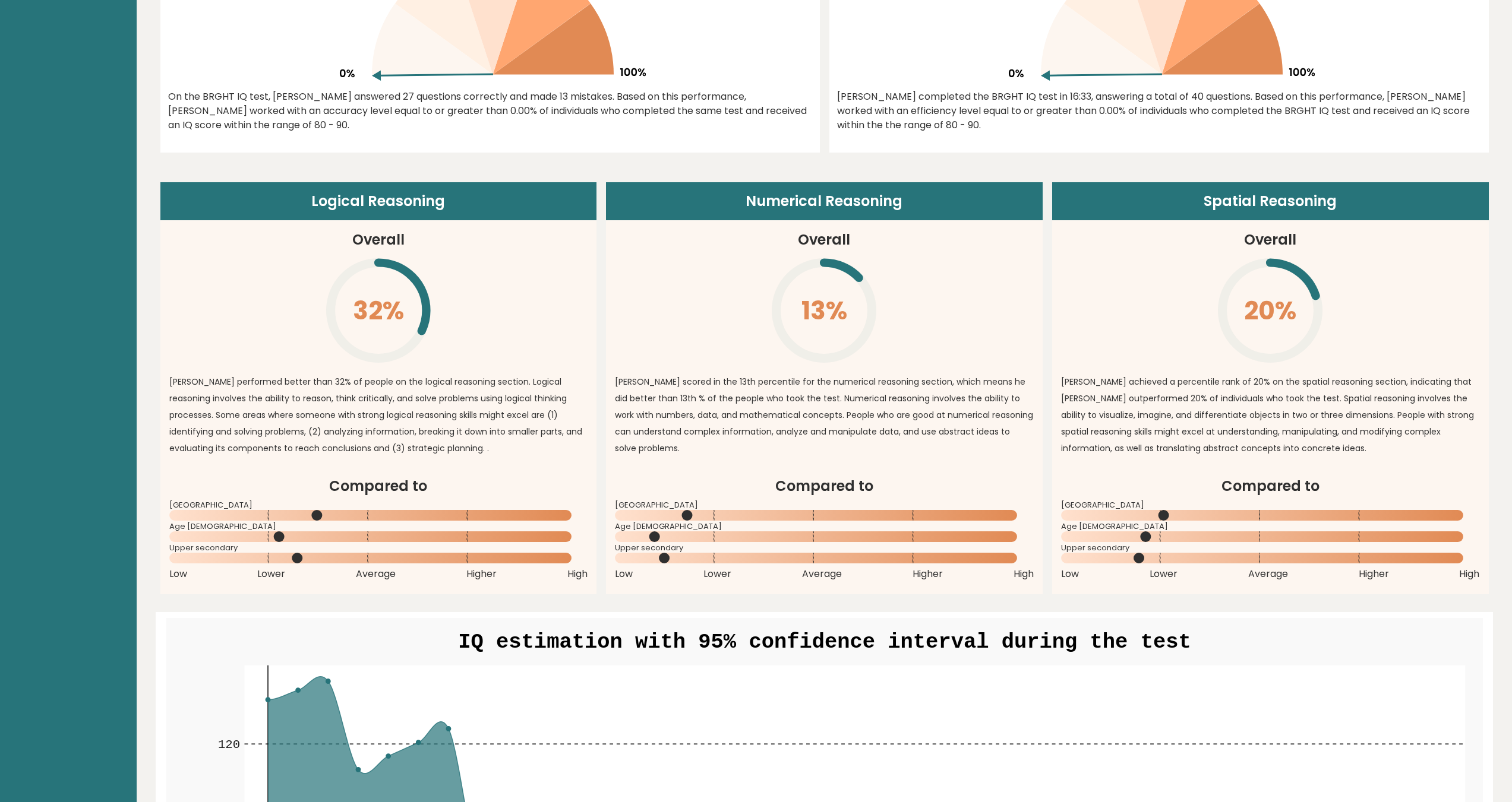
scroll to position [990, 0]
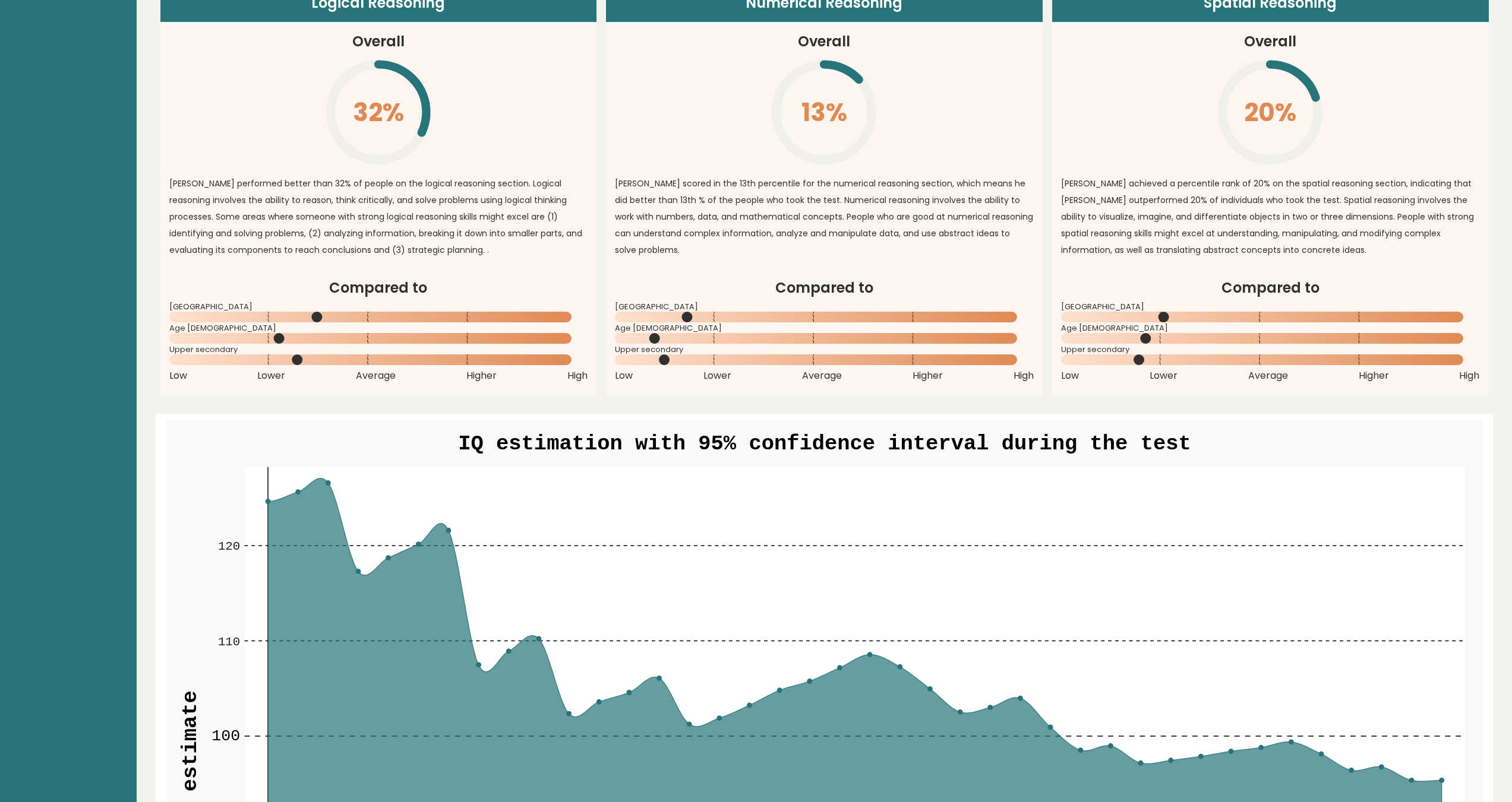
drag, startPoint x: 327, startPoint y: 319, endPoint x: 436, endPoint y: 317, distance: 109.0
click at [436, 317] on icon at bounding box center [379, 317] width 419 height 12
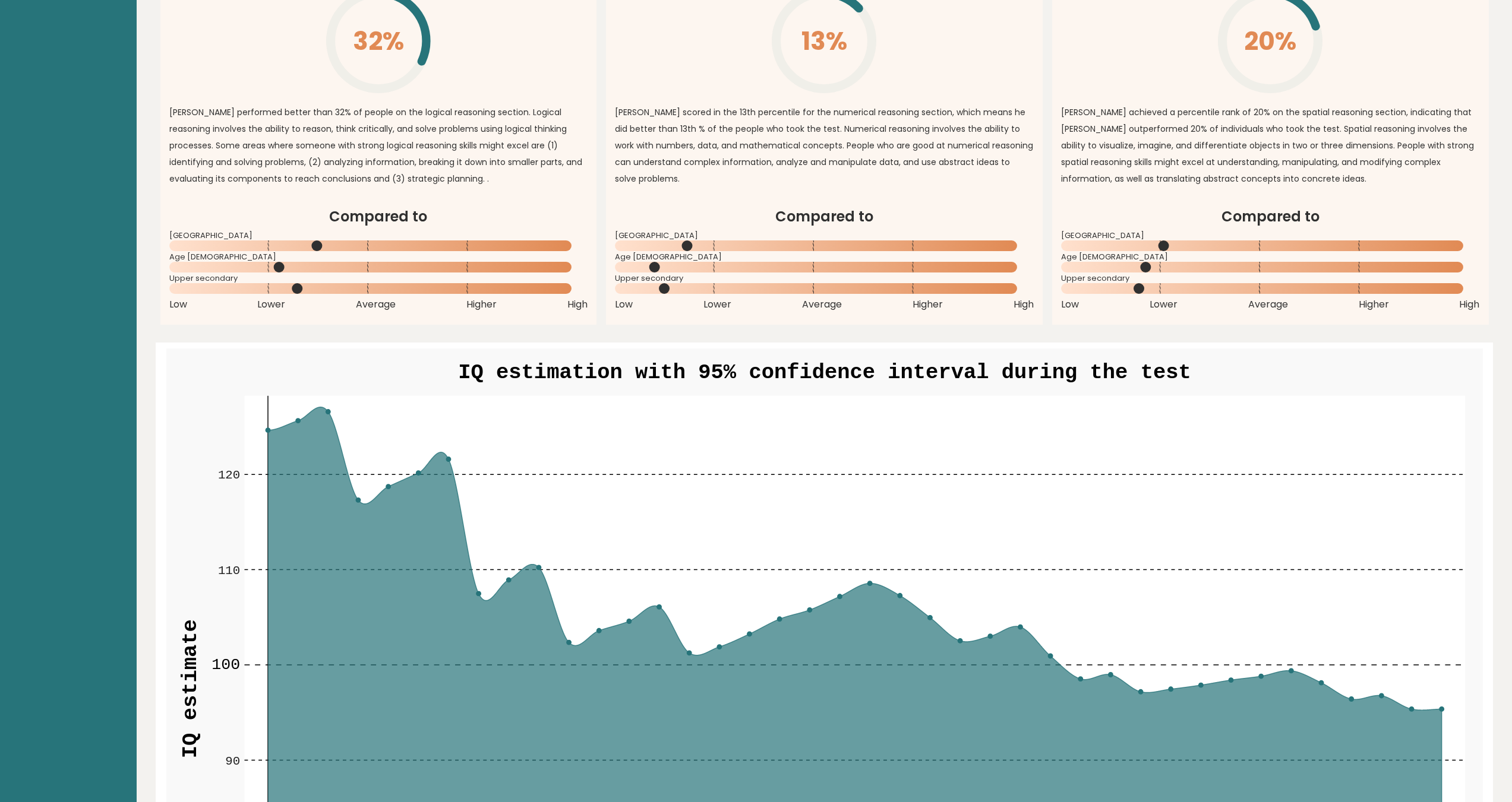
scroll to position [1028, 0]
